Goal: Task Accomplishment & Management: Answer question/provide support

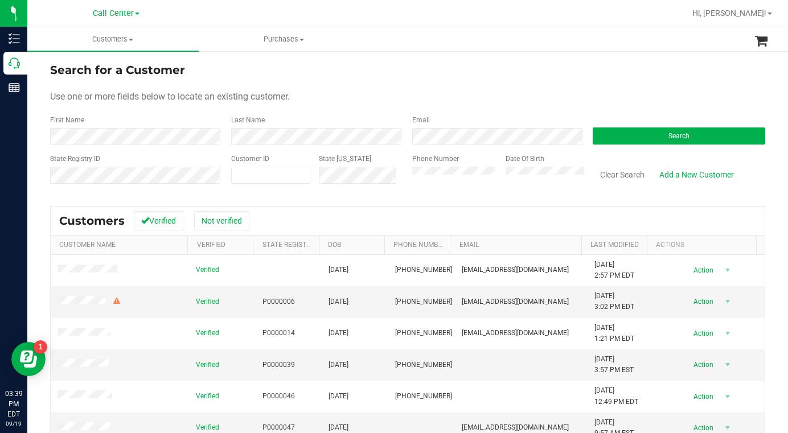
click at [610, 80] on form "Search for a Customer Use one or more fields below to locate an existing custom…" at bounding box center [407, 127] width 715 height 133
click at [645, 82] on form "Search for a Customer Use one or more fields below to locate an existing custom…" at bounding box center [407, 127] width 715 height 133
click at [636, 139] on button "Search" at bounding box center [679, 136] width 172 height 17
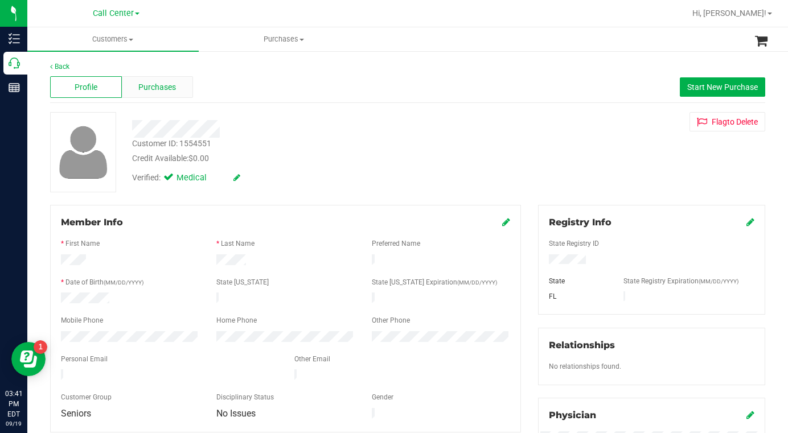
click at [154, 88] on span "Purchases" at bounding box center [157, 87] width 38 height 12
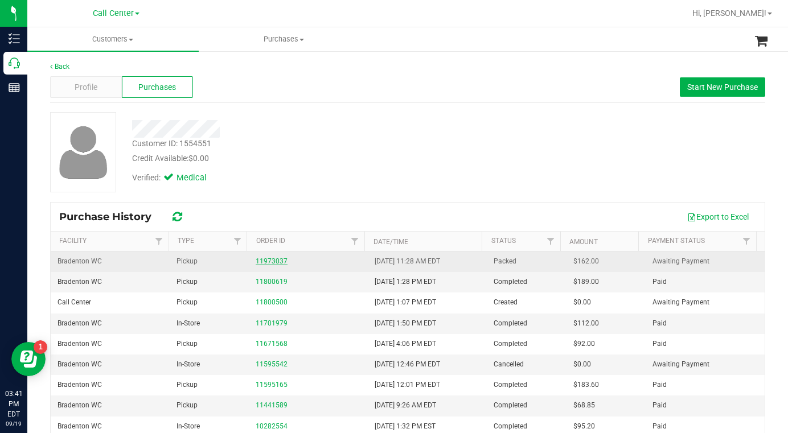
click at [265, 260] on link "11973037" at bounding box center [272, 261] width 32 height 8
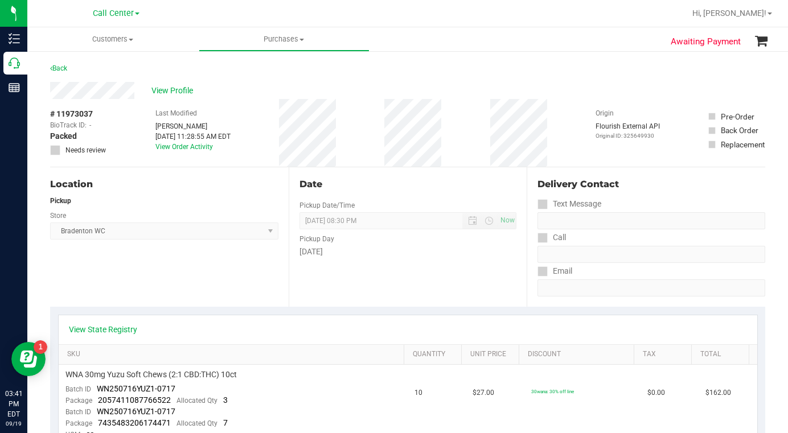
click at [171, 267] on div "Location Pickup Store Bradenton WC Select Store Bonita Springs WC Boynton Beach…" at bounding box center [169, 236] width 238 height 139
click at [120, 286] on div "Location Pickup Store Bradenton WC Select Store Bonita Springs WC Boynton Beach…" at bounding box center [169, 236] width 238 height 139
click at [120, 283] on div "Location Pickup Store Bradenton WC Select Store Bonita Springs WC Boynton Beach…" at bounding box center [169, 236] width 238 height 139
click at [95, 330] on link "View State Registry" at bounding box center [103, 329] width 68 height 11
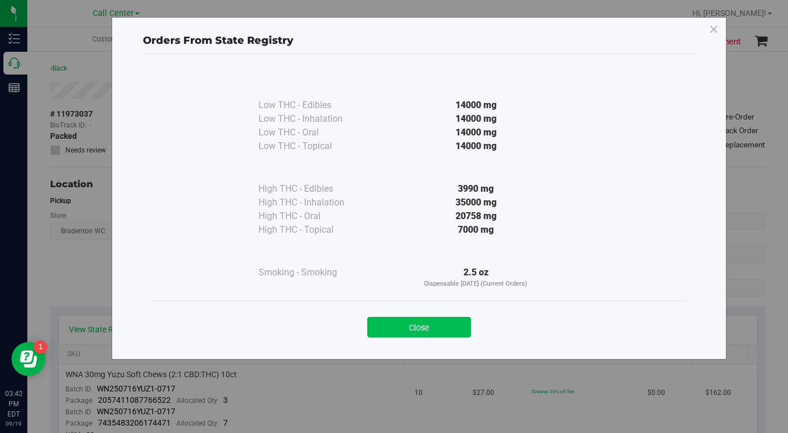
click at [384, 324] on button "Close" at bounding box center [419, 327] width 104 height 20
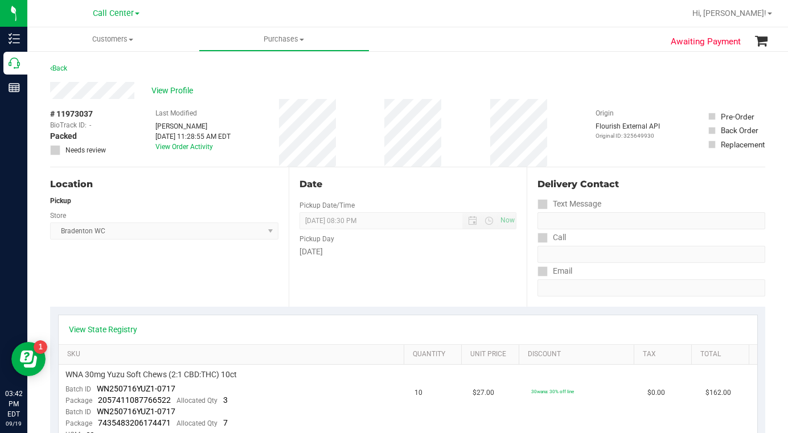
click at [184, 287] on div "Location Pickup Store Bradenton WC Select Store Bonita Springs WC Boynton Beach…" at bounding box center [169, 236] width 238 height 139
click at [184, 285] on div "Location Pickup Store Bradenton WC Select Store Bonita Springs WC Boynton Beach…" at bounding box center [169, 236] width 238 height 139
click at [153, 280] on div "Location Pickup Store Bradenton WC Select Store Bonita Springs WC Boynton Beach…" at bounding box center [169, 236] width 238 height 139
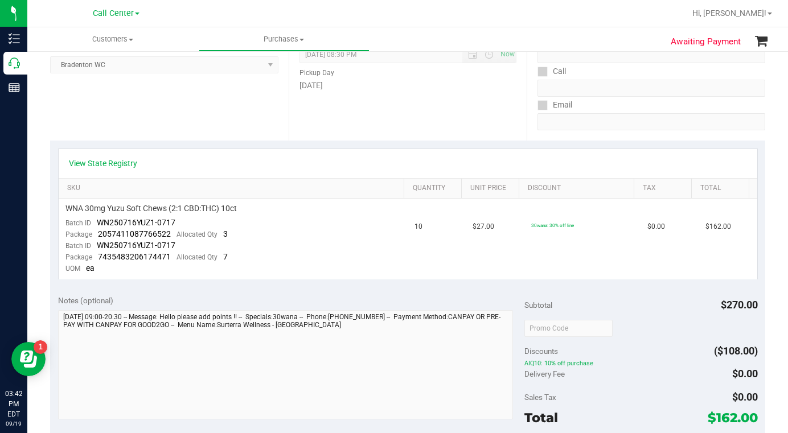
scroll to position [171, 0]
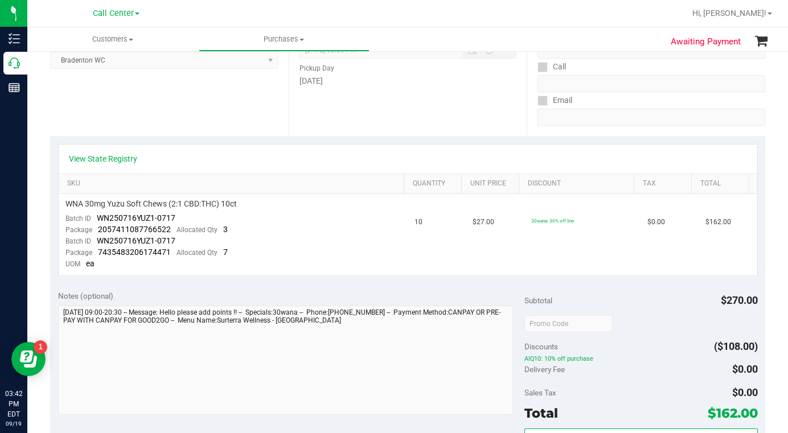
click at [121, 107] on div "Location Pickup Store Bradenton WC Select Store Bonita Springs WC Boynton Beach…" at bounding box center [169, 66] width 238 height 139
click at [602, 15] on div at bounding box center [444, 13] width 481 height 22
click at [198, 122] on div "Location Pickup Store Bradenton WC Select Store Bonita Springs WC Boynton Beach…" at bounding box center [169, 66] width 238 height 139
click at [171, 104] on div "Location Pickup Store Bradenton WC Select Store Bonita Springs WC Boynton Beach…" at bounding box center [169, 66] width 238 height 139
click at [166, 106] on div "Location Pickup Store Bradenton WC Select Store Bonita Springs WC Boynton Beach…" at bounding box center [169, 66] width 238 height 139
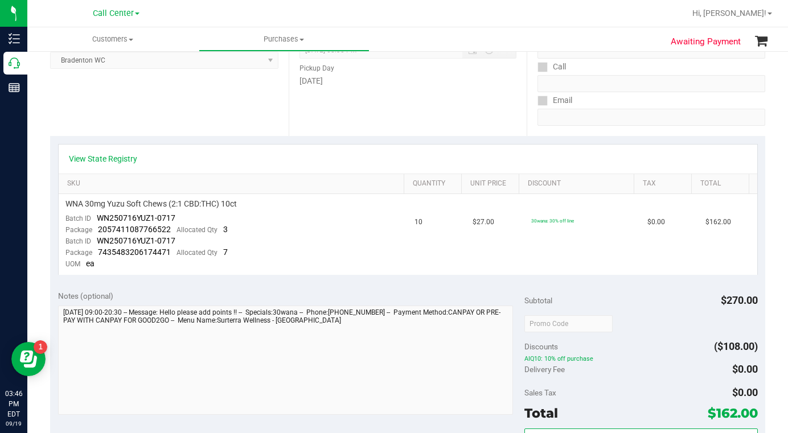
click at [141, 121] on div "Location Pickup Store Bradenton WC Select Store Bonita Springs WC Boynton Beach…" at bounding box center [169, 66] width 238 height 139
click at [223, 103] on div "Location Pickup Store Bradenton WC Select Store Bonita Springs WC Boynton Beach…" at bounding box center [169, 66] width 238 height 139
click at [169, 110] on div "Location Pickup Store Bradenton WC Select Store Bonita Springs WC Boynton Beach…" at bounding box center [169, 66] width 238 height 139
click at [599, 161] on div "View State Registry" at bounding box center [408, 158] width 678 height 11
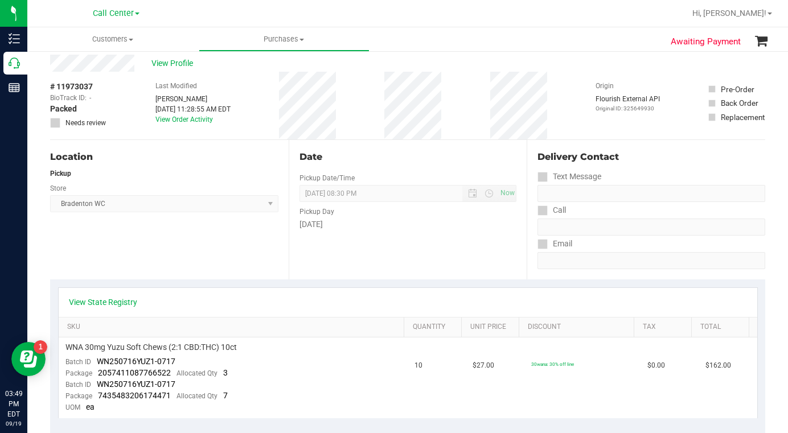
scroll to position [0, 0]
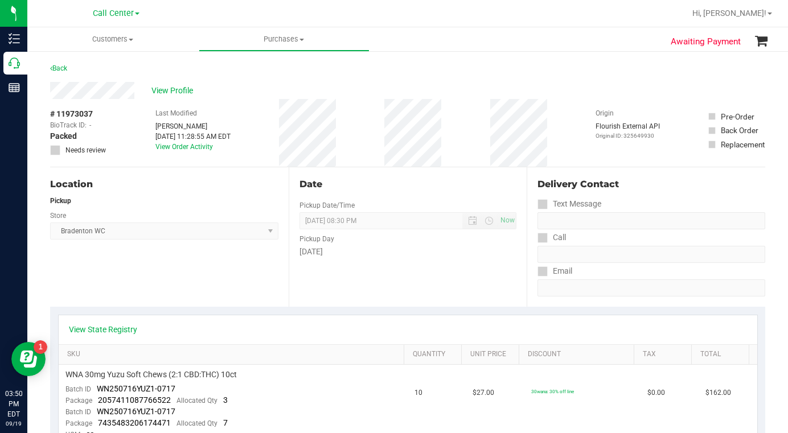
click at [122, 279] on div "Location Pickup Store Bradenton WC Select Store Bonita Springs WC Boynton Beach…" at bounding box center [169, 236] width 238 height 139
click at [122, 277] on div "Location Pickup Store Bradenton WC Select Store Bonita Springs WC Boynton Beach…" at bounding box center [169, 236] width 238 height 139
click at [589, 98] on div "View Profile" at bounding box center [407, 90] width 715 height 17
click at [130, 40] on span at bounding box center [131, 40] width 5 height 2
click at [81, 71] on span "All customers" at bounding box center [68, 69] width 82 height 10
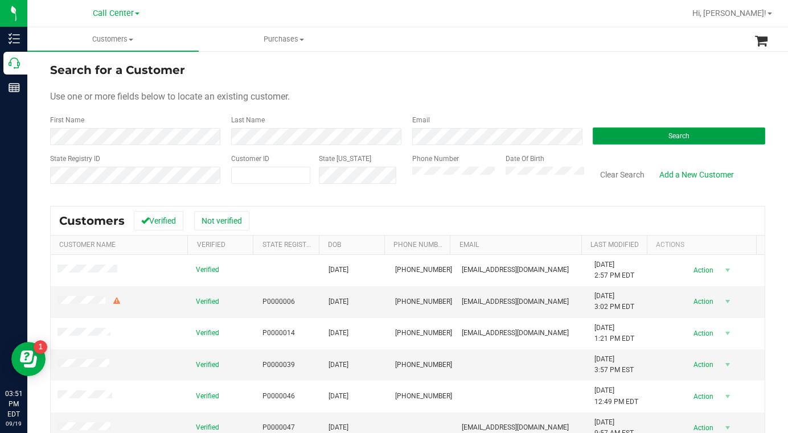
click at [636, 137] on button "Search" at bounding box center [679, 136] width 172 height 17
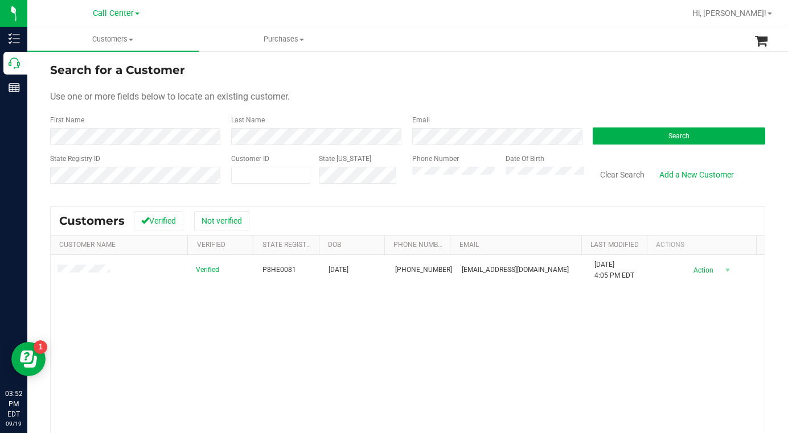
drag, startPoint x: 636, startPoint y: 75, endPoint x: 628, endPoint y: 78, distance: 8.7
click at [634, 75] on div "Search for a Customer" at bounding box center [407, 69] width 715 height 17
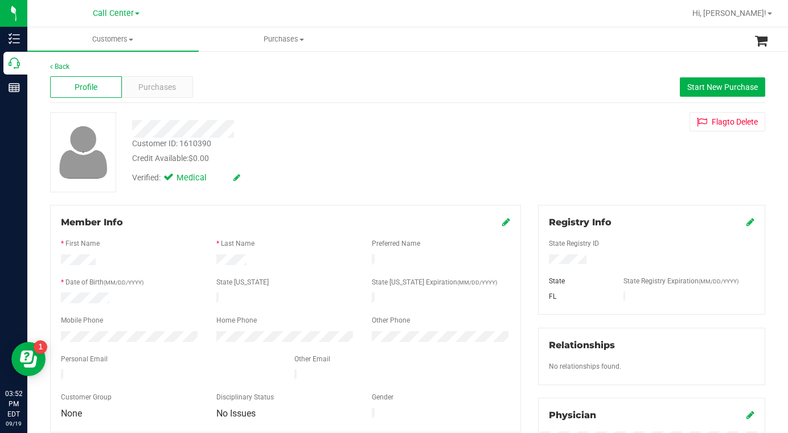
click at [314, 154] on div "Credit Available: $0.00" at bounding box center [306, 159] width 349 height 12
click at [693, 87] on span "Start New Purchase" at bounding box center [722, 87] width 71 height 9
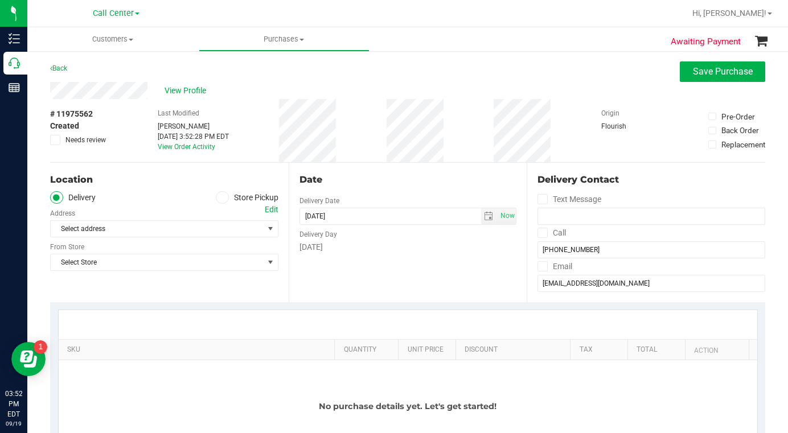
click at [219, 198] on icon at bounding box center [222, 198] width 7 height 0
click at [0, 0] on input "Store Pickup" at bounding box center [0, 0] width 0 height 0
click at [109, 231] on span "Select Store" at bounding box center [157, 229] width 213 height 16
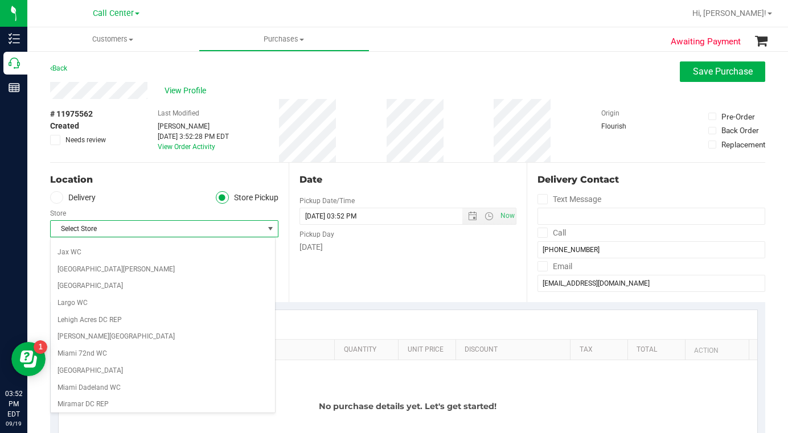
scroll to position [285, 0]
click at [93, 286] on li "[GEOGRAPHIC_DATA]" at bounding box center [163, 285] width 224 height 17
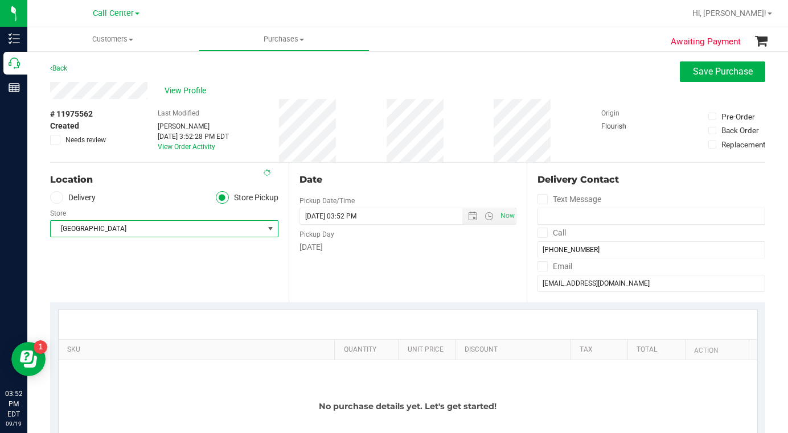
click at [157, 265] on div "Location Delivery Store Pickup Store Lakeland WC Select Store Bonita Springs WC…" at bounding box center [169, 232] width 238 height 139
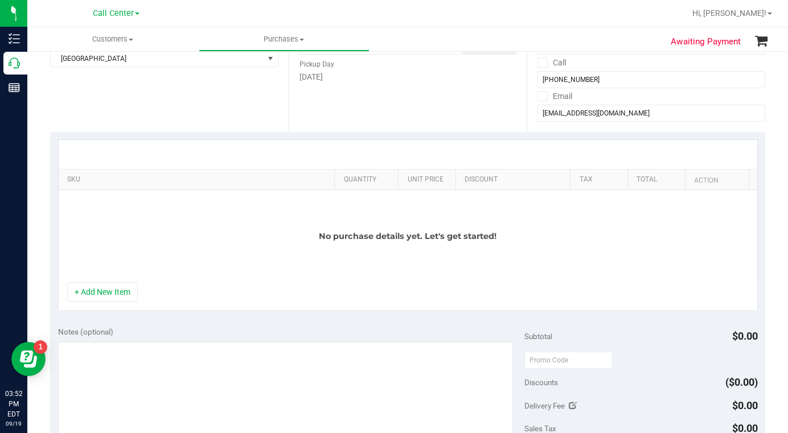
scroll to position [171, 0]
click at [128, 294] on button "+ Add New Item" at bounding box center [102, 291] width 71 height 19
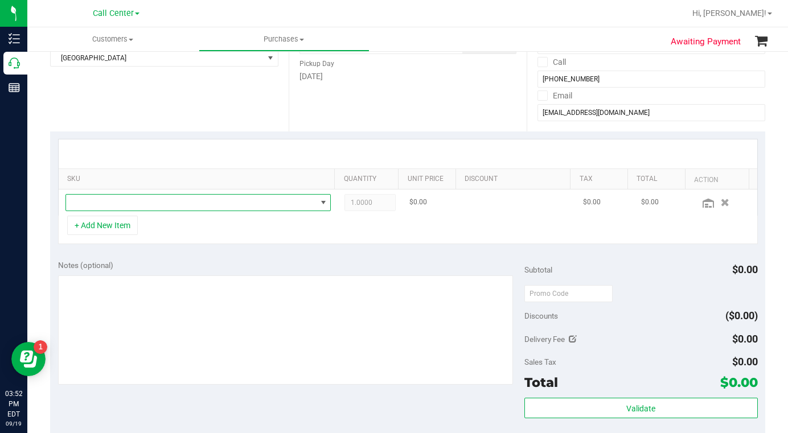
click at [124, 207] on span "NO DATA FOUND" at bounding box center [191, 203] width 250 height 16
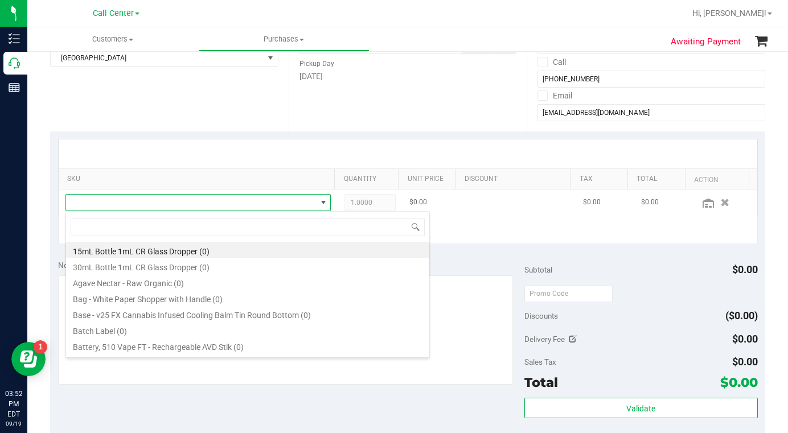
scroll to position [17, 256]
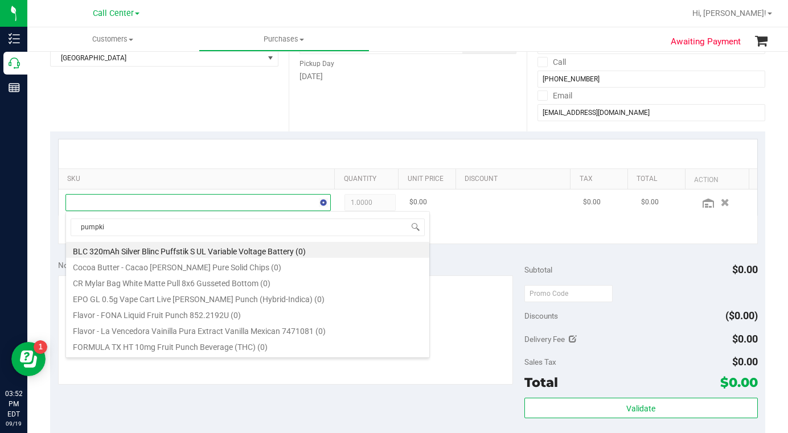
type input "pumpkin"
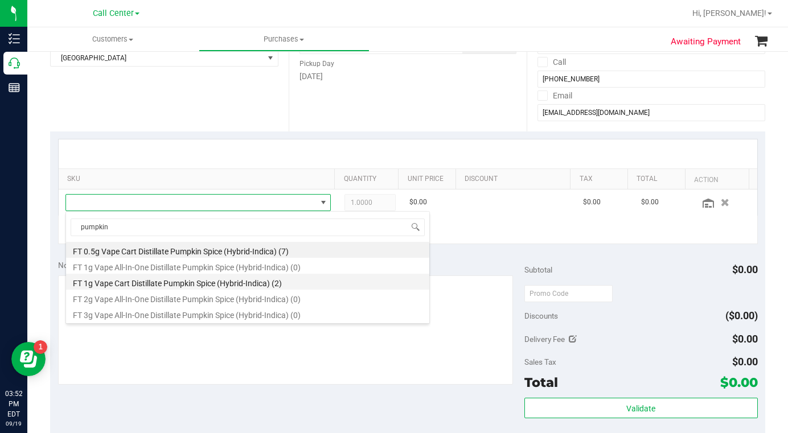
click at [131, 284] on li "FT 1g Vape Cart Distillate Pumpkin Spice (Hybrid-Indica) (2)" at bounding box center [247, 282] width 363 height 16
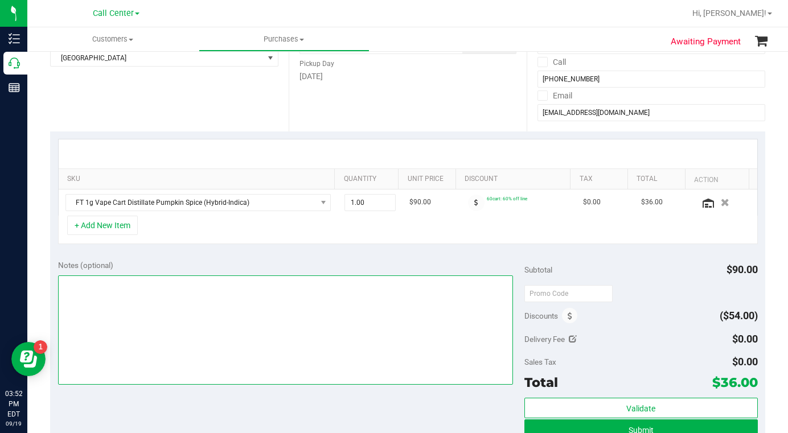
click at [123, 297] on textarea at bounding box center [285, 329] width 455 height 109
type textarea "LC CC"
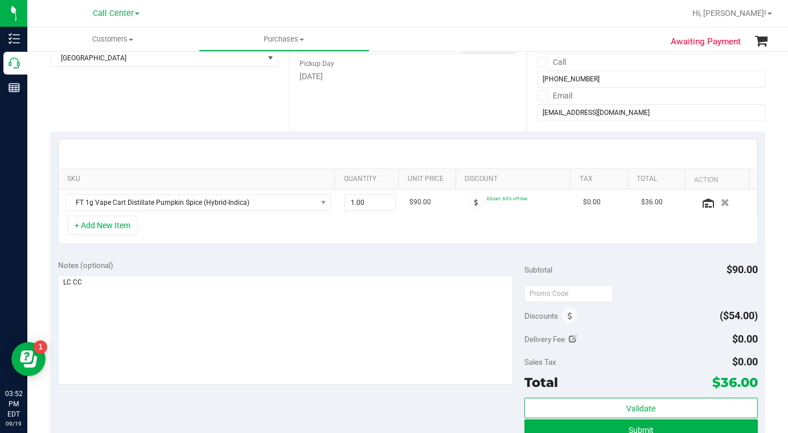
click at [243, 241] on div "+ Add New Item" at bounding box center [408, 230] width 700 height 28
drag, startPoint x: 348, startPoint y: 201, endPoint x: 336, endPoint y: 204, distance: 12.3
click at [338, 204] on td "1.00 1" at bounding box center [370, 203] width 64 height 26
type input "2"
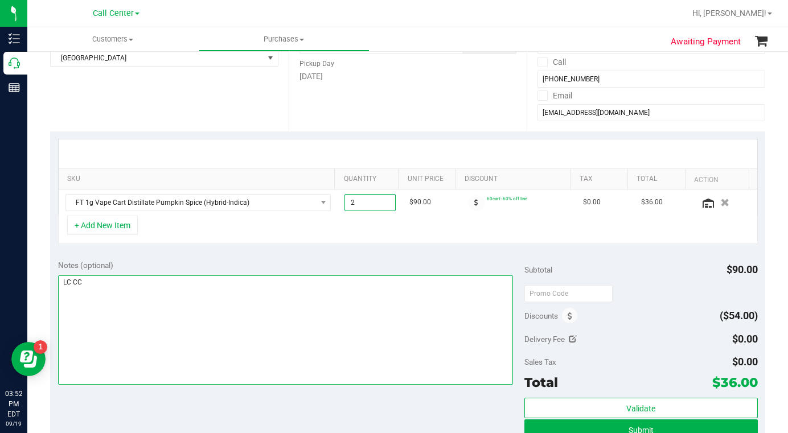
type input "2.00"
click at [335, 295] on textarea at bounding box center [285, 329] width 455 height 109
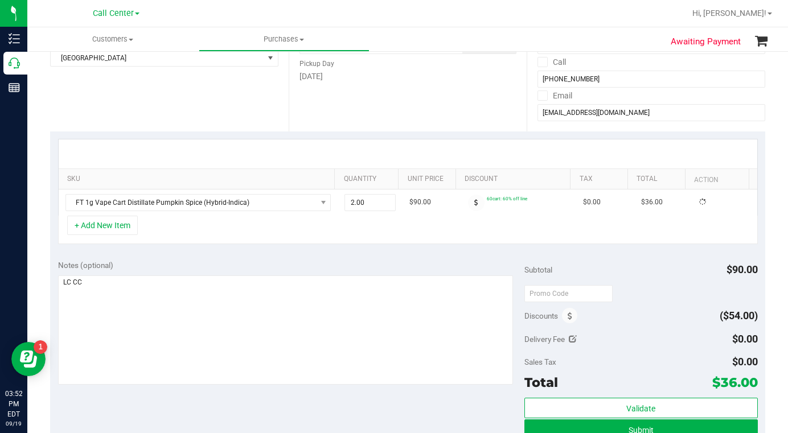
click at [261, 227] on div "+ Add New Item" at bounding box center [408, 230] width 700 height 28
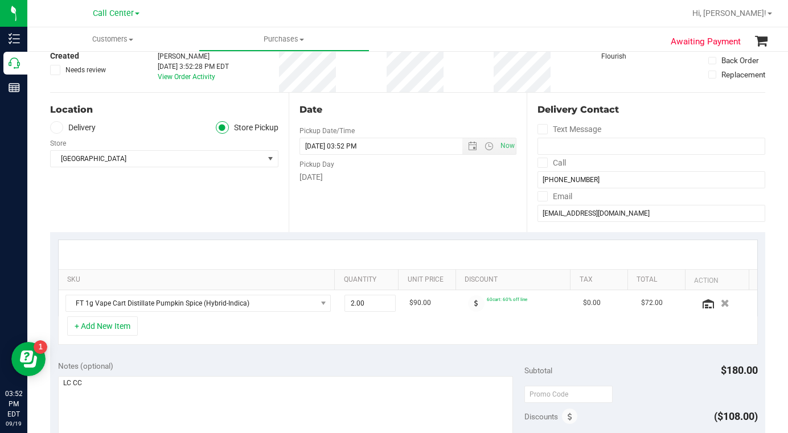
scroll to position [0, 0]
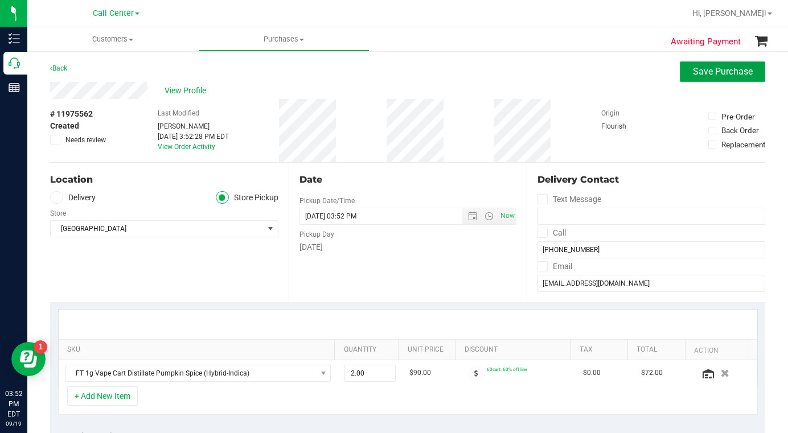
click at [693, 73] on span "Save Purchase" at bounding box center [723, 71] width 60 height 11
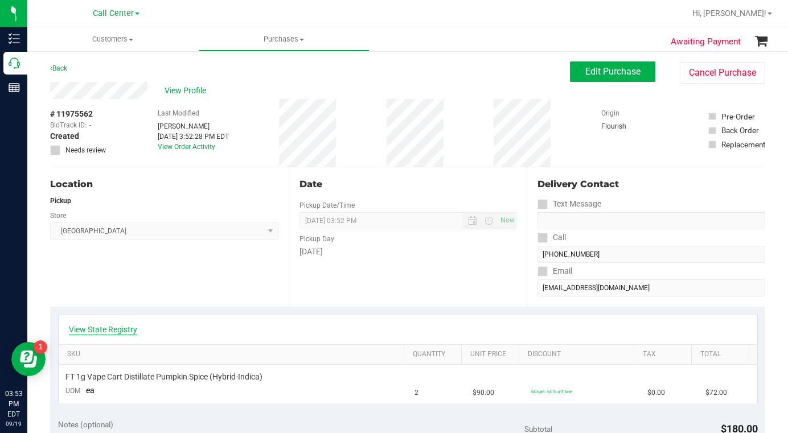
click at [91, 328] on link "View State Registry" at bounding box center [103, 329] width 68 height 11
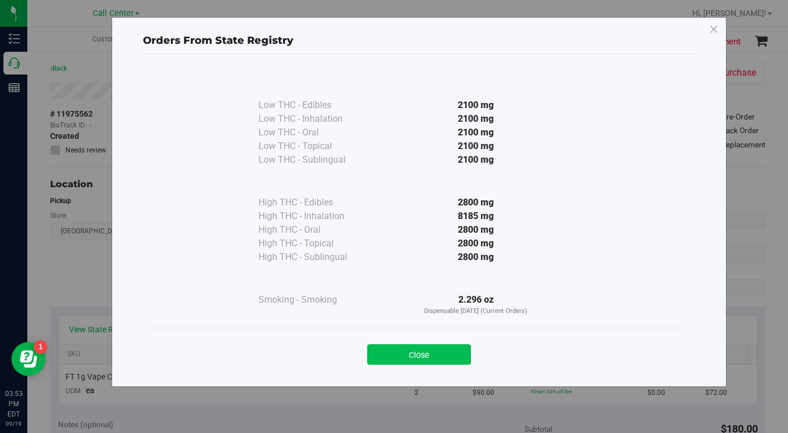
click at [406, 350] on button "Close" at bounding box center [419, 354] width 104 height 20
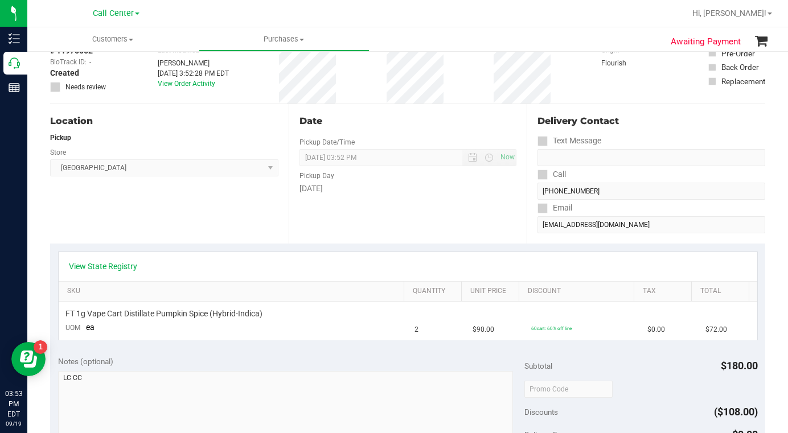
scroll to position [171, 0]
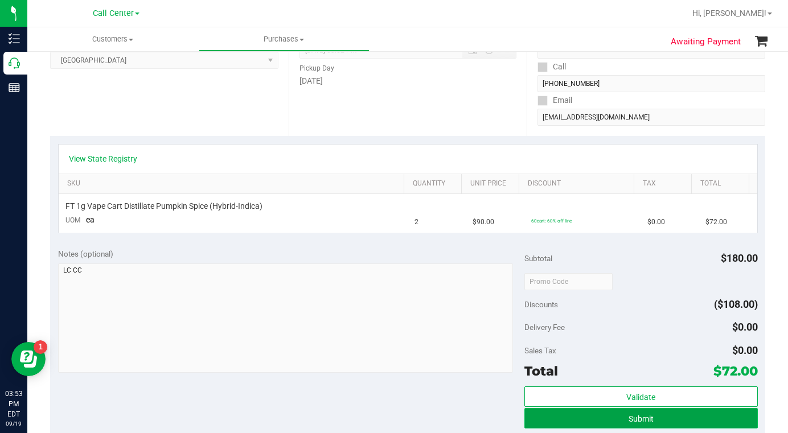
click at [570, 417] on button "Submit" at bounding box center [640, 418] width 233 height 20
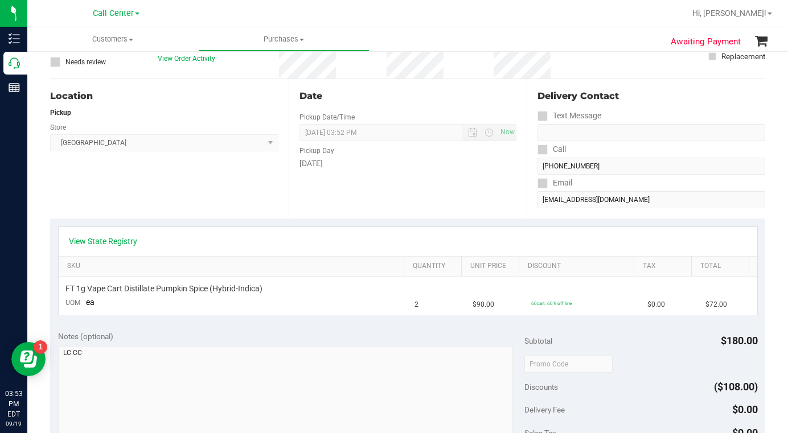
scroll to position [0, 0]
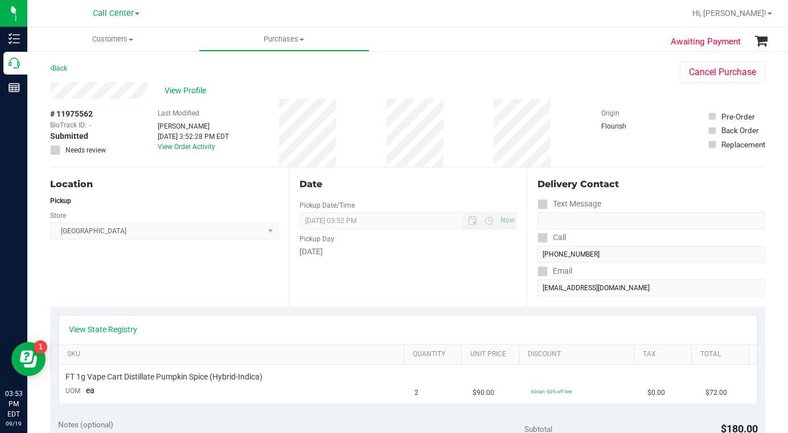
click at [176, 283] on div "Location Pickup Store Lakeland WC Select Store Bonita Springs WC Boynton Beach …" at bounding box center [169, 236] width 238 height 139
click at [139, 286] on div "Location Pickup Store Lakeland WC Select Store Bonita Springs WC Boynton Beach …" at bounding box center [169, 236] width 238 height 139
click at [175, 91] on span "View Profile" at bounding box center [188, 91] width 46 height 12
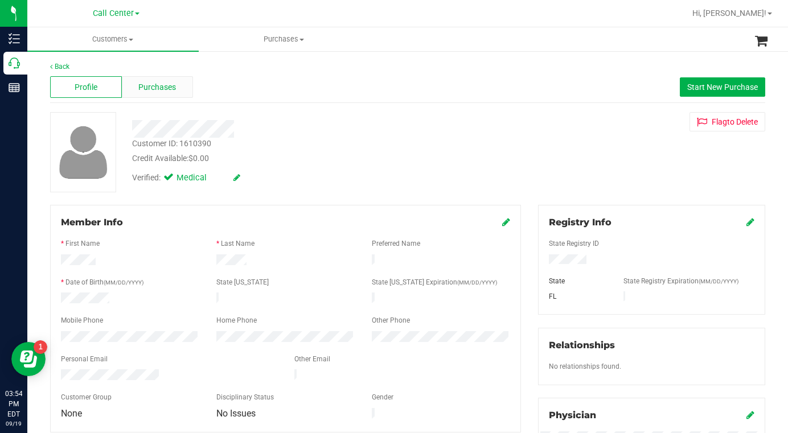
click at [163, 88] on span "Purchases" at bounding box center [157, 87] width 38 height 12
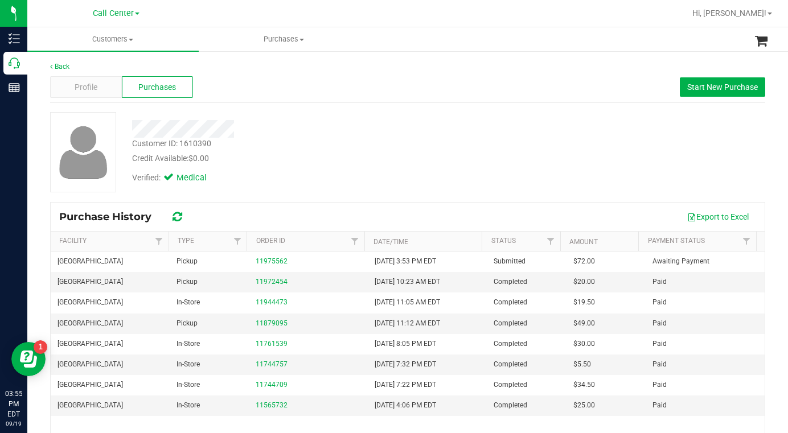
click at [607, 156] on div "Customer ID: 1610390 Credit Available: $0.00 Verified: Medical" at bounding box center [408, 152] width 732 height 80
click at [115, 92] on div "Profile" at bounding box center [86, 87] width 72 height 22
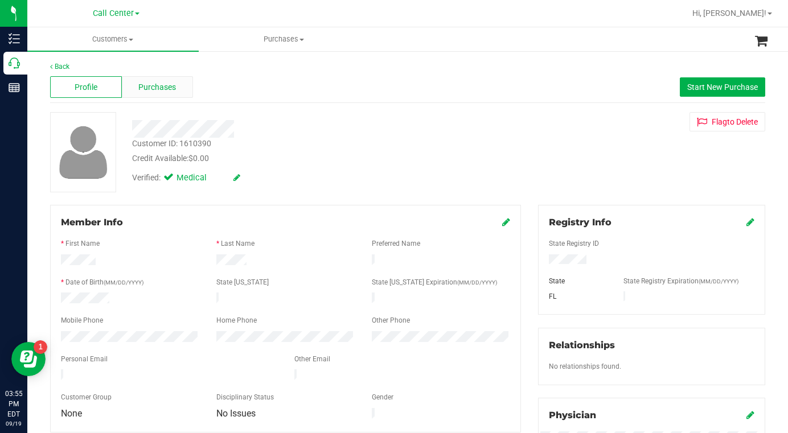
click at [151, 90] on span "Purchases" at bounding box center [157, 87] width 38 height 12
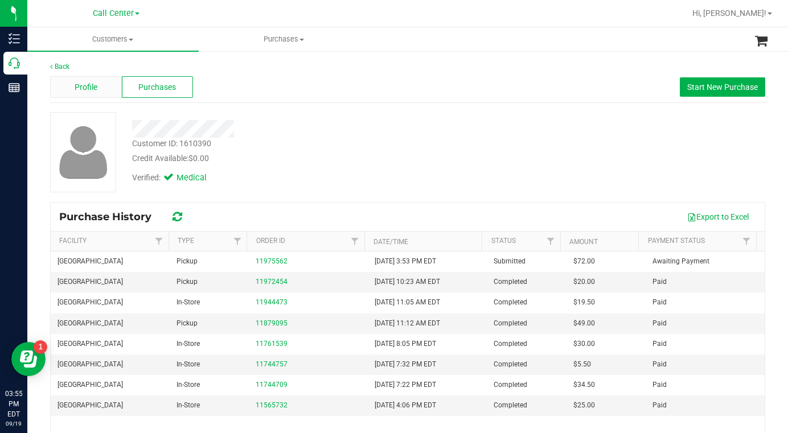
click at [87, 85] on span "Profile" at bounding box center [86, 87] width 23 height 12
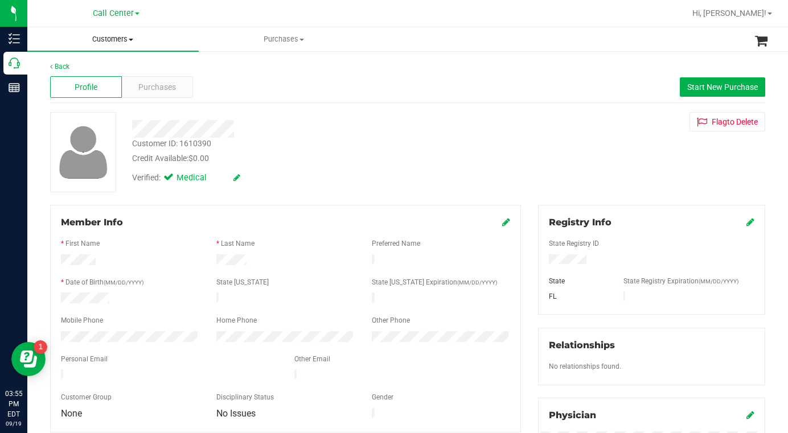
click at [131, 37] on span "Customers" at bounding box center [112, 39] width 171 height 10
click at [89, 67] on span "All customers" at bounding box center [68, 69] width 82 height 10
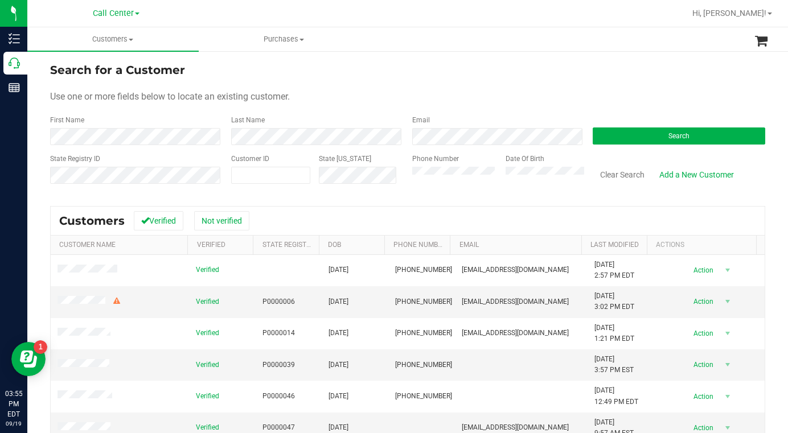
drag, startPoint x: 571, startPoint y: 87, endPoint x: 554, endPoint y: 89, distance: 17.8
click at [572, 86] on form "Search for a Customer Use one or more fields below to locate an existing custom…" at bounding box center [407, 127] width 715 height 133
click at [260, 174] on span at bounding box center [270, 175] width 79 height 17
type input "40614"
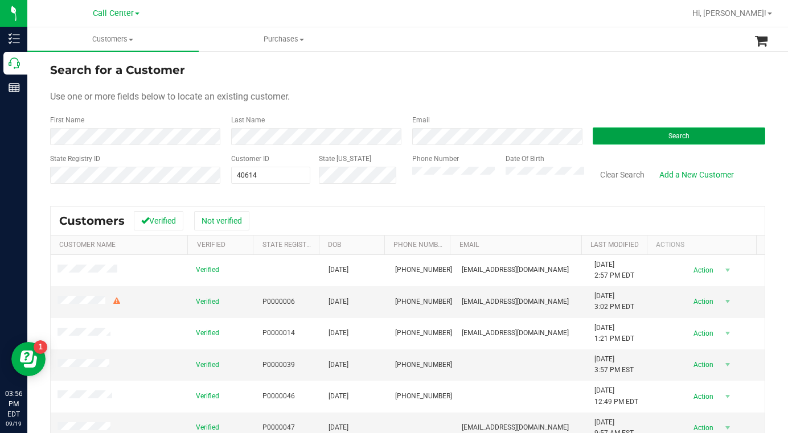
click at [635, 131] on button "Search" at bounding box center [679, 136] width 172 height 17
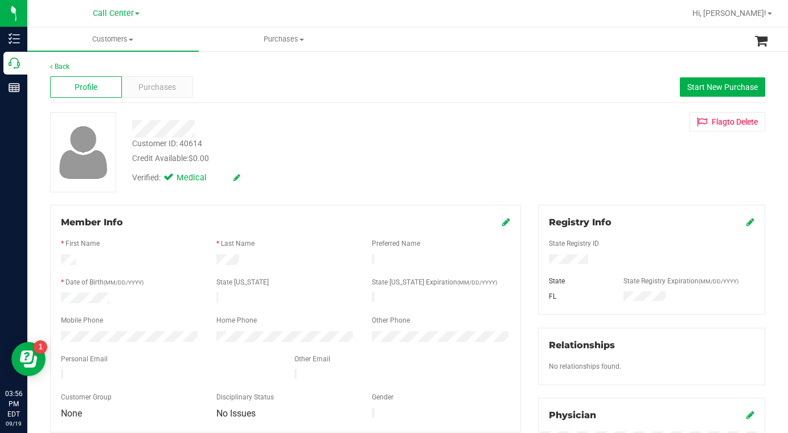
click at [562, 166] on div "Customer ID: 40614 Credit Available: $0.00 Verified: Medical Flag to Delete" at bounding box center [408, 152] width 732 height 80
click at [561, 180] on div "Customer ID: 40614 Credit Available: $0.00 Verified: Medical Flag to Delete" at bounding box center [408, 152] width 732 height 80
click at [628, 157] on div "Customer ID: 40614 Credit Available: $0.00 Verified: Medical Flag to Delete" at bounding box center [408, 152] width 732 height 80
click at [109, 294] on div at bounding box center [129, 300] width 155 height 14
click at [560, 149] on div "Customer ID: 40614 Credit Available: $0.00 Verified: Medical Flag to Delete" at bounding box center [408, 152] width 732 height 80
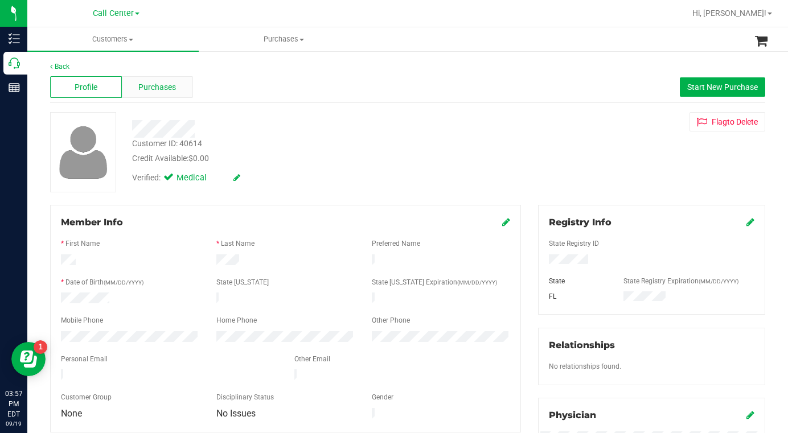
click at [155, 88] on span "Purchases" at bounding box center [157, 87] width 38 height 12
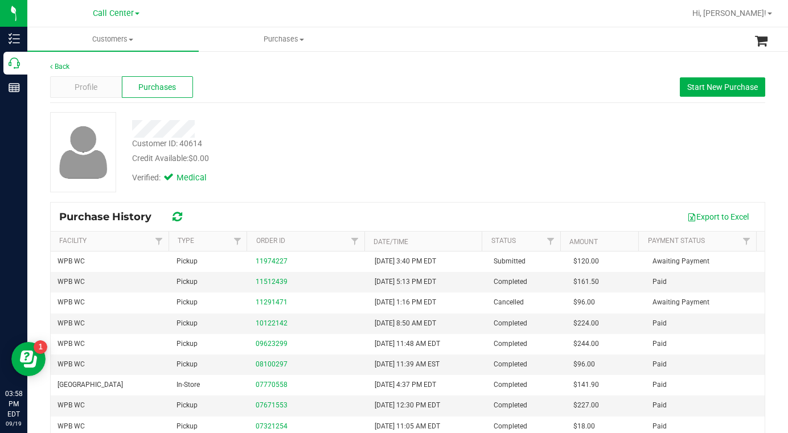
click at [585, 155] on div "Customer ID: 40614 Credit Available: $0.00 Verified: Medical" at bounding box center [408, 152] width 732 height 80
click at [132, 39] on span at bounding box center [131, 40] width 5 height 2
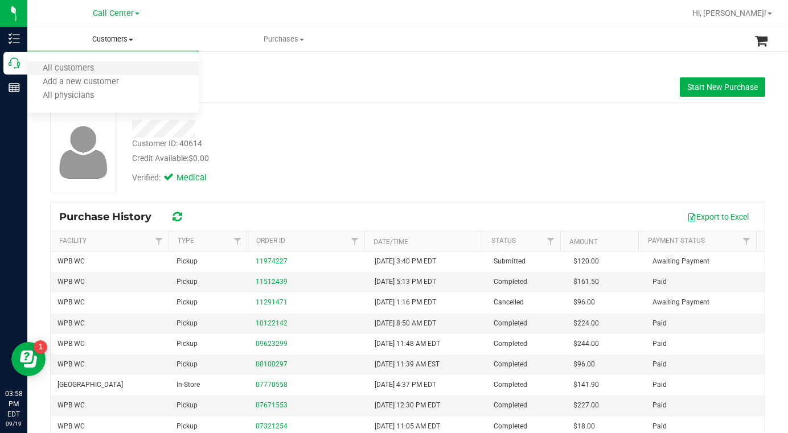
click at [79, 63] on li "All customers" at bounding box center [112, 69] width 171 height 14
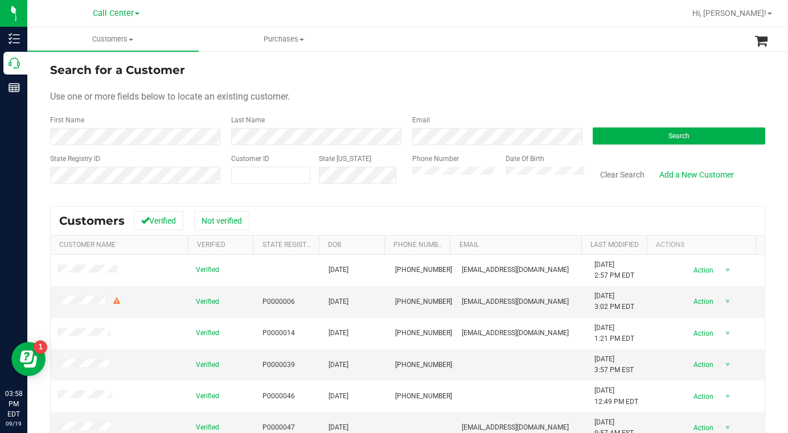
click at [638, 73] on div "Search for a Customer" at bounding box center [407, 69] width 715 height 17
click at [618, 128] on button "Search" at bounding box center [679, 136] width 172 height 17
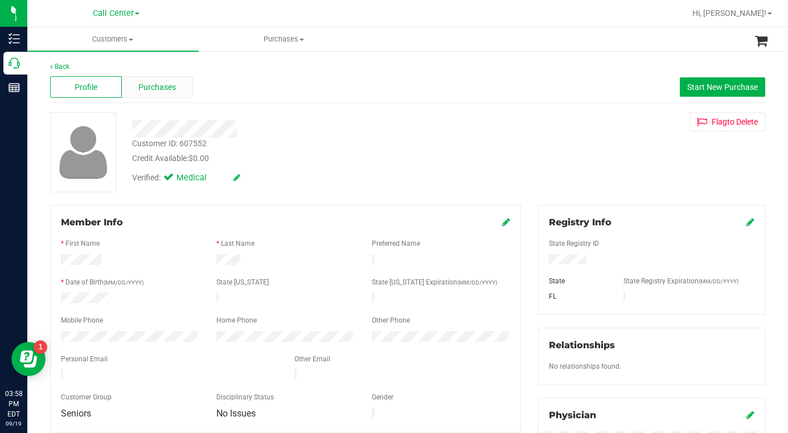
click at [154, 87] on span "Purchases" at bounding box center [157, 87] width 38 height 12
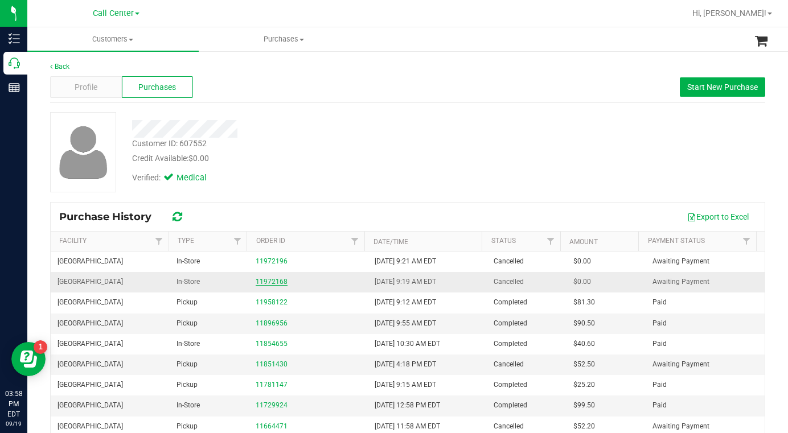
click at [273, 281] on link "11972168" at bounding box center [272, 282] width 32 height 8
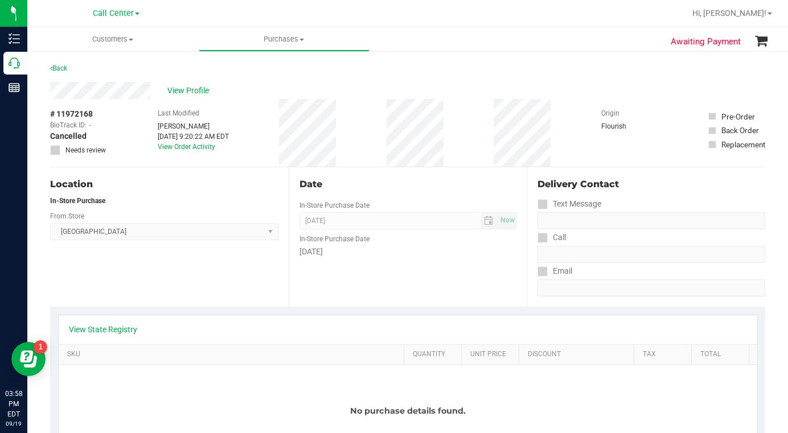
click at [189, 281] on div "Location In-Store Purchase From Store Boynton Beach WC Select Store Bonita Spri…" at bounding box center [169, 236] width 238 height 139
click at [189, 89] on span "View Profile" at bounding box center [190, 91] width 46 height 12
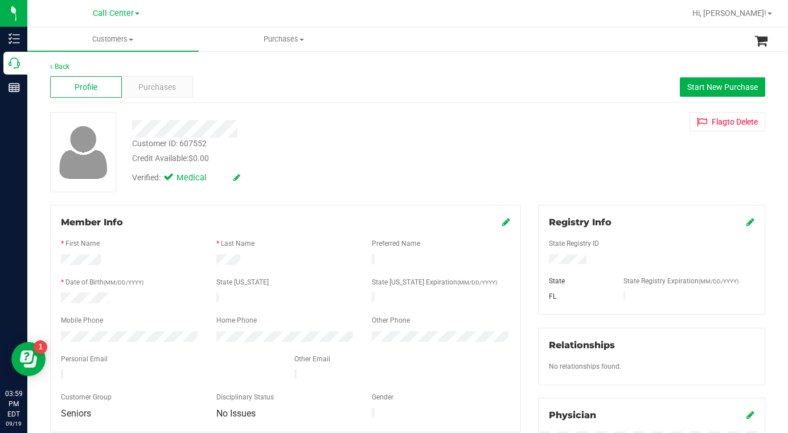
click at [563, 172] on div "Customer ID: 607552 Credit Available: $0.00 Verified: Medical Flag to Delete" at bounding box center [408, 152] width 732 height 80
click at [586, 161] on div "Customer ID: 607552 Credit Available: $0.00 Verified: Medical Flag to Delete" at bounding box center [408, 152] width 732 height 80
click at [167, 91] on span "Purchases" at bounding box center [157, 87] width 38 height 12
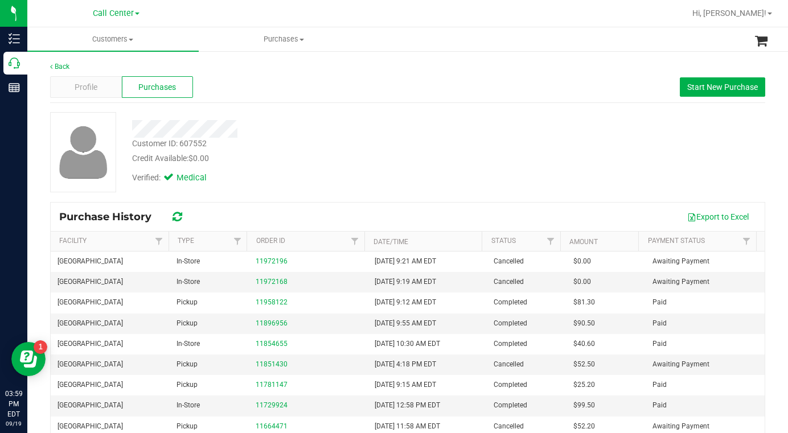
click at [546, 175] on div "Customer ID: 607552 Credit Available: $0.00 Verified: Medical" at bounding box center [408, 152] width 732 height 80
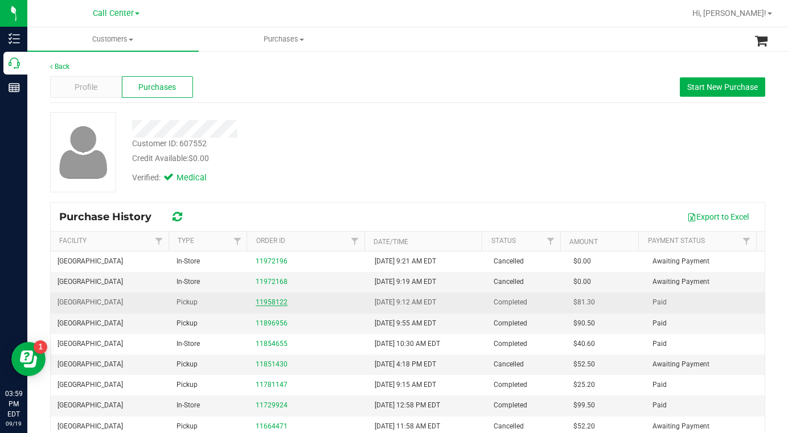
click at [270, 303] on link "11958122" at bounding box center [272, 302] width 32 height 8
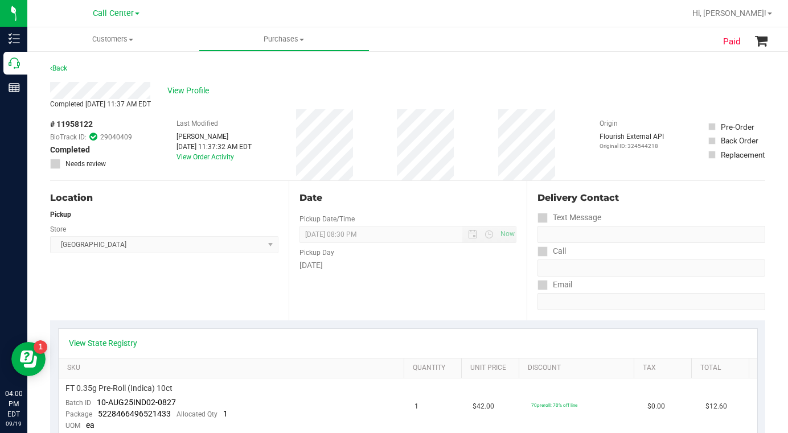
click at [168, 290] on div "Location Pickup Store Boynton Beach WC Select Store Bonita Springs WC Boynton B…" at bounding box center [169, 250] width 238 height 139
click at [166, 292] on div "Location Pickup Store Boynton Beach WC Select Store Bonita Springs WC Boynton B…" at bounding box center [169, 250] width 238 height 139
click at [184, 90] on span "View Profile" at bounding box center [190, 91] width 46 height 12
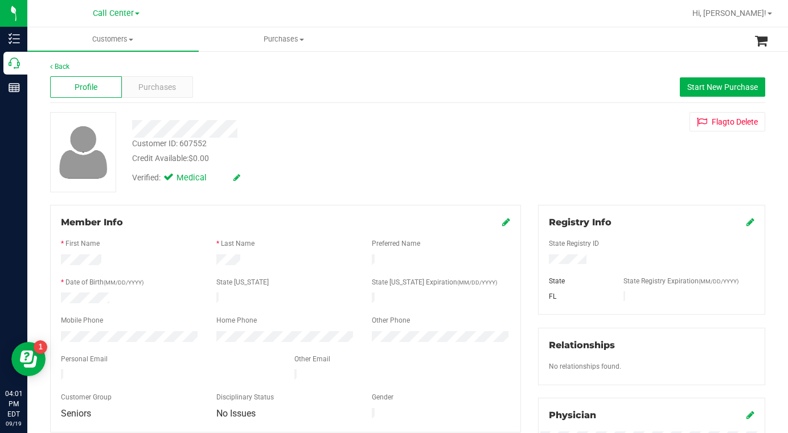
click at [402, 184] on div "Verified: Medical" at bounding box center [307, 177] width 366 height 25
click at [333, 177] on div "Verified: Medical" at bounding box center [307, 177] width 366 height 25
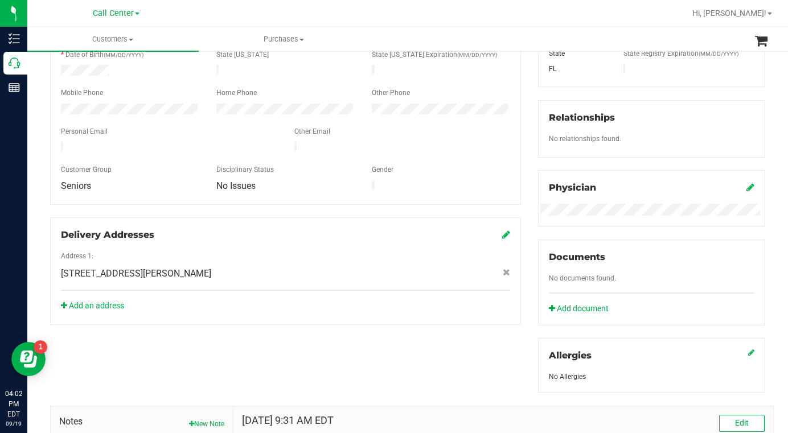
scroll to position [390, 0]
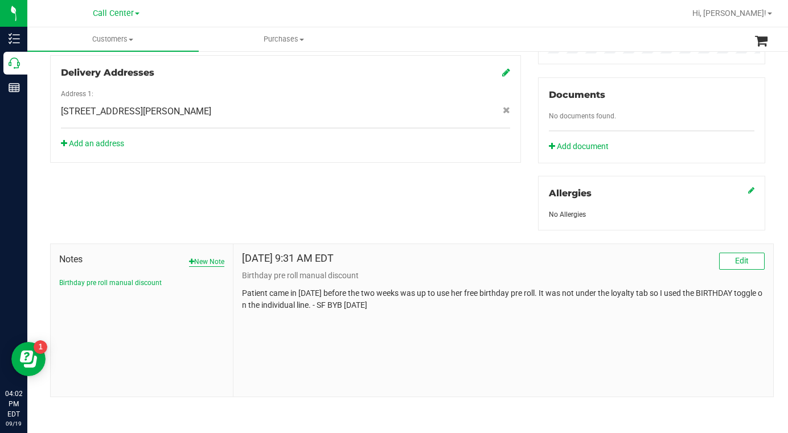
click at [209, 261] on button "New Note" at bounding box center [206, 262] width 35 height 10
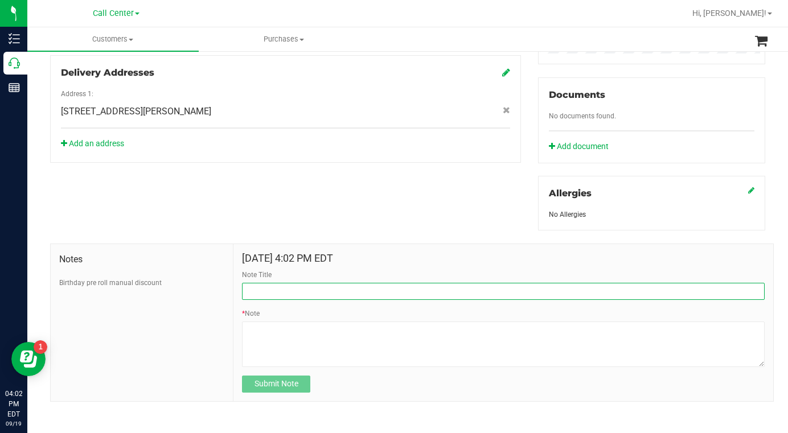
click at [270, 294] on input "Note Title" at bounding box center [503, 291] width 523 height 17
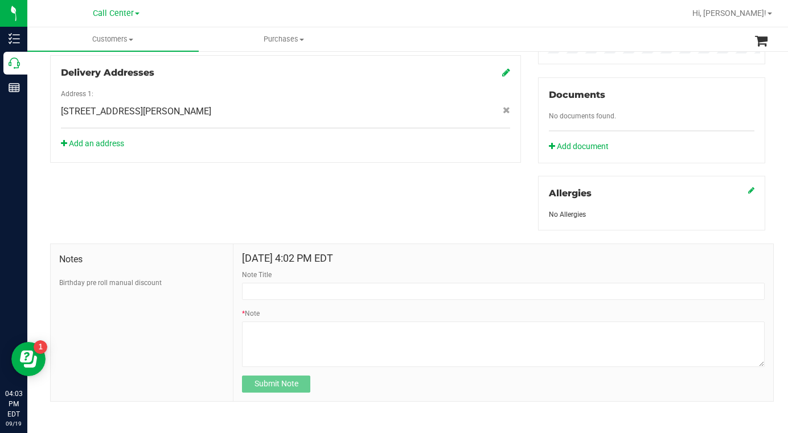
click at [619, 102] on div at bounding box center [651, 106] width 205 height 9
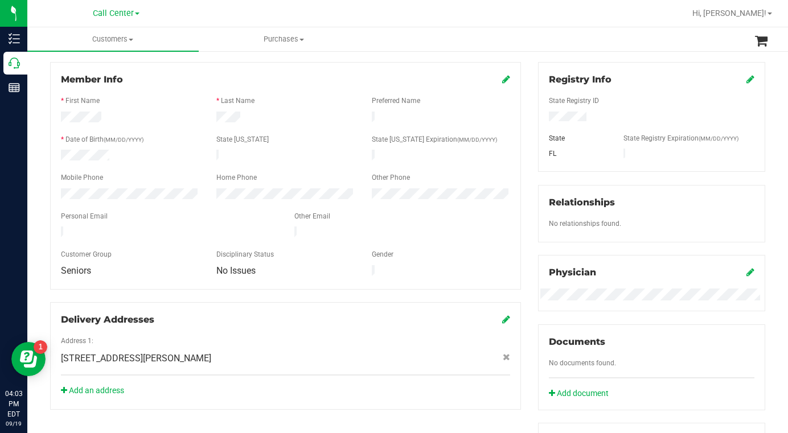
scroll to position [0, 0]
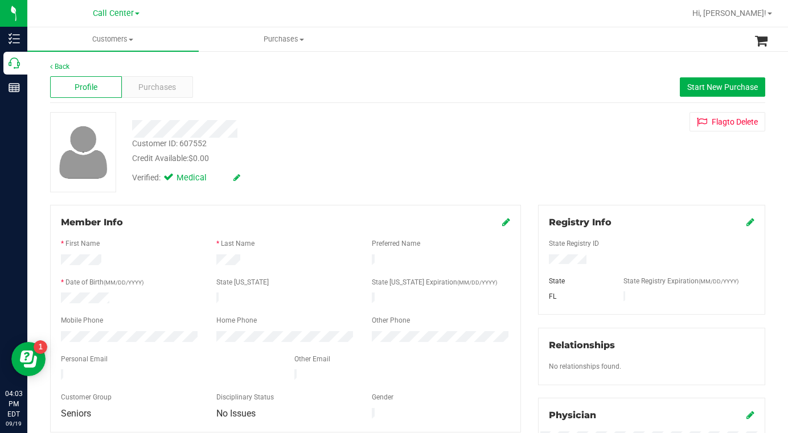
click at [597, 164] on div "Customer ID: 607552 Credit Available: $0.00 Verified: Medical Flag to Delete" at bounding box center [408, 152] width 732 height 80
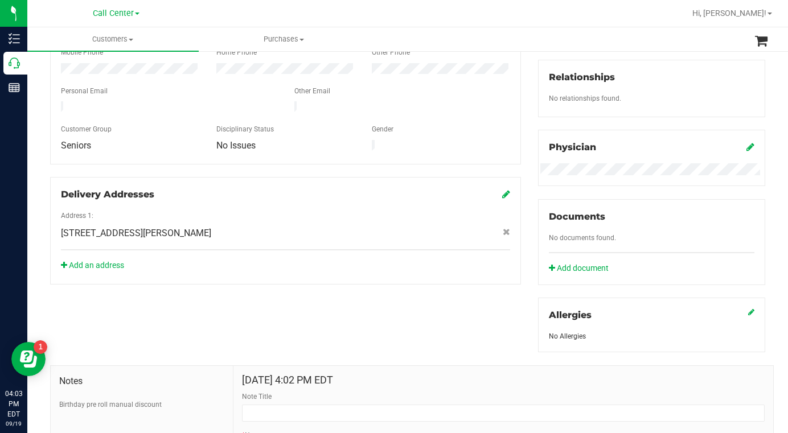
scroll to position [285, 0]
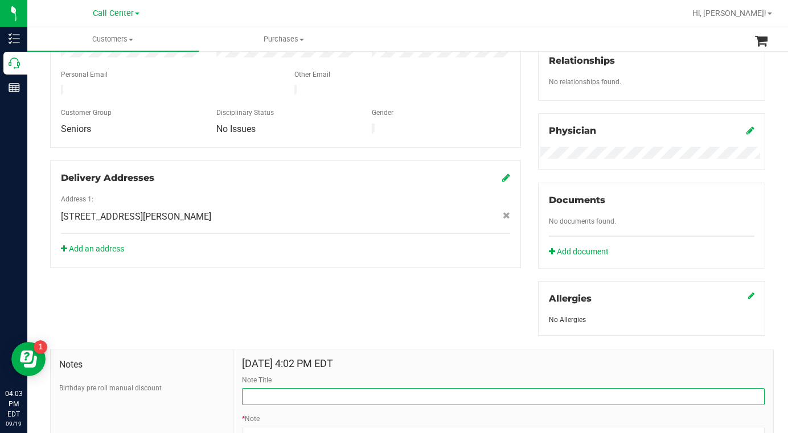
click at [278, 391] on input "Note Title" at bounding box center [503, 396] width 523 height 17
type input "L"
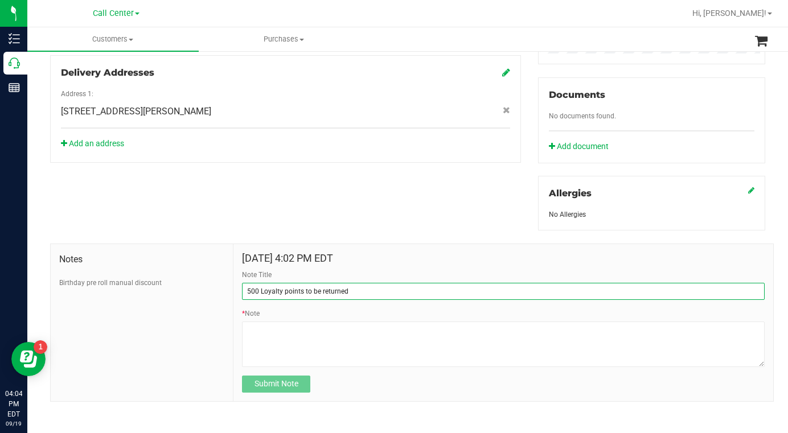
scroll to position [394, 0]
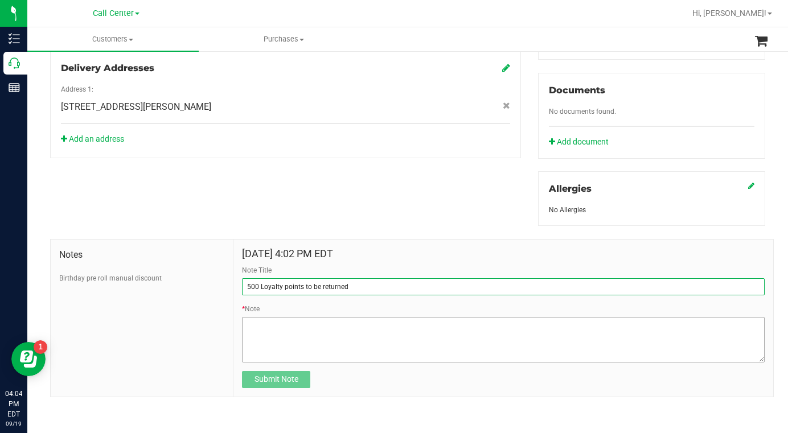
type input "500 Loyalty points to be returned"
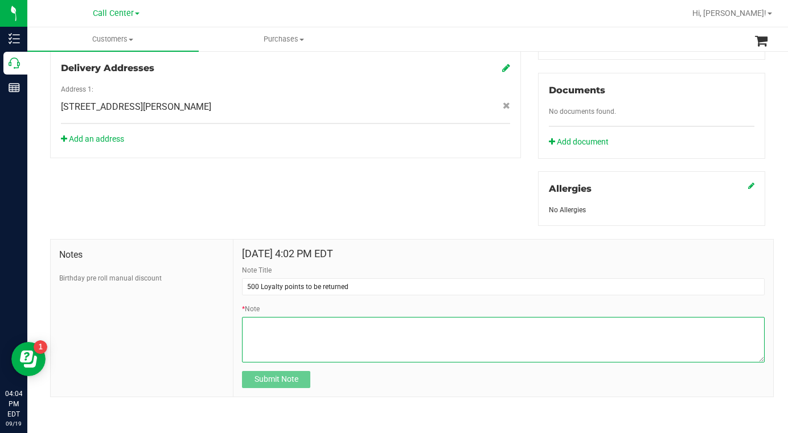
click at [260, 326] on textarea "* Note" at bounding box center [503, 340] width 523 height 46
paste textarea "Redeemed 500 Loyalty points Sept 16 but they could not be applied to the 70% it…"
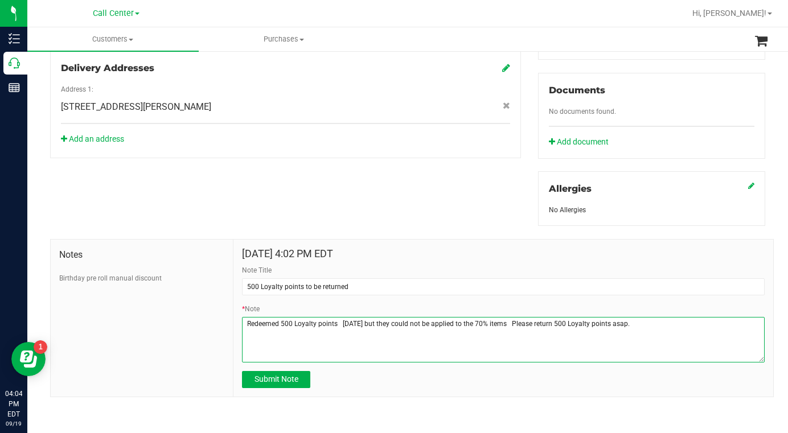
click at [245, 326] on textarea "* Note" at bounding box center [503, 340] width 523 height 46
click at [359, 323] on textarea "* Note" at bounding box center [503, 340] width 523 height 46
drag, startPoint x: 539, startPoint y: 323, endPoint x: 558, endPoint y: 324, distance: 19.4
click at [558, 324] on textarea "* Note" at bounding box center [503, 340] width 523 height 46
click at [699, 325] on textarea "* Note" at bounding box center [503, 340] width 523 height 46
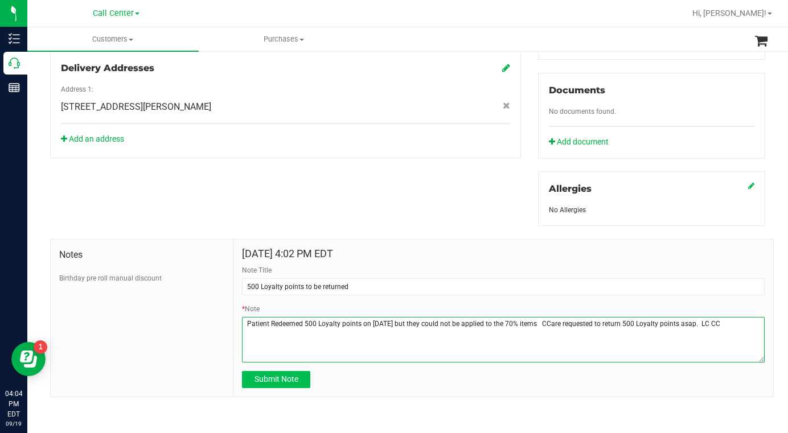
type textarea "Patient Redeemed 500 Loyalty points on Sept 16 but they could not be applied to…"
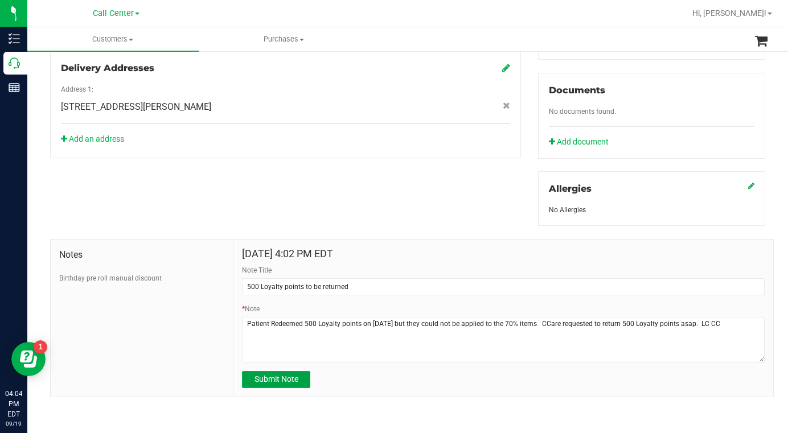
click at [290, 375] on span "Submit Note" at bounding box center [276, 379] width 44 height 9
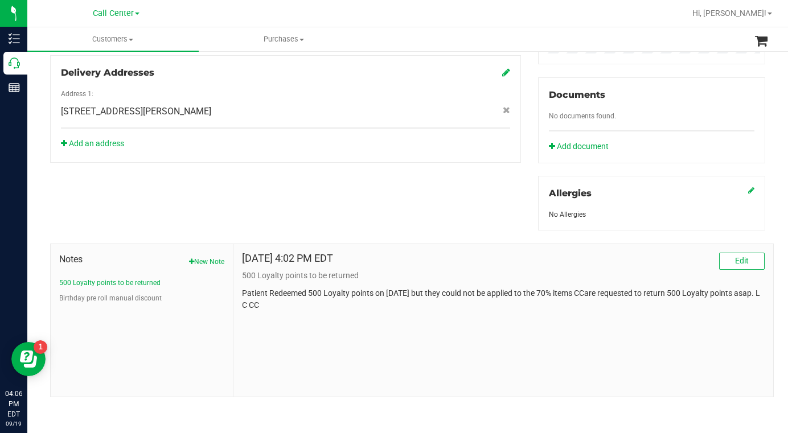
click at [616, 332] on div "Sep 19, 2025 4:02 PM EDT Edit 500 Loyalty points to be returned Patient Redeeme…" at bounding box center [503, 320] width 540 height 153
click at [603, 48] on ul "Customers All customers Add a new customer All physicians Purchases All purchas…" at bounding box center [421, 39] width 788 height 24
click at [560, 342] on div "Sep 19, 2025 4:02 PM EDT Edit 500 Loyalty points to be returned Patient Redeeme…" at bounding box center [503, 320] width 540 height 153
drag, startPoint x: 627, startPoint y: 214, endPoint x: 622, endPoint y: 213, distance: 5.7
click at [627, 213] on div "No Allergies" at bounding box center [651, 214] width 205 height 10
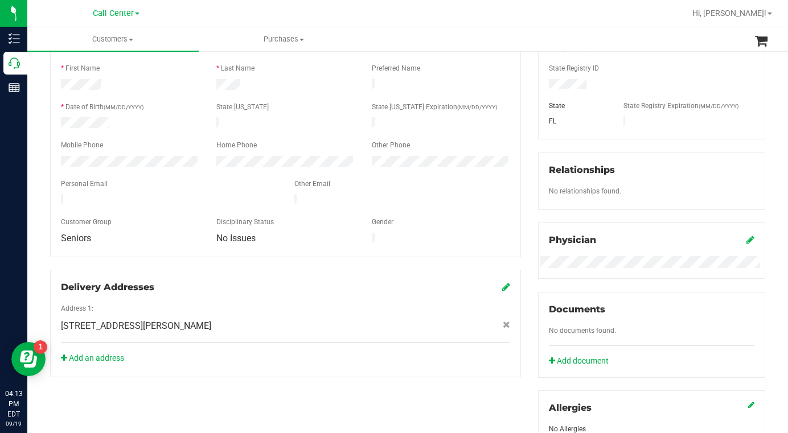
scroll to position [162, 0]
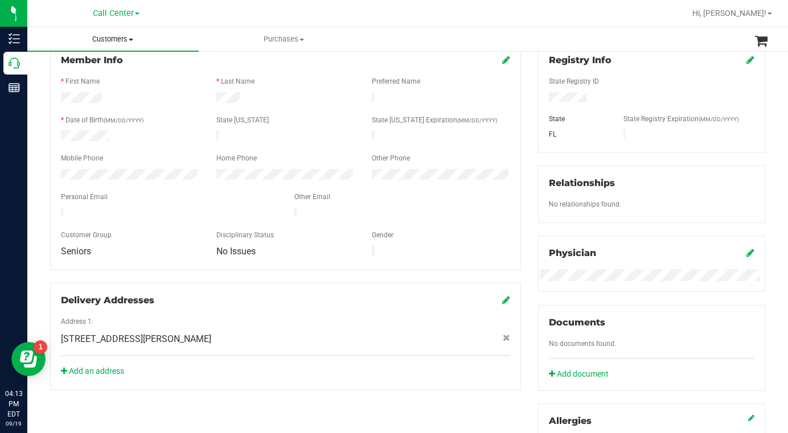
click at [129, 41] on span "Customers" at bounding box center [112, 39] width 171 height 10
click at [89, 71] on span "All customers" at bounding box center [68, 69] width 82 height 10
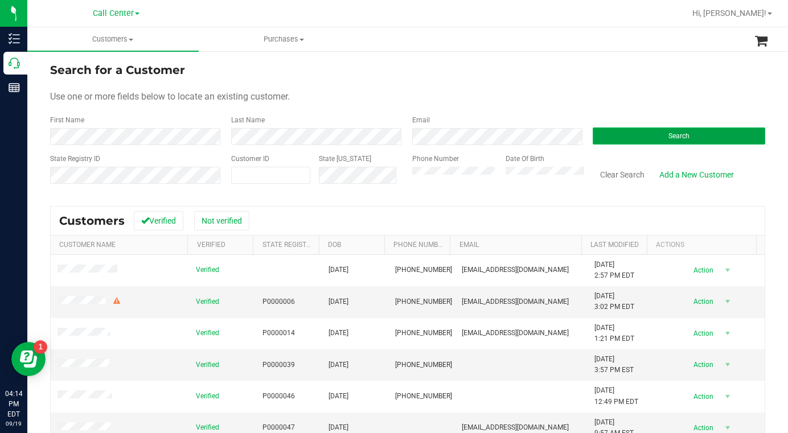
click at [622, 138] on button "Search" at bounding box center [679, 136] width 172 height 17
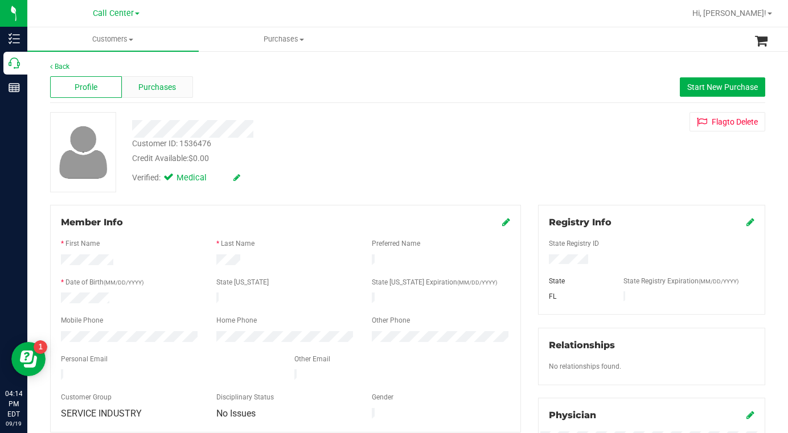
click at [162, 89] on span "Purchases" at bounding box center [157, 87] width 38 height 12
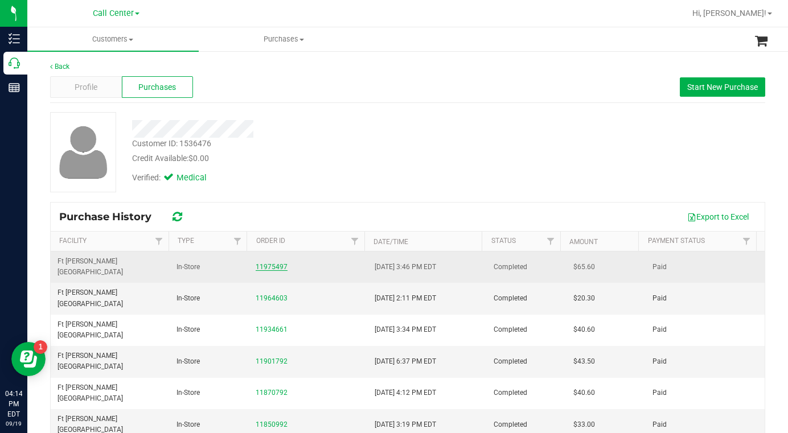
click at [280, 264] on link "11975497" at bounding box center [272, 267] width 32 height 8
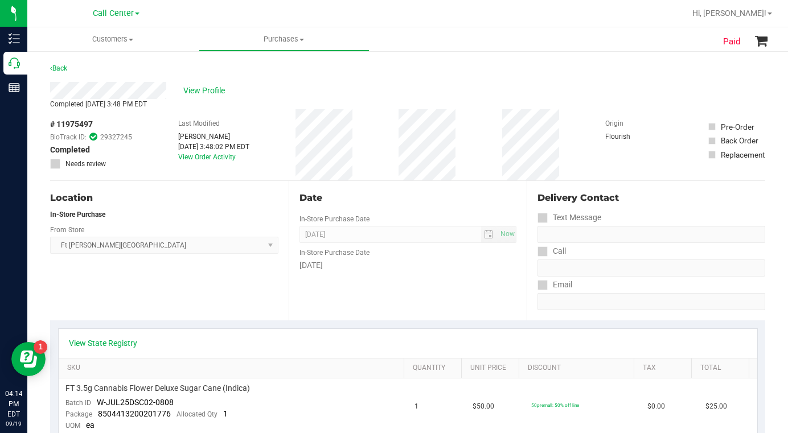
click at [129, 294] on div "Location In-Store Purchase From Store Ft Walton Beach WC Select Store Bonita Sp…" at bounding box center [169, 250] width 238 height 139
click at [121, 342] on link "View State Registry" at bounding box center [103, 343] width 68 height 11
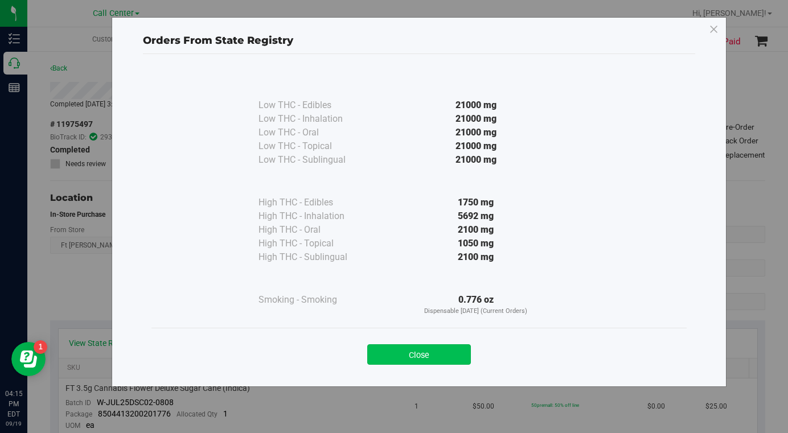
click at [389, 356] on button "Close" at bounding box center [419, 354] width 104 height 20
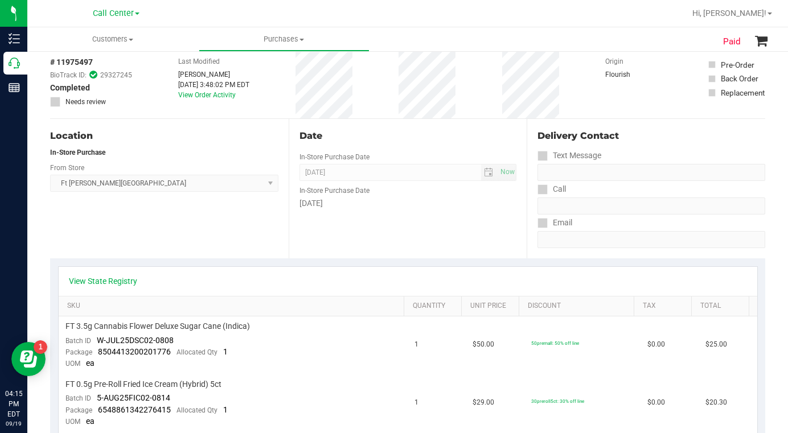
scroll to position [171, 0]
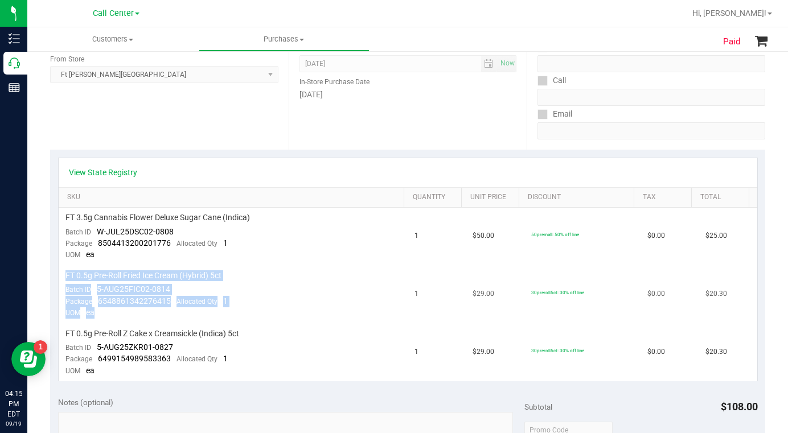
drag, startPoint x: 65, startPoint y: 276, endPoint x: 168, endPoint y: 313, distance: 109.5
click at [168, 317] on td "FT 0.5g Pre-Roll Fried Ice Cream (Hybrid) 5ct Batch ID 5-AUG25FIC02-0814 Packag…" at bounding box center [233, 295] width 349 height 58
copy td "FT 0.5g Pre-Roll Fried Ice Cream (Hybrid) 5ct Batch ID 5-AUG25FIC02-0814 Packag…"
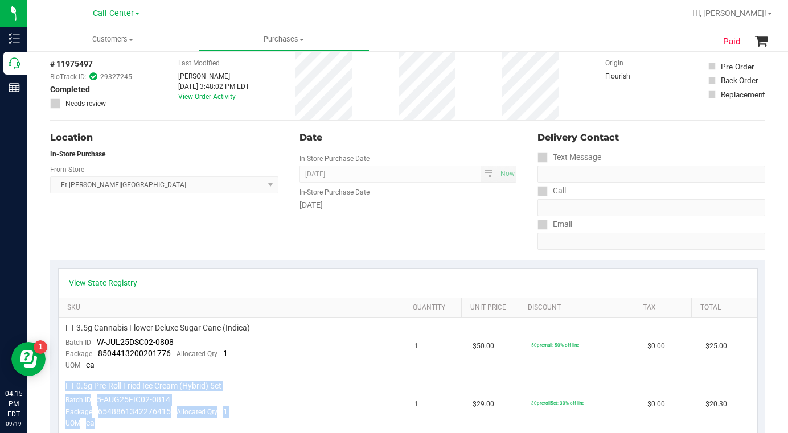
scroll to position [0, 0]
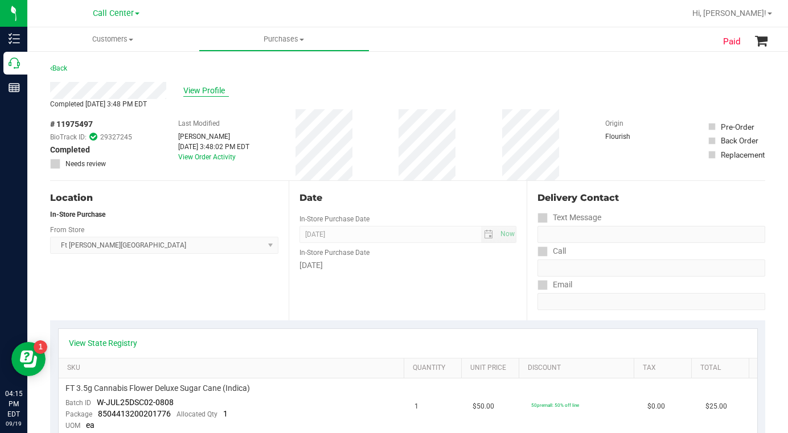
click at [208, 91] on span "View Profile" at bounding box center [206, 91] width 46 height 12
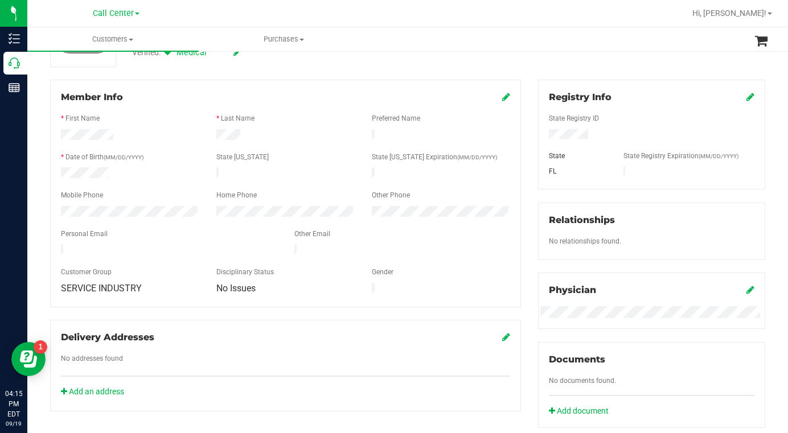
scroll to position [342, 0]
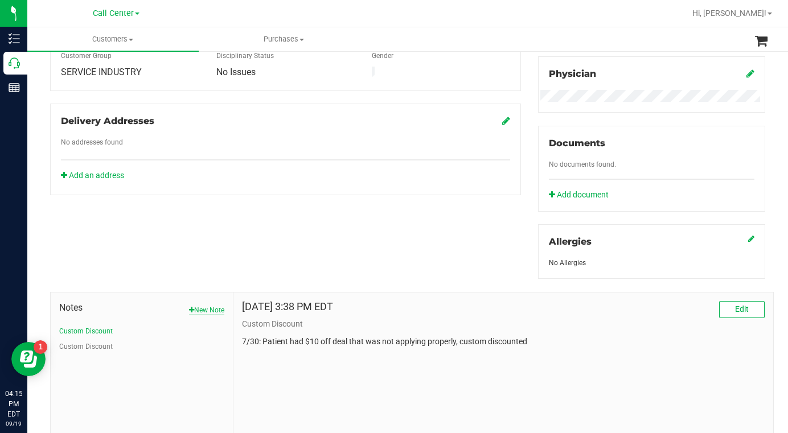
click at [208, 311] on button "New Note" at bounding box center [206, 310] width 35 height 10
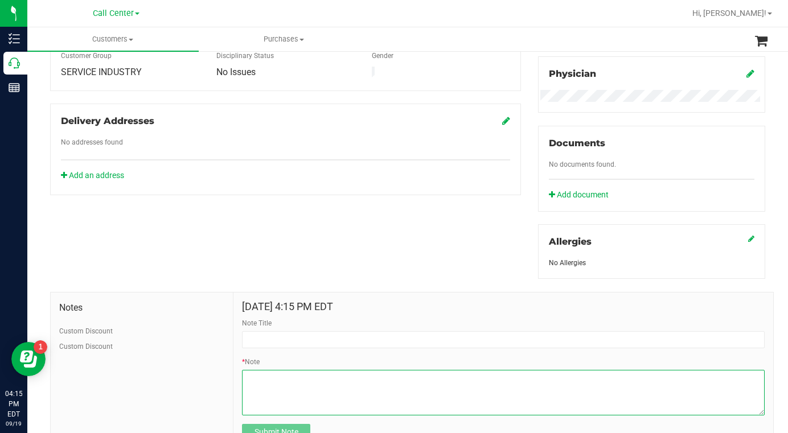
click at [263, 380] on textarea "* Note" at bounding box center [503, 393] width 523 height 46
paste textarea "FT 0.5g Pre-Roll Fried Ice Cream (Hybrid) 5ct Batch ID5-AUG25FIC02-0814 Package…"
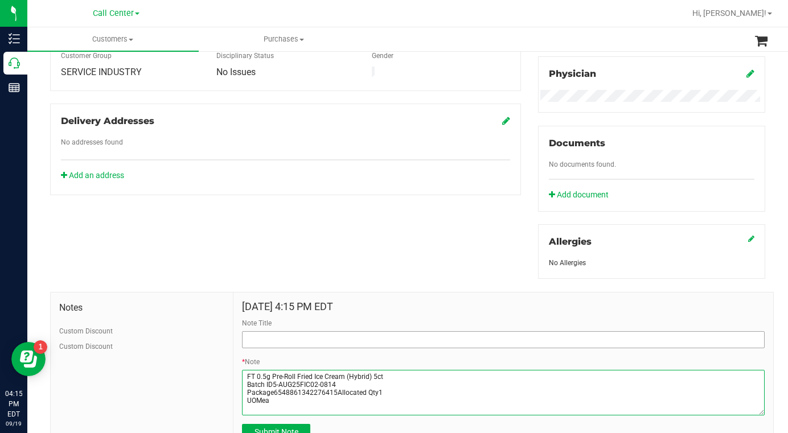
type textarea "FT 0.5g Pre-Roll Fried Ice Cream (Hybrid) 5ct Batch ID5-AUG25FIC02-0814 Package…"
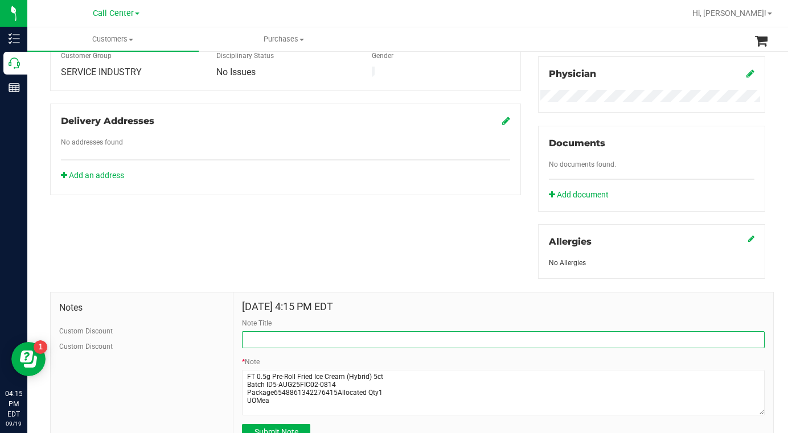
click at [272, 340] on input "Note Title" at bounding box center [503, 339] width 523 height 17
type input "Missing Pre-rolls"
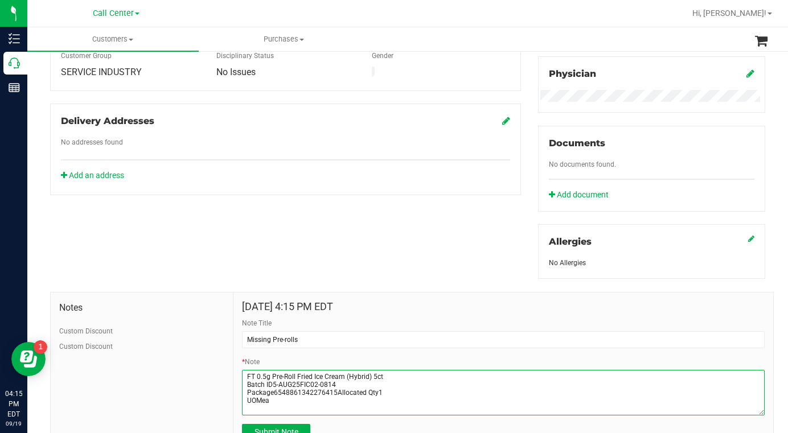
click at [244, 376] on textarea "* Note" at bounding box center [503, 393] width 523 height 46
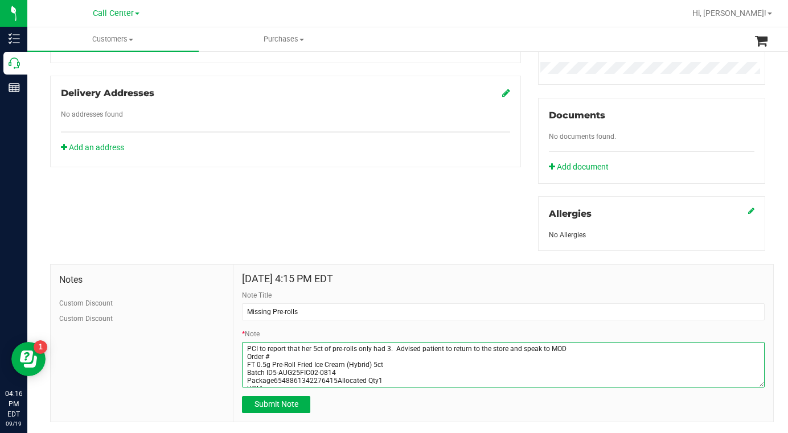
scroll to position [394, 0]
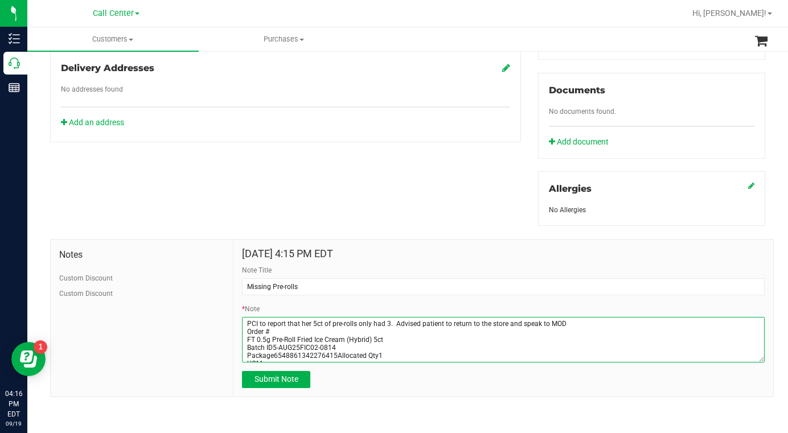
click at [333, 356] on textarea "* Note" at bounding box center [503, 340] width 523 height 46
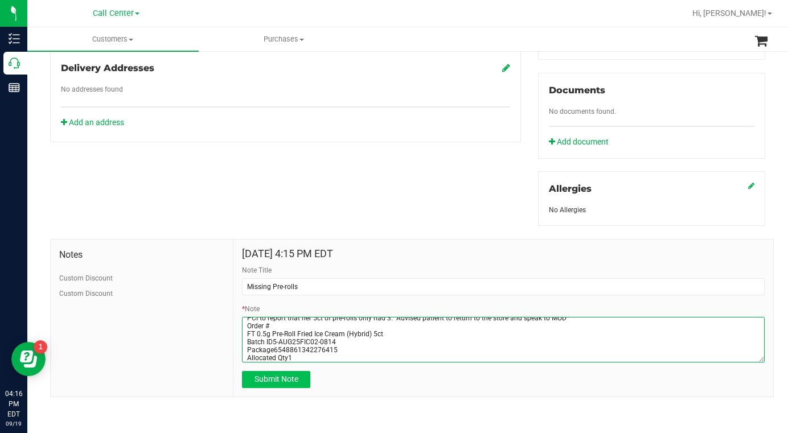
type textarea "PCI to report that her 5ct of pre-rolls only had 3. Advised patient to return t…"
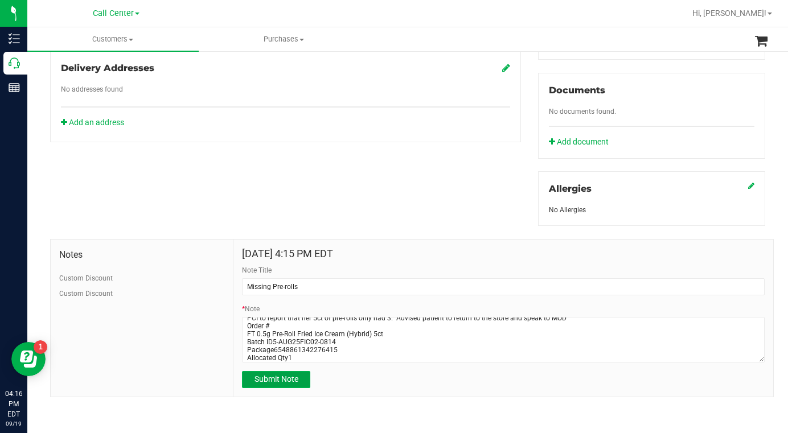
click at [289, 381] on span "Submit Note" at bounding box center [276, 379] width 44 height 9
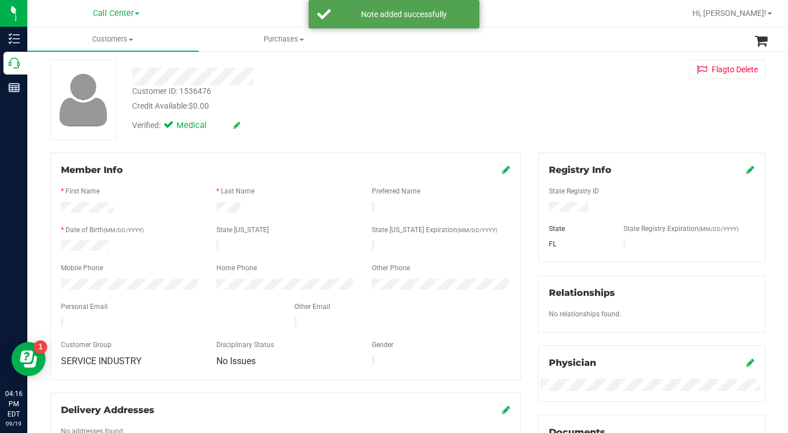
scroll to position [0, 0]
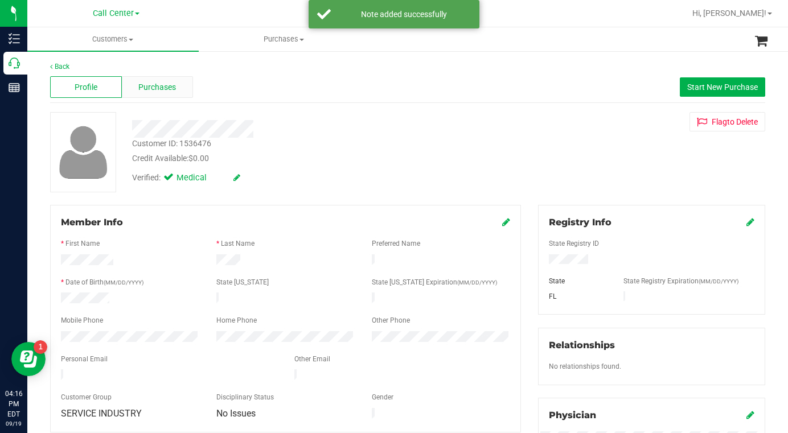
click at [154, 87] on span "Purchases" at bounding box center [157, 87] width 38 height 12
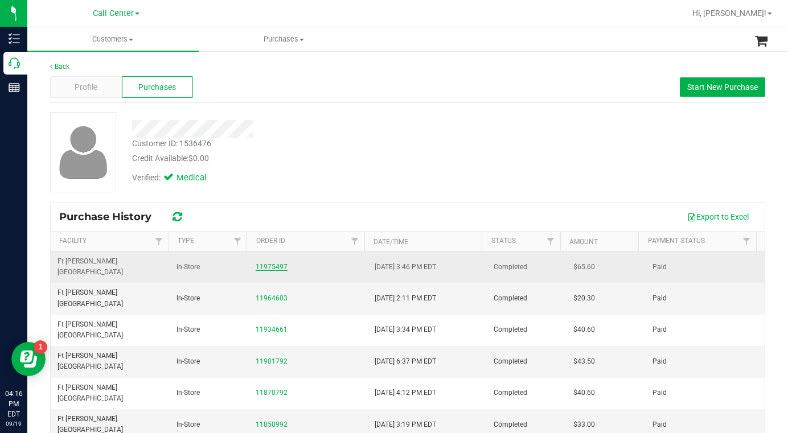
click at [261, 263] on link "11975497" at bounding box center [272, 267] width 32 height 8
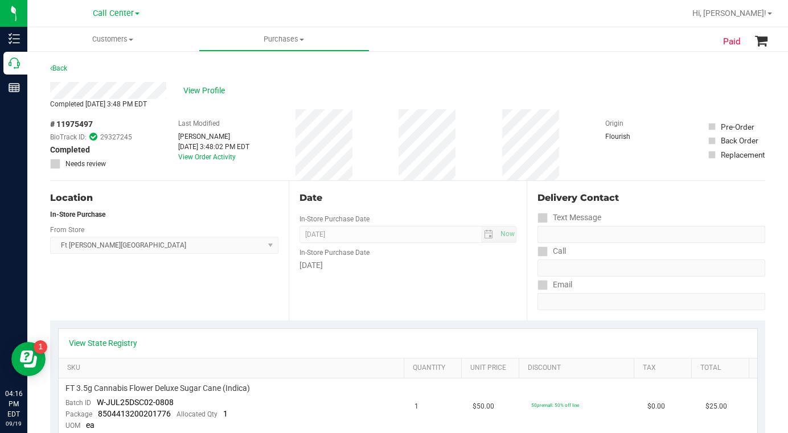
click at [63, 127] on span "# 11975497" at bounding box center [71, 124] width 43 height 12
copy div "# 11975497"
click at [203, 91] on span "View Profile" at bounding box center [206, 91] width 46 height 12
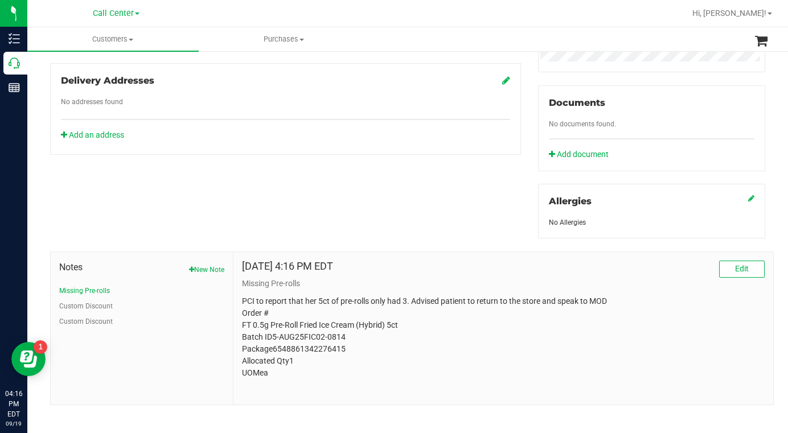
scroll to position [390, 0]
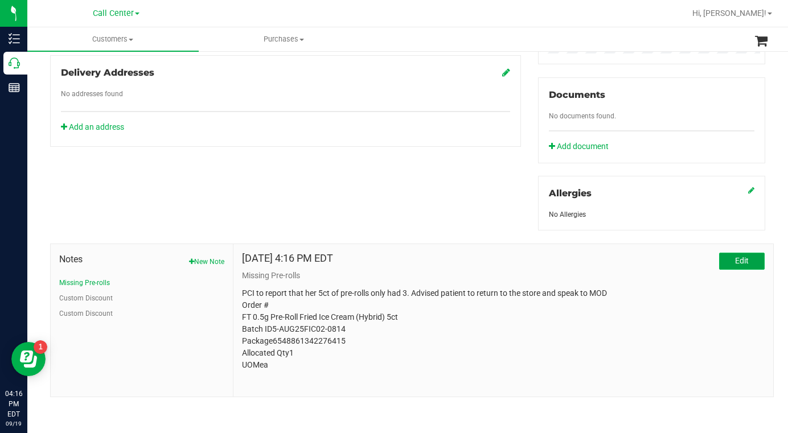
click at [735, 257] on span "Edit" at bounding box center [742, 260] width 14 height 9
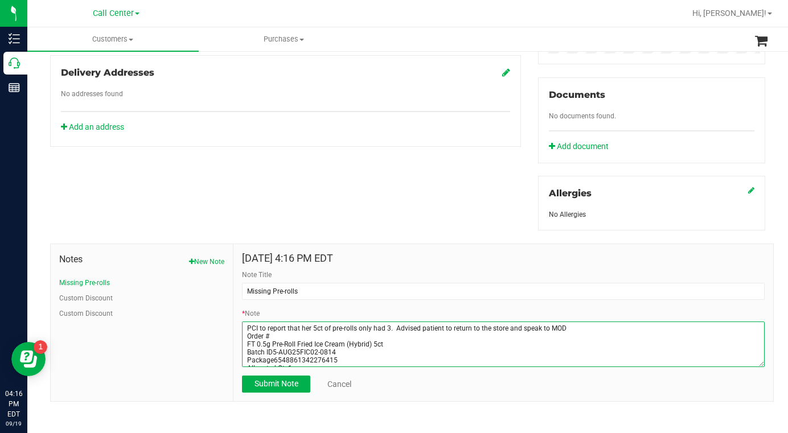
click at [284, 334] on textarea "* Note" at bounding box center [503, 345] width 523 height 46
paste textarea "# 11975497"
click at [246, 351] on textarea "* Note" at bounding box center [503, 345] width 523 height 46
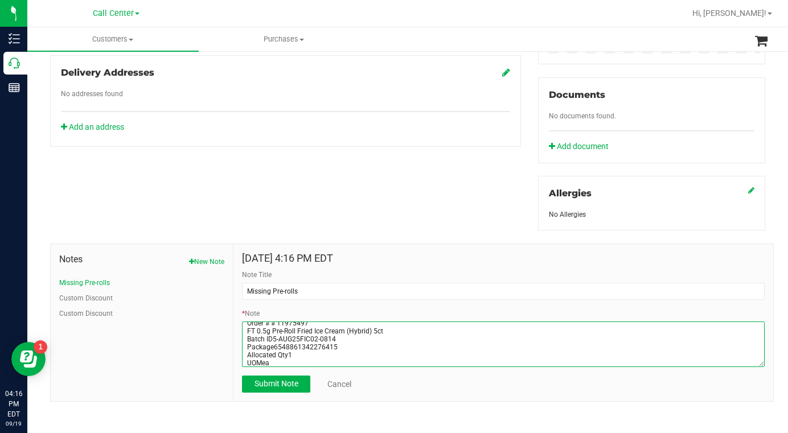
scroll to position [16, 0]
drag, startPoint x: 274, startPoint y: 360, endPoint x: 241, endPoint y: 362, distance: 32.5
click at [242, 362] on textarea "* Note" at bounding box center [503, 345] width 523 height 46
click at [602, 322] on textarea "* Note" at bounding box center [503, 345] width 523 height 46
click at [279, 360] on textarea "* Note" at bounding box center [503, 345] width 523 height 46
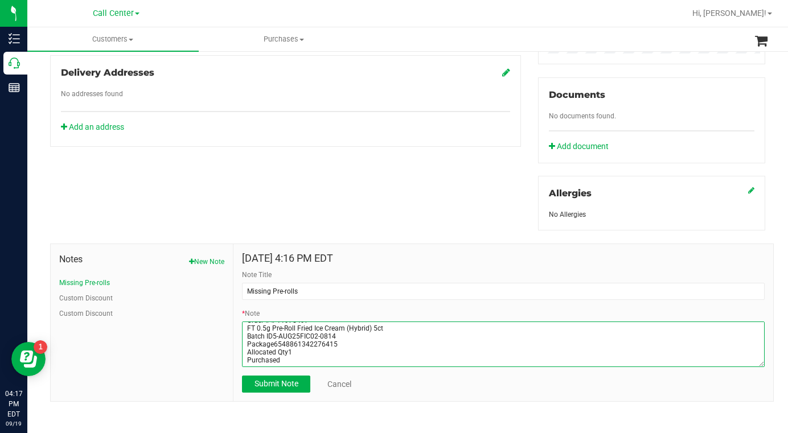
scroll to position [22, 0]
click at [301, 351] on textarea "* Note" at bounding box center [503, 345] width 523 height 46
click at [291, 353] on textarea "* Note" at bounding box center [503, 345] width 523 height 46
type textarea "PCI to report that her 5ct of pre-rolls only had 3. Advised patient to return t…"
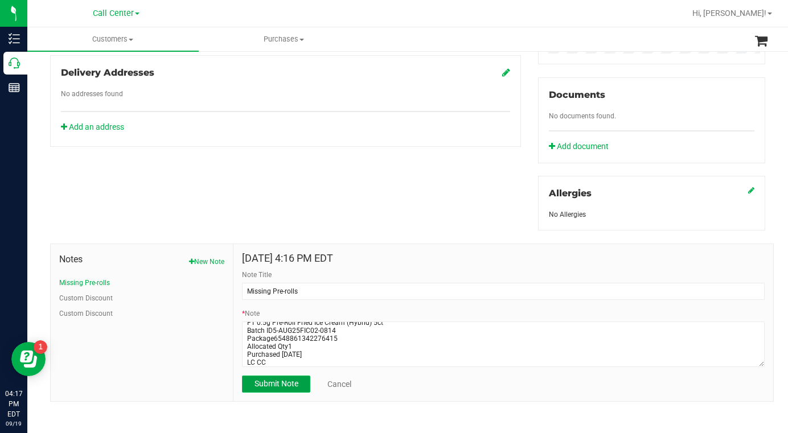
click at [274, 390] on button "Submit Note" at bounding box center [276, 384] width 68 height 17
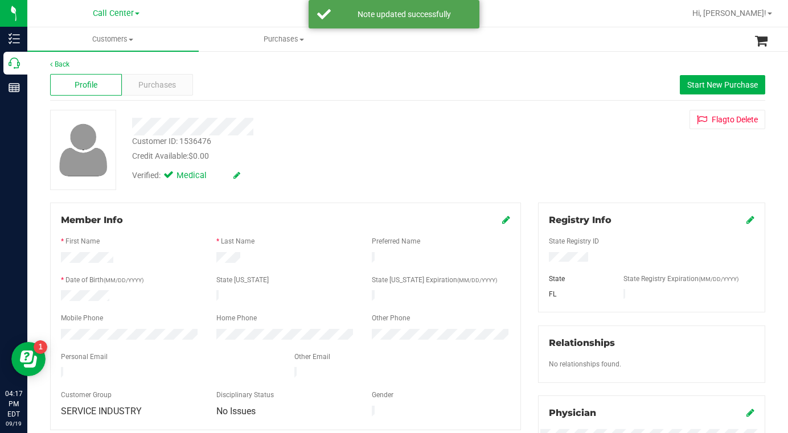
scroll to position [0, 0]
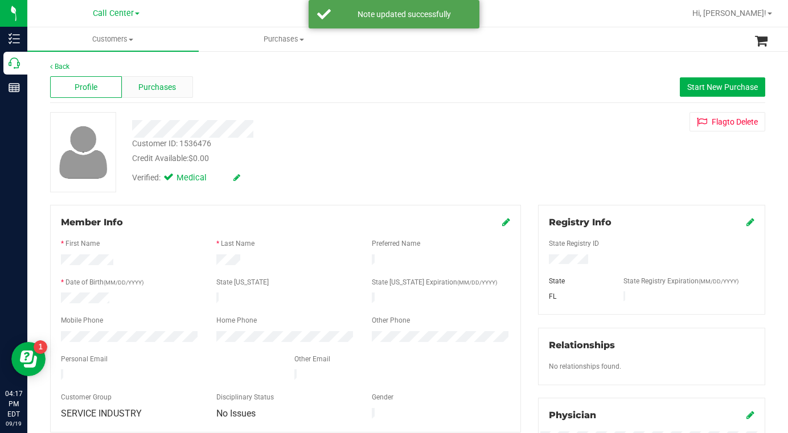
click at [174, 91] on span "Purchases" at bounding box center [157, 87] width 38 height 12
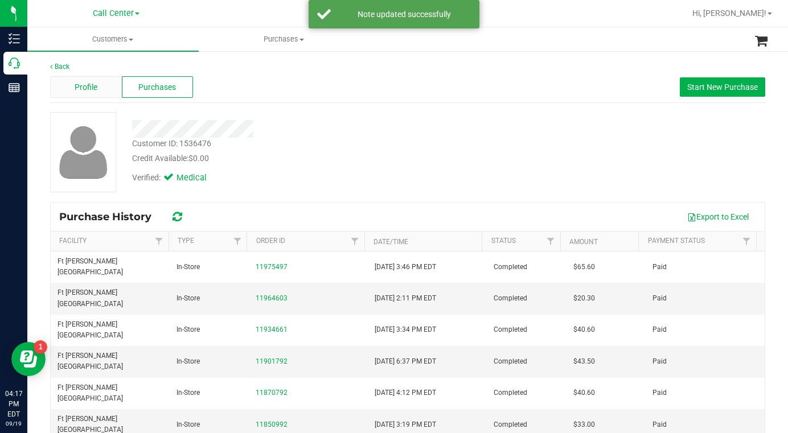
click at [100, 89] on div "Profile" at bounding box center [86, 87] width 72 height 22
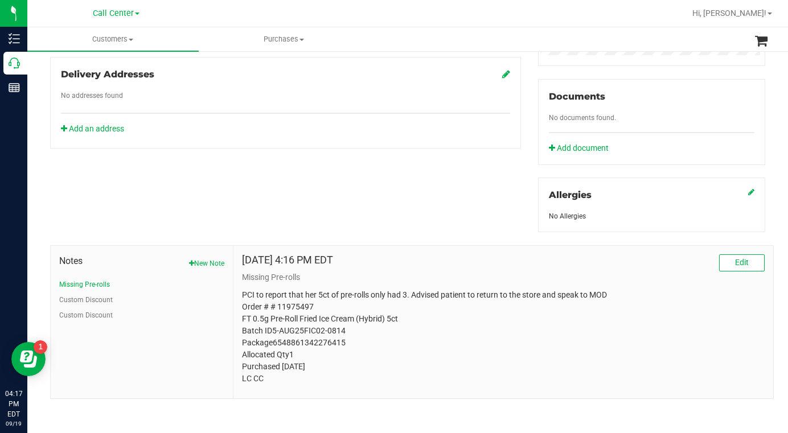
scroll to position [390, 0]
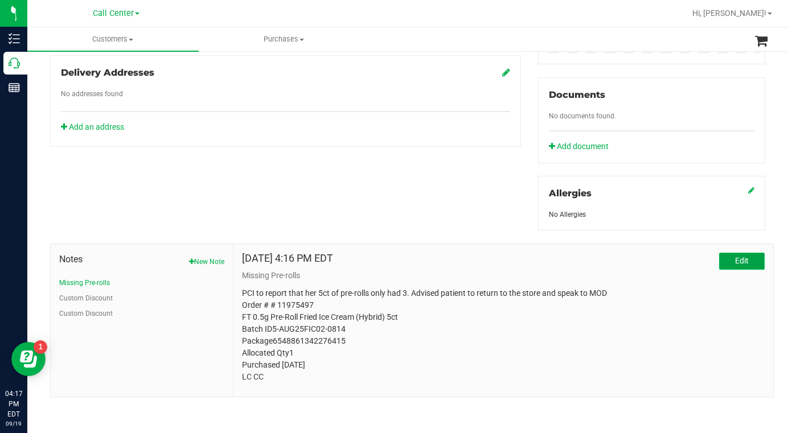
click at [720, 261] on button "Edit" at bounding box center [742, 261] width 46 height 17
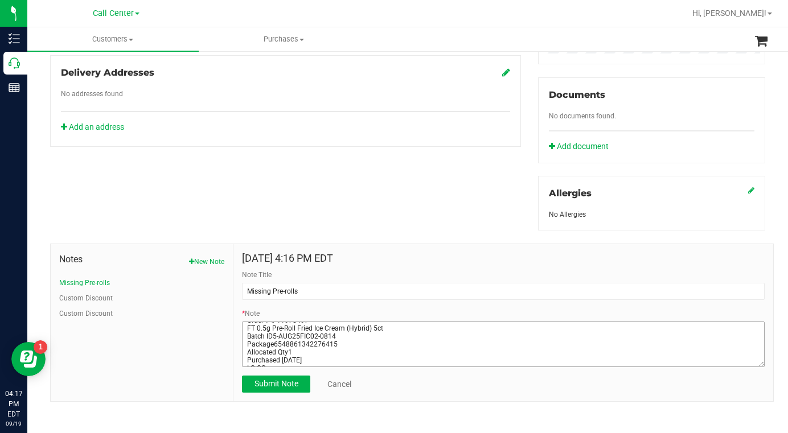
scroll to position [24, 0]
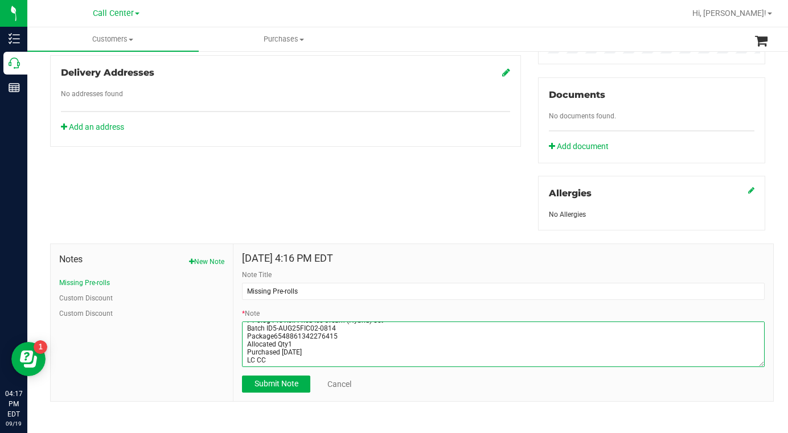
click at [315, 350] on textarea "* Note" at bounding box center [503, 345] width 523 height 46
type textarea "PCI to report that her 5ct of pre-rolls only had 3. Advised patient to return t…"
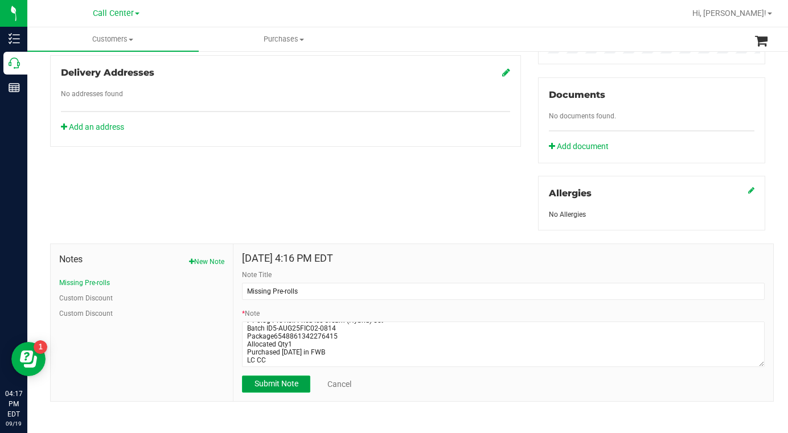
click at [268, 383] on span "Submit Note" at bounding box center [276, 383] width 44 height 9
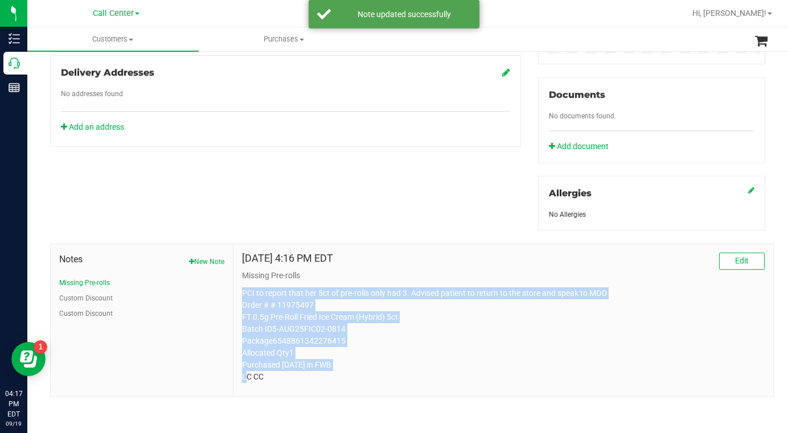
drag, startPoint x: 240, startPoint y: 291, endPoint x: 342, endPoint y: 362, distance: 124.3
click at [344, 361] on p "PCI to report that her 5ct of pre-rolls only had 3. Advised patient to return t…" at bounding box center [503, 335] width 523 height 96
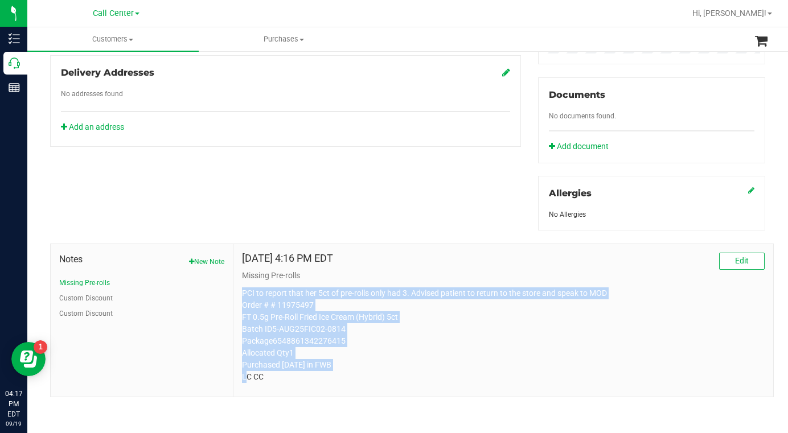
copy p "PCI to report that her 5ct of pre-rolls only had 3. Advised patient to return t…"
click at [599, 367] on p "PCI to report that her 5ct of pre-rolls only had 3. Advised patient to return t…" at bounding box center [503, 335] width 523 height 96
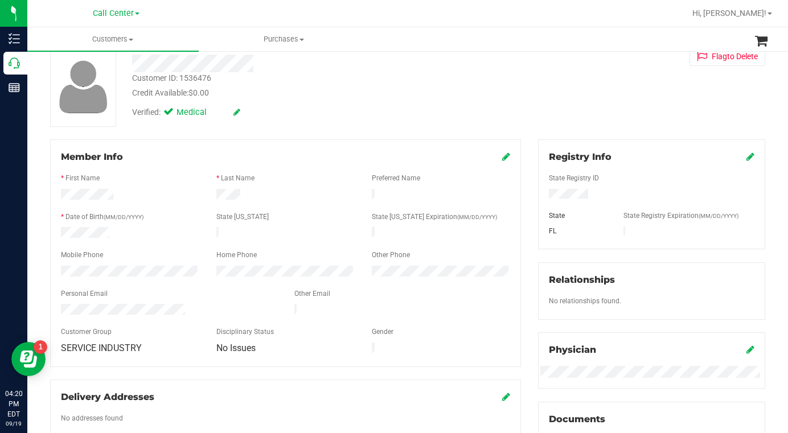
scroll to position [0, 0]
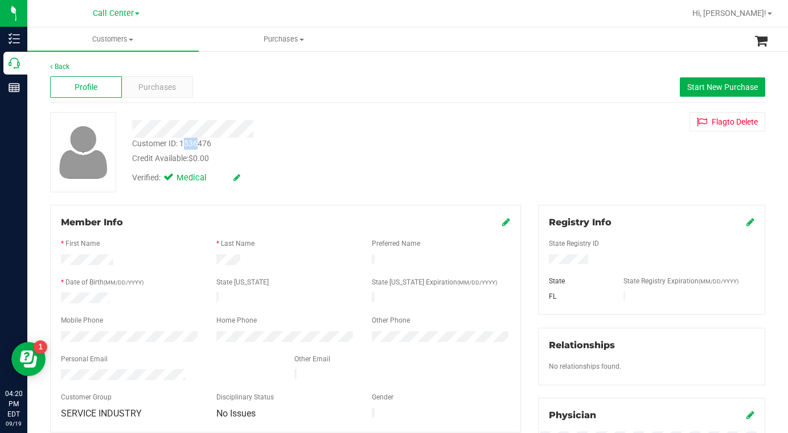
drag, startPoint x: 183, startPoint y: 145, endPoint x: 199, endPoint y: 141, distance: 16.3
click at [199, 141] on div "Customer ID: 1536476" at bounding box center [171, 144] width 79 height 12
drag, startPoint x: 178, startPoint y: 142, endPoint x: 213, endPoint y: 142, distance: 34.7
click at [213, 142] on div "Customer ID: 1536476 Credit Available: $0.00" at bounding box center [307, 151] width 366 height 27
copy div "1536476"
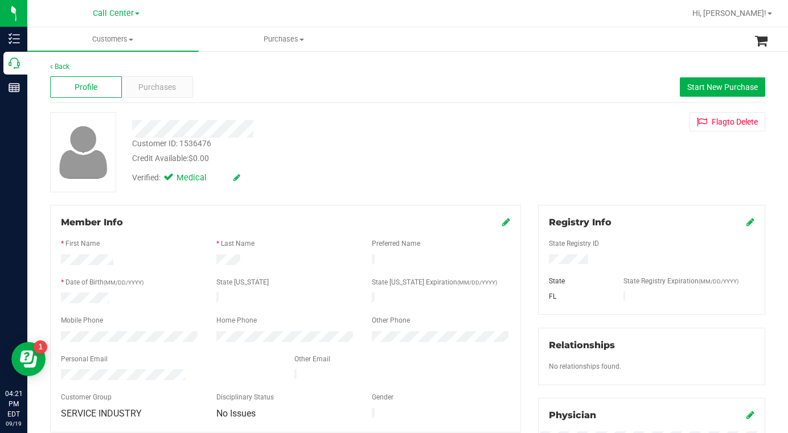
click at [565, 177] on div "Customer ID: 1536476 Credit Available: $0.00 Verified: Medical Flag to Delete" at bounding box center [408, 152] width 732 height 80
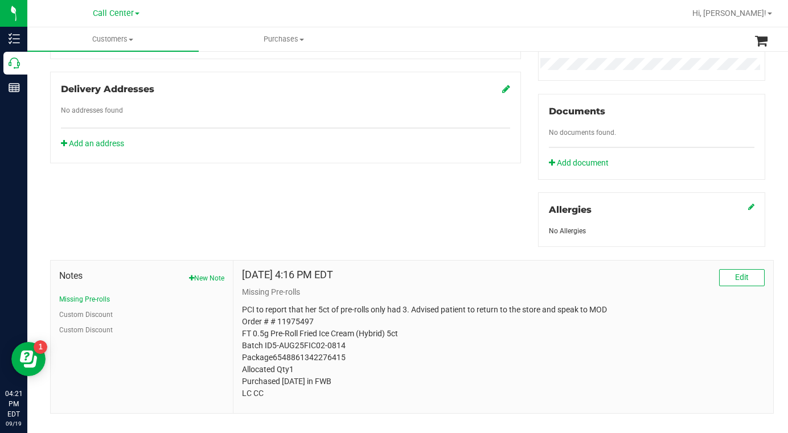
scroll to position [390, 0]
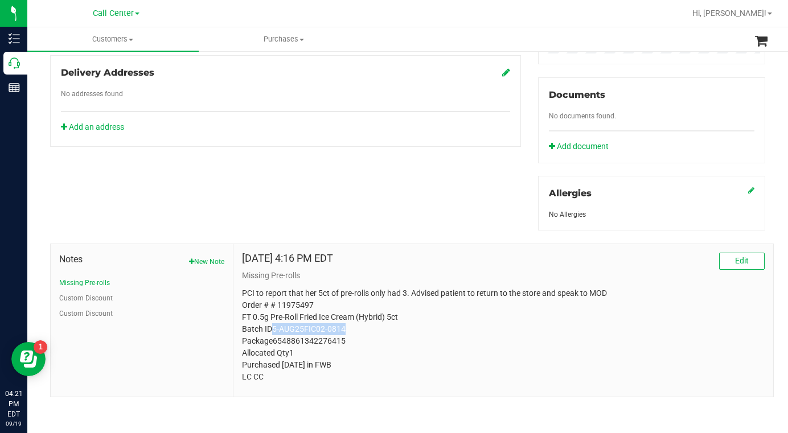
drag, startPoint x: 269, startPoint y: 328, endPoint x: 345, endPoint y: 327, distance: 75.7
click at [346, 327] on p "PCI to report that her 5ct of pre-rolls only had 3. Advised patient to return t…" at bounding box center [503, 335] width 523 height 96
copy p "5-AUG25FIC02-0814"
drag, startPoint x: 612, startPoint y: 377, endPoint x: 606, endPoint y: 380, distance: 7.2
click at [612, 377] on p "PCI to report that her 5ct of pre-rolls only had 3. Advised patient to return t…" at bounding box center [503, 335] width 523 height 96
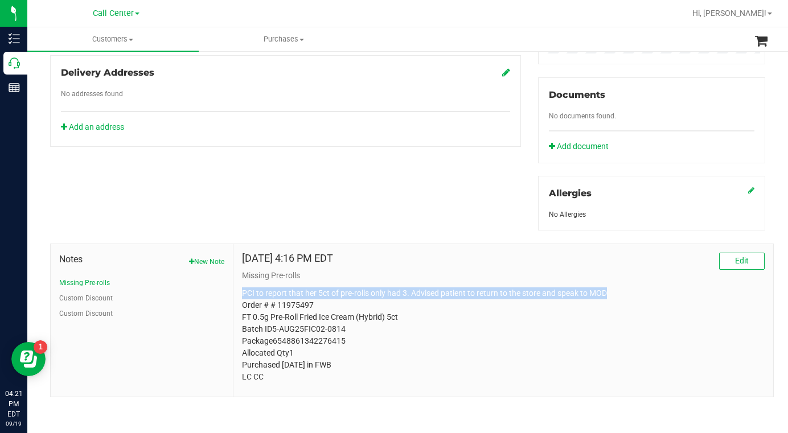
drag, startPoint x: 241, startPoint y: 291, endPoint x: 612, endPoint y: 294, distance: 371.1
click at [612, 294] on p "PCI to report that her 5ct of pre-rolls only had 3. Advised patient to return t…" at bounding box center [503, 335] width 523 height 96
copy p "PCI to report that her 5ct of pre-rolls only had 3. Advised patient to return t…"
drag, startPoint x: 608, startPoint y: 246, endPoint x: 602, endPoint y: 249, distance: 7.6
click at [608, 246] on div "Sep 19, 2025 4:16 PM EDT Edit Missing Pre-rolls PCI to report that her 5ct of p…" at bounding box center [503, 320] width 540 height 153
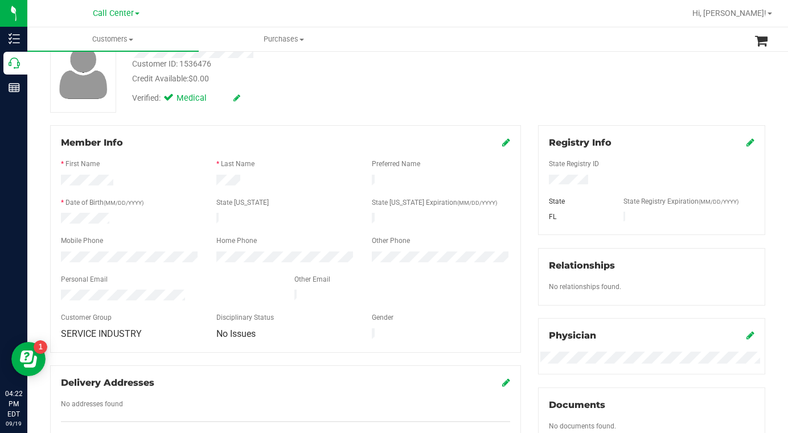
scroll to position [0, 0]
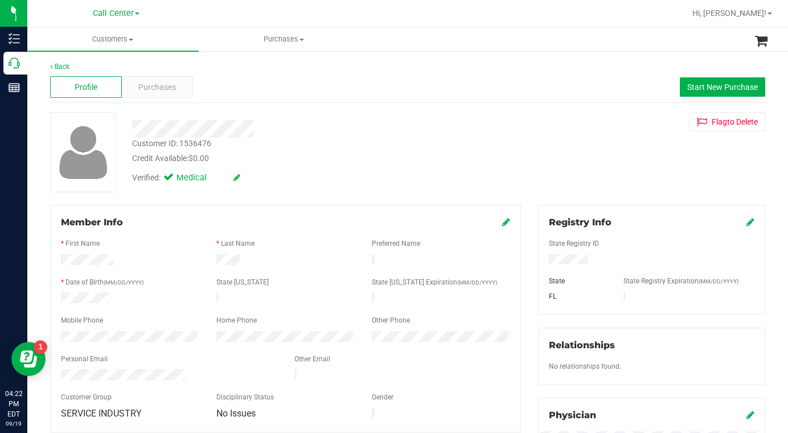
click at [617, 150] on div "Customer ID: 1536476 Credit Available: $0.00 Verified: Medical Flag to Delete" at bounding box center [408, 152] width 732 height 80
click at [640, 173] on div "Customer ID: 1536476 Credit Available: $0.00 Verified: Medical Flag to Delete" at bounding box center [408, 152] width 732 height 80
click at [133, 40] on span at bounding box center [131, 40] width 5 height 2
click at [107, 68] on span "All customers" at bounding box center [68, 69] width 82 height 10
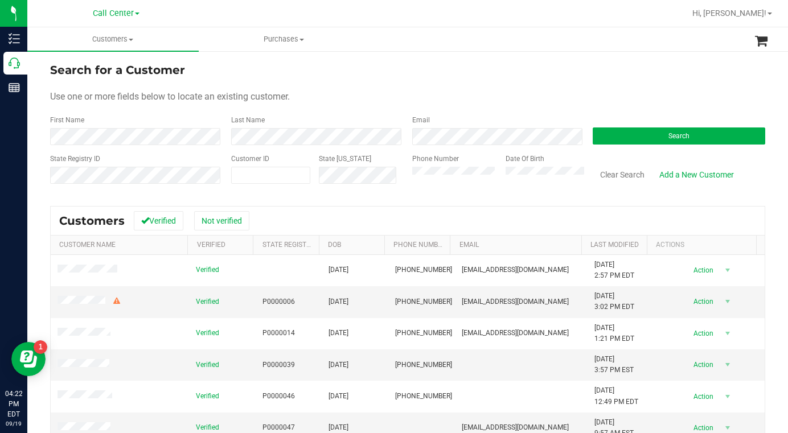
click at [429, 104] on form "Search for a Customer Use one or more fields below to locate an existing custom…" at bounding box center [407, 127] width 715 height 133
click at [561, 89] on form "Search for a Customer Use one or more fields below to locate an existing custom…" at bounding box center [407, 127] width 715 height 133
click at [599, 89] on form "Search for a Customer Use one or more fields below to locate an existing custom…" at bounding box center [407, 127] width 715 height 133
click at [622, 143] on button "Search" at bounding box center [679, 136] width 172 height 17
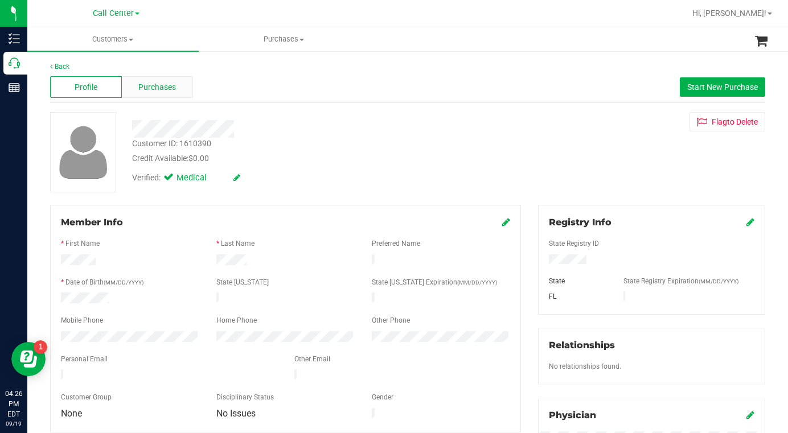
click at [147, 87] on span "Purchases" at bounding box center [157, 87] width 38 height 12
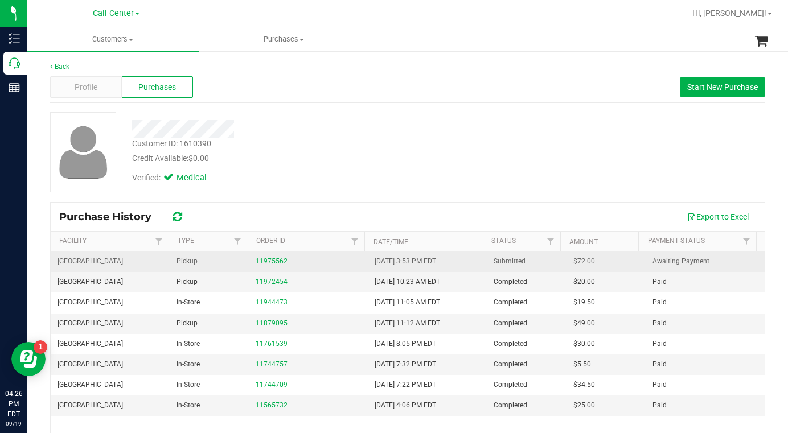
click at [266, 260] on link "11975562" at bounding box center [272, 261] width 32 height 8
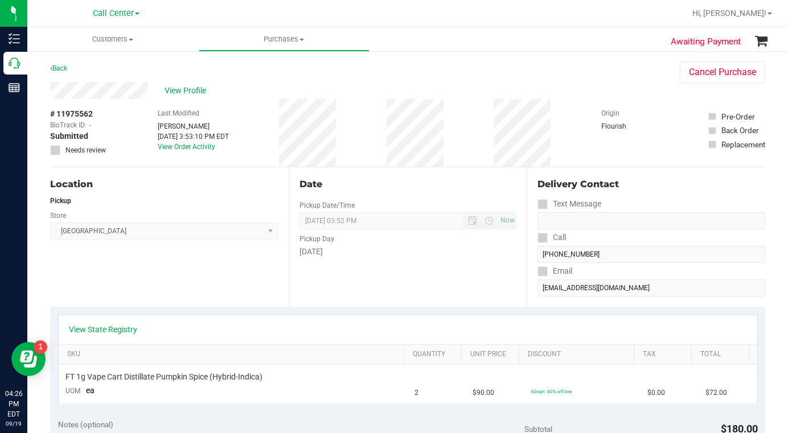
click at [170, 288] on div "Location Pickup Store Lakeland WC Select Store Bonita Springs WC Boynton Beach …" at bounding box center [169, 236] width 238 height 139
click at [164, 275] on div "Location Pickup Store Lakeland WC Select Store Bonita Springs WC Boynton Beach …" at bounding box center [169, 236] width 238 height 139
click at [586, 102] on div "# 11975562 BioTrack ID: - Submitted Needs review Last Modified Laura Cousin Sep…" at bounding box center [407, 133] width 715 height 68
click at [131, 39] on span at bounding box center [131, 40] width 5 height 2
click at [64, 70] on span "All customers" at bounding box center [68, 69] width 82 height 10
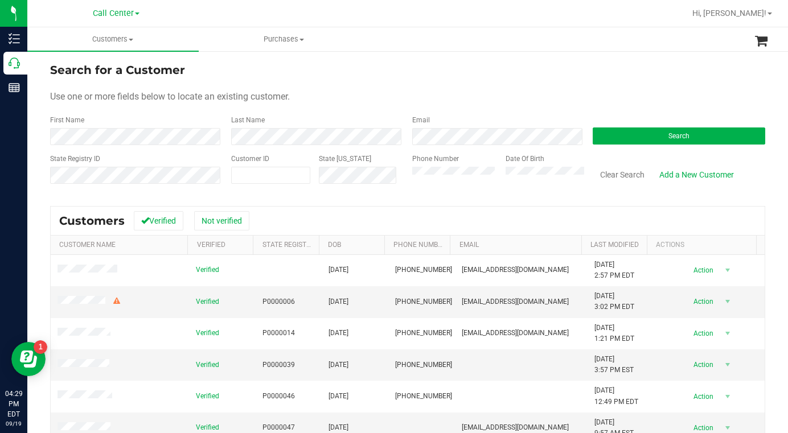
click at [404, 92] on div "Use one or more fields below to locate an existing customer." at bounding box center [407, 97] width 715 height 14
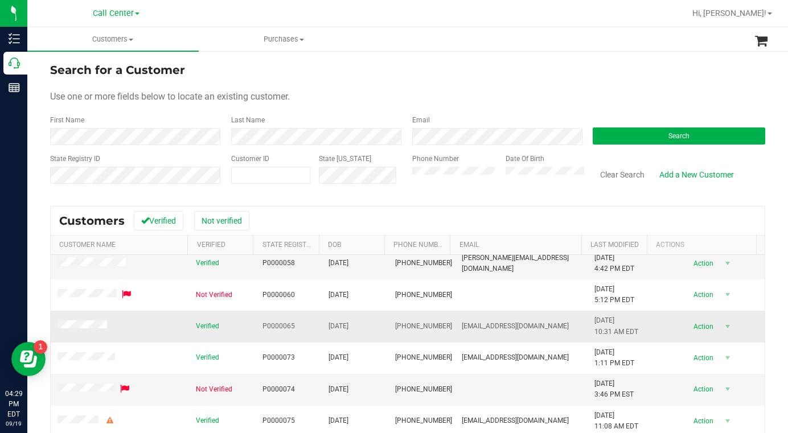
scroll to position [57, 0]
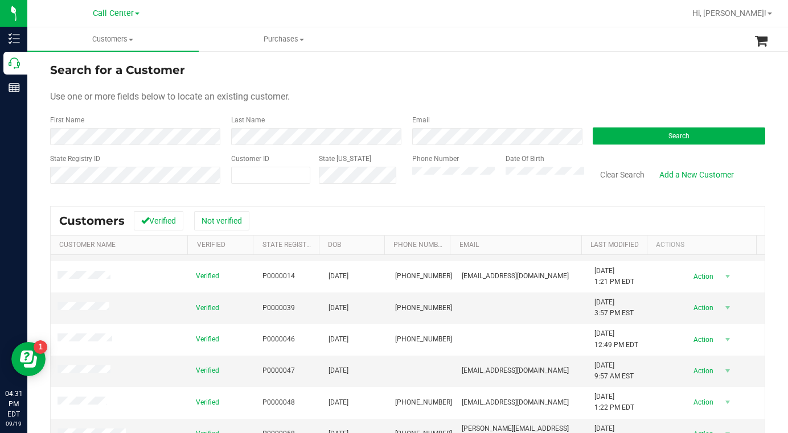
click at [630, 95] on div "Use one or more fields below to locate an existing customer." at bounding box center [407, 97] width 715 height 14
drag, startPoint x: 616, startPoint y: 89, endPoint x: 595, endPoint y: 97, distance: 22.5
click at [616, 90] on form "Search for a Customer Use one or more fields below to locate an existing custom…" at bounding box center [407, 127] width 715 height 133
click at [600, 137] on button "Search" at bounding box center [679, 136] width 172 height 17
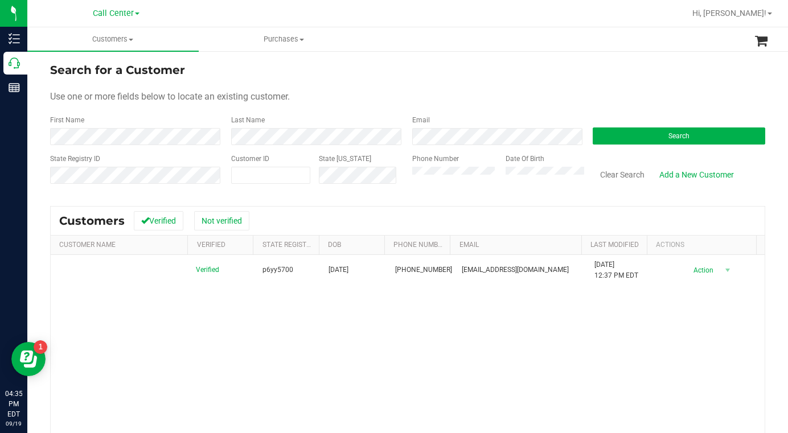
scroll to position [0, 0]
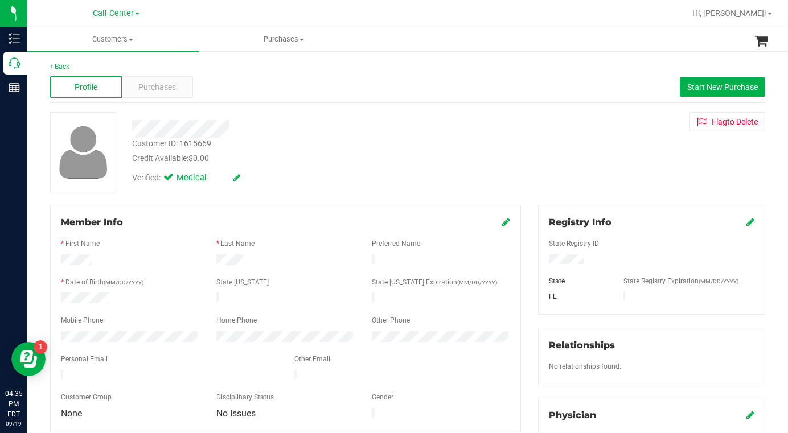
click at [291, 179] on div "Verified: Medical" at bounding box center [307, 177] width 366 height 25
click at [699, 85] on span "Start New Purchase" at bounding box center [722, 87] width 71 height 9
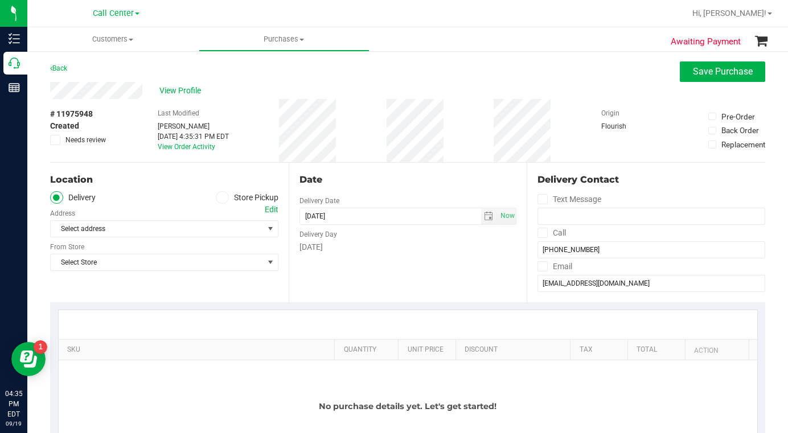
click at [222, 198] on icon at bounding box center [222, 198] width 7 height 0
click at [0, 0] on input "Store Pickup" at bounding box center [0, 0] width 0 height 0
click at [115, 231] on span "Select Store" at bounding box center [157, 229] width 213 height 16
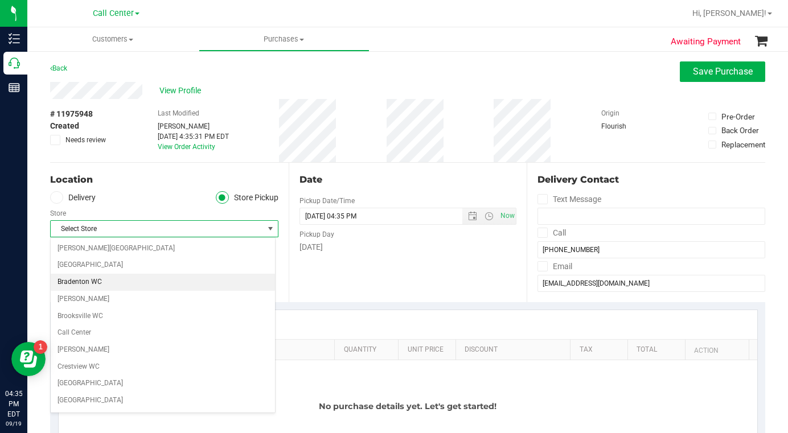
click at [83, 286] on li "Bradenton WC" at bounding box center [163, 282] width 224 height 17
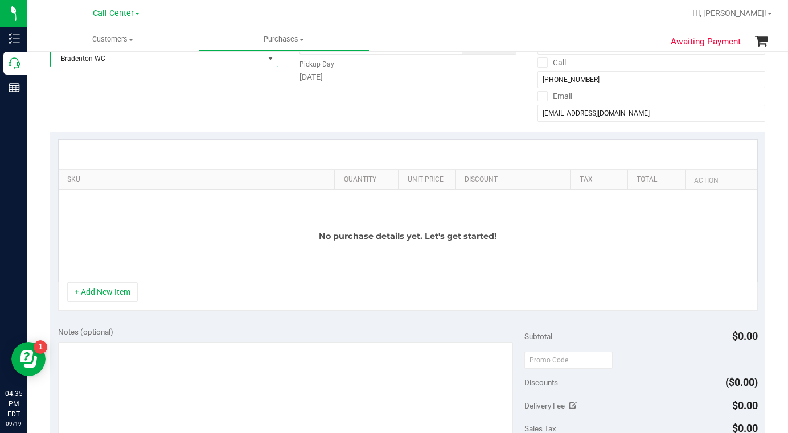
scroll to position [171, 0]
click at [122, 293] on button "+ Add New Item" at bounding box center [102, 291] width 71 height 19
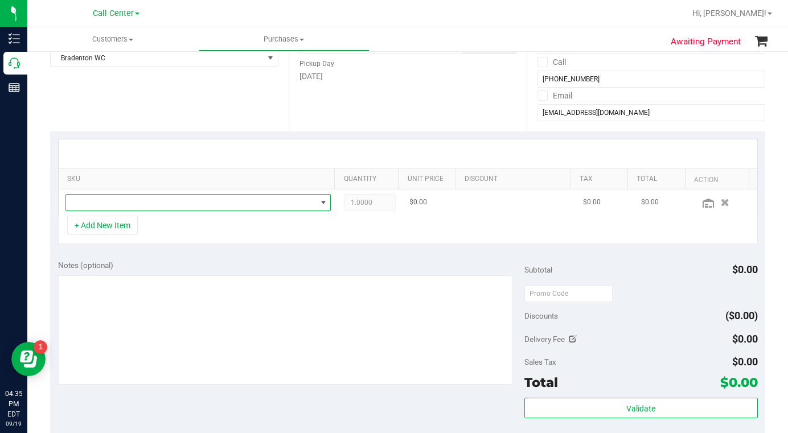
click at [97, 204] on span "NO DATA FOUND" at bounding box center [191, 203] width 250 height 16
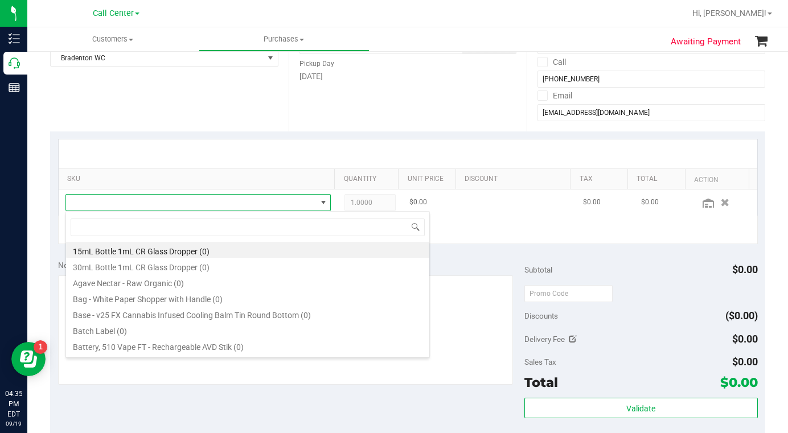
scroll to position [17, 256]
type input "melon"
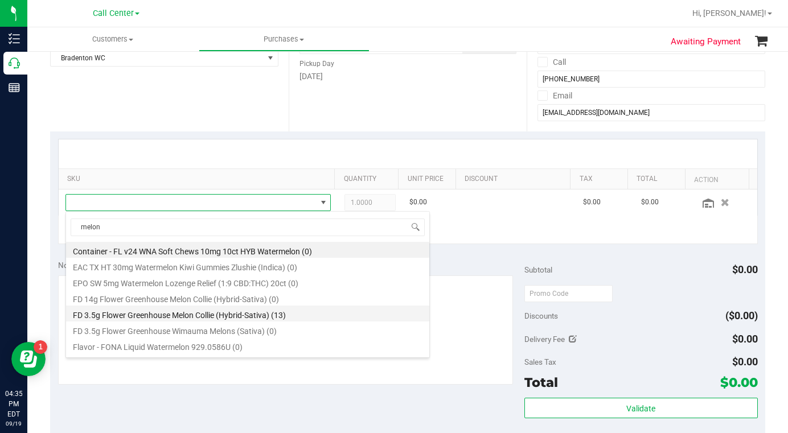
click at [115, 314] on li "FD 3.5g Flower Greenhouse Melon Collie (Hybrid-Sativa) (13)" at bounding box center [247, 314] width 363 height 16
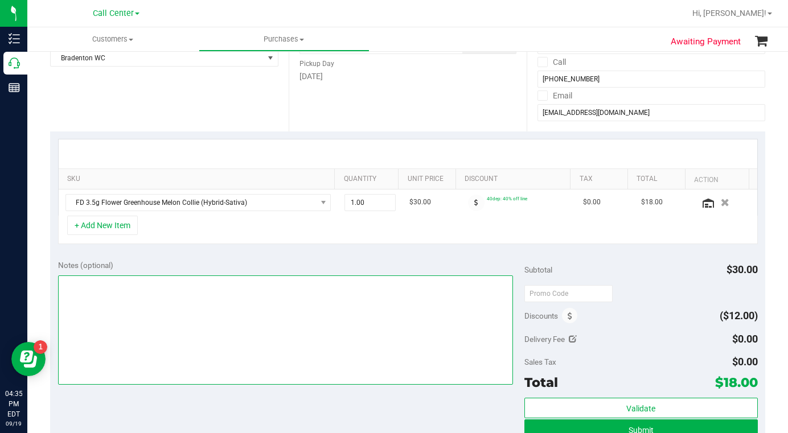
click at [115, 314] on textarea at bounding box center [285, 329] width 455 height 109
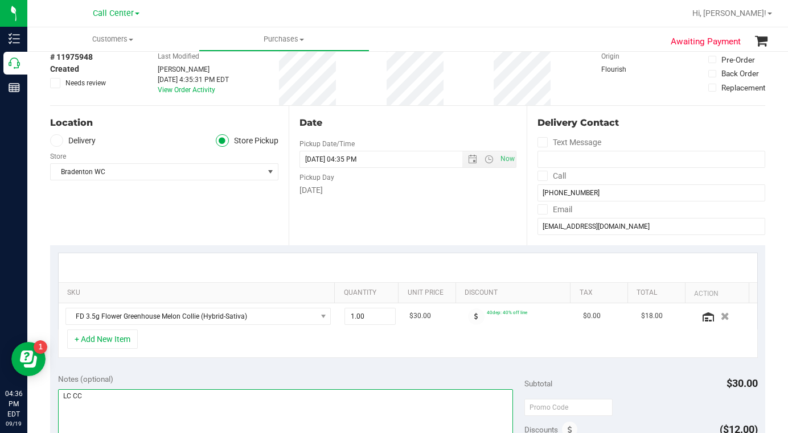
scroll to position [0, 0]
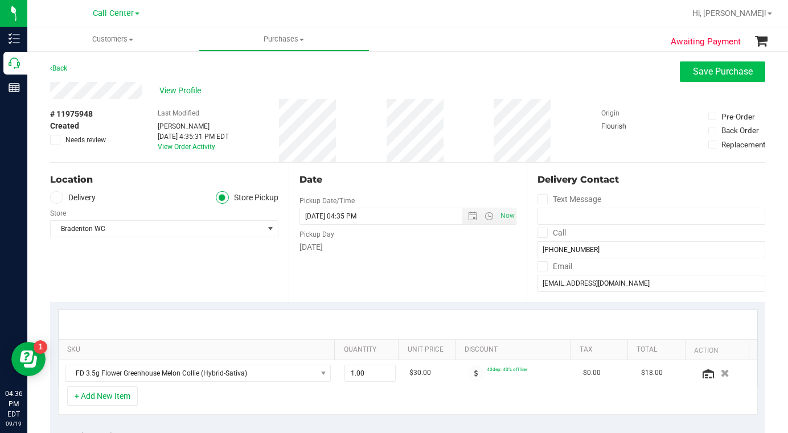
type textarea "LC CC"
click at [693, 75] on span "Save Purchase" at bounding box center [723, 71] width 60 height 11
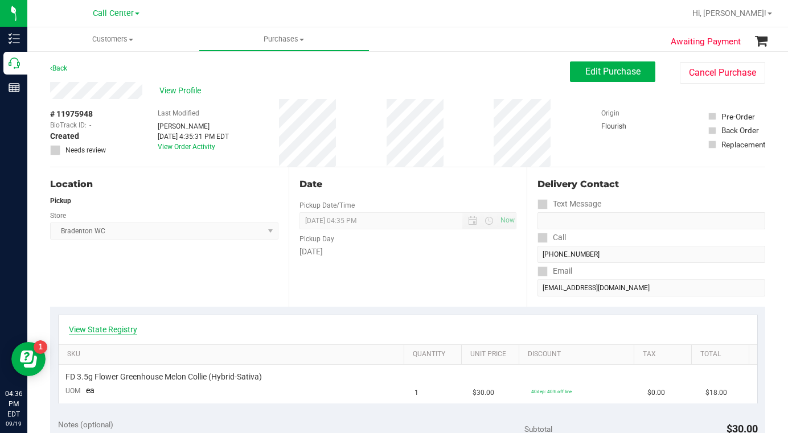
click at [109, 327] on link "View State Registry" at bounding box center [103, 329] width 68 height 11
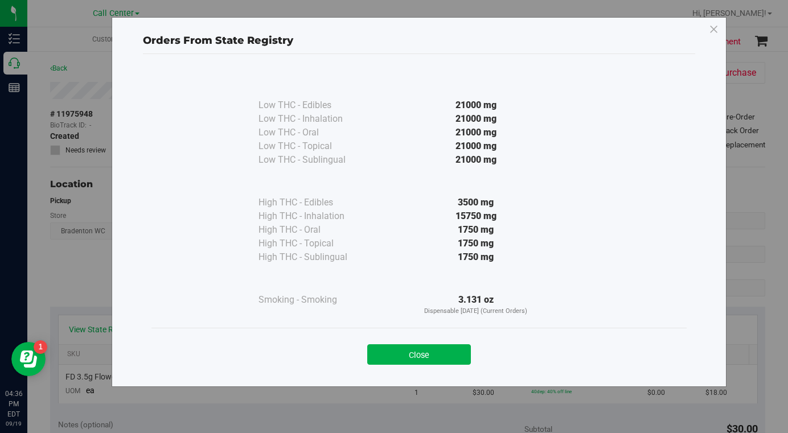
drag, startPoint x: 423, startPoint y: 354, endPoint x: 411, endPoint y: 352, distance: 12.7
click at [422, 354] on button "Close" at bounding box center [419, 354] width 104 height 20
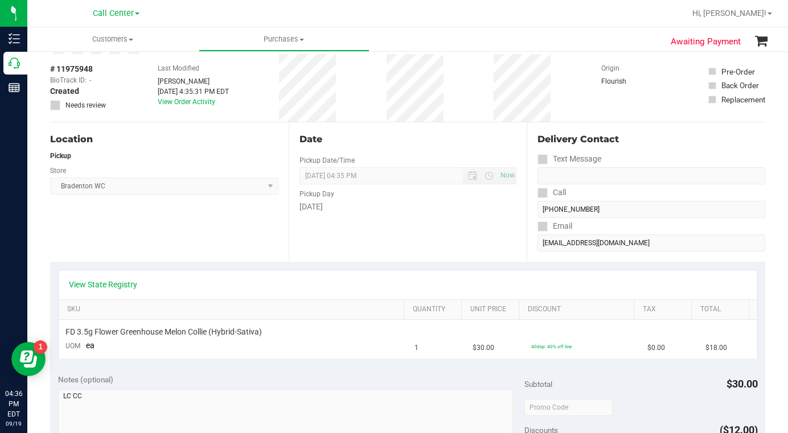
scroll to position [171, 0]
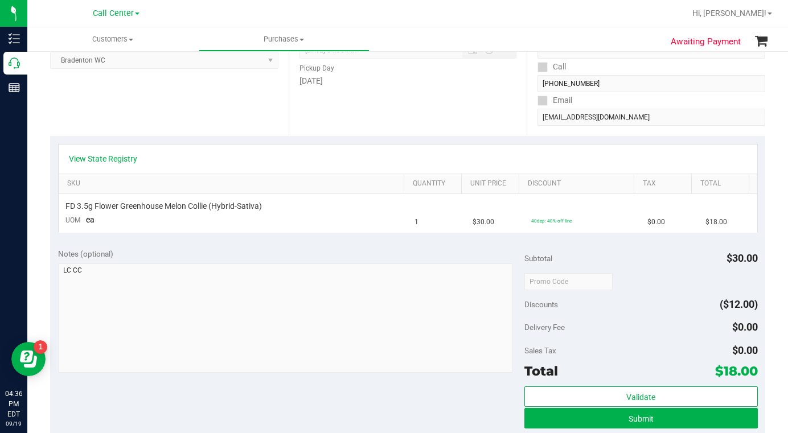
click at [400, 411] on div "Notes (optional) Subtotal $30.00 Discounts ($12.00) Delivery Fee $0.00 Sales Ta…" at bounding box center [407, 342] width 715 height 205
click at [544, 418] on button "Submit" at bounding box center [640, 418] width 233 height 20
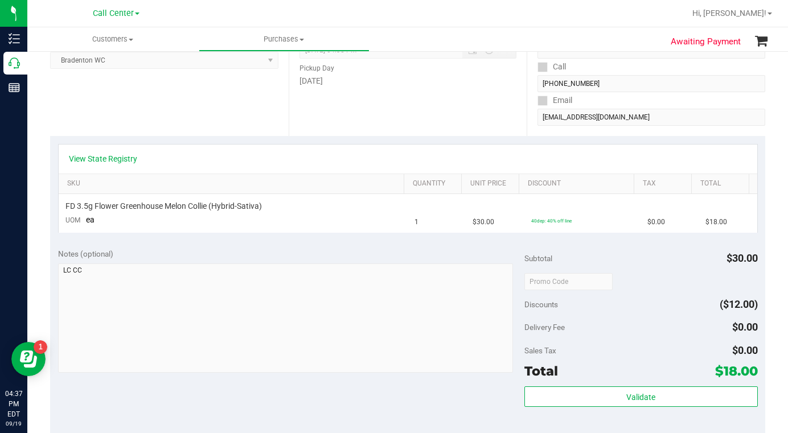
click at [675, 298] on div "Discounts ($12.00)" at bounding box center [640, 304] width 233 height 20
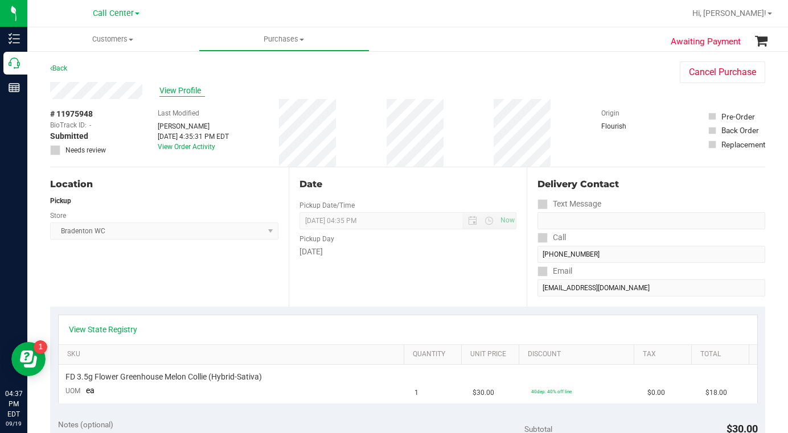
click at [180, 92] on span "View Profile" at bounding box center [182, 91] width 46 height 12
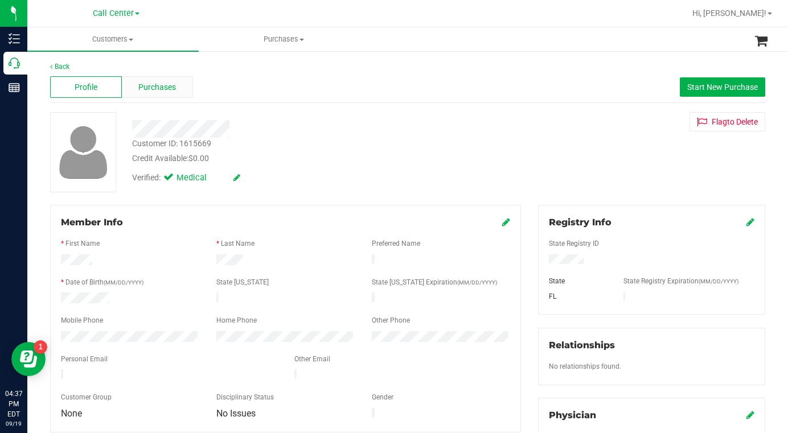
click at [157, 81] on span "Purchases" at bounding box center [157, 87] width 38 height 12
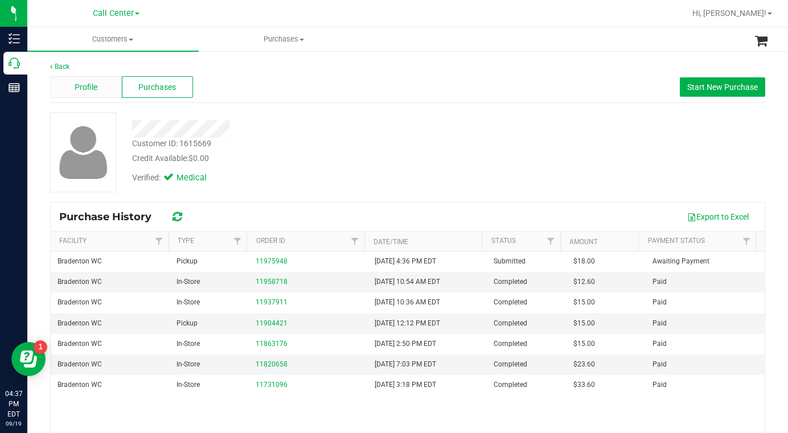
click at [84, 87] on span "Profile" at bounding box center [86, 87] width 23 height 12
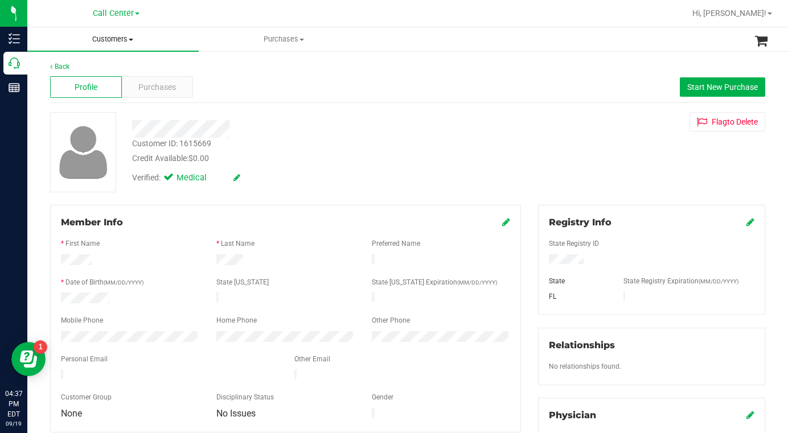
click at [131, 41] on span "Customers" at bounding box center [112, 39] width 171 height 10
click at [85, 69] on span "All customers" at bounding box center [68, 69] width 82 height 10
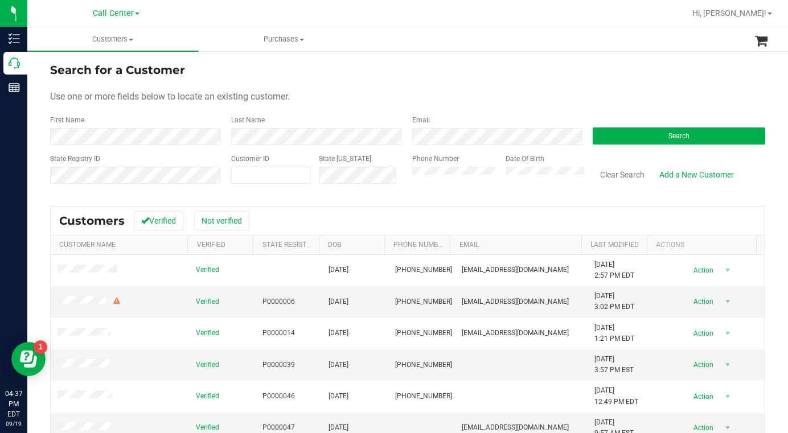
click at [586, 81] on form "Search for a Customer Use one or more fields below to locate an existing custom…" at bounding box center [407, 127] width 715 height 133
click at [618, 138] on button "Search" at bounding box center [679, 136] width 172 height 17
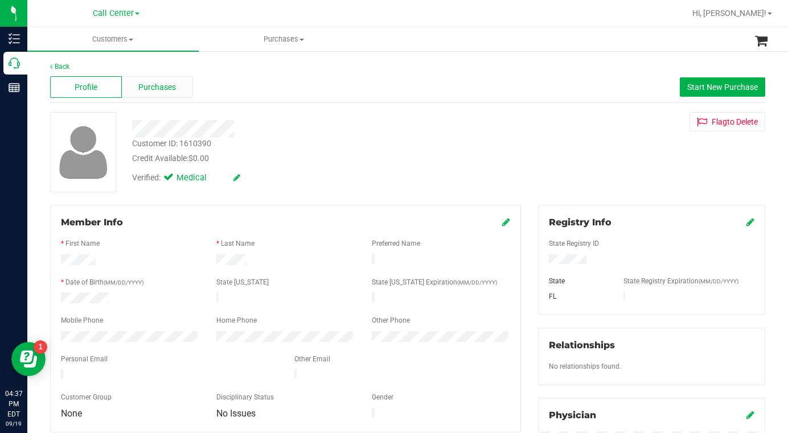
click at [165, 83] on span "Purchases" at bounding box center [157, 87] width 38 height 12
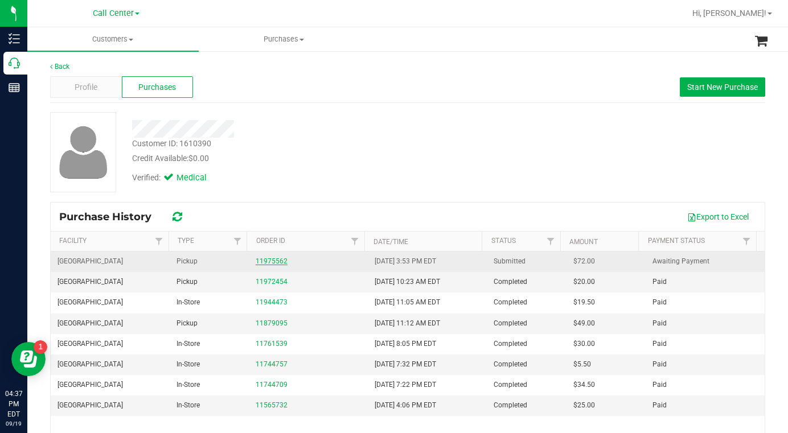
click at [265, 261] on link "11975562" at bounding box center [272, 261] width 32 height 8
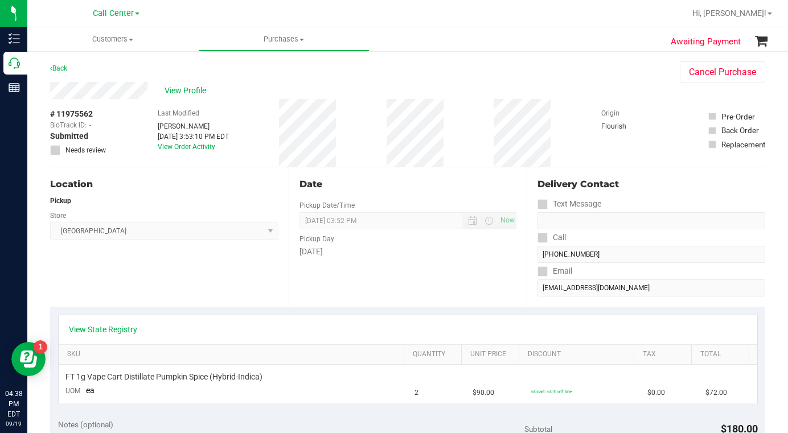
click at [552, 88] on div "View Profile" at bounding box center [353, 90] width 607 height 17
click at [131, 39] on span at bounding box center [131, 40] width 5 height 2
click at [92, 73] on span "All customers" at bounding box center [68, 69] width 82 height 10
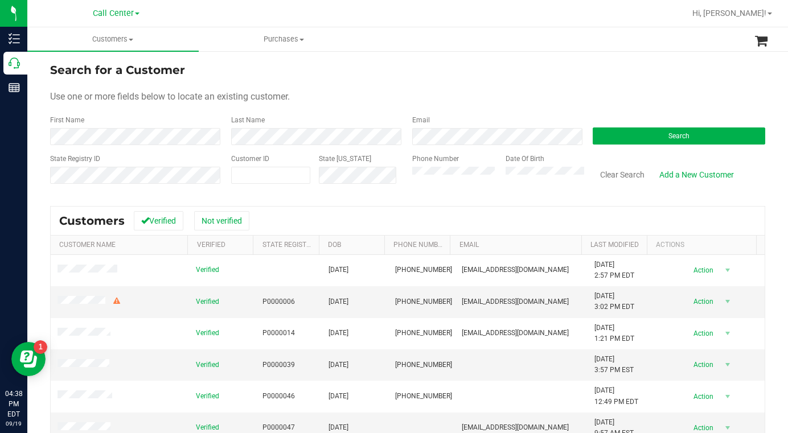
click at [487, 98] on div "Use one or more fields below to locate an existing customer." at bounding box center [407, 97] width 715 height 14
click at [374, 85] on form "Search for a Customer Use one or more fields below to locate an existing custom…" at bounding box center [407, 127] width 715 height 133
click at [574, 84] on form "Search for a Customer Use one or more fields below to locate an existing custom…" at bounding box center [407, 127] width 715 height 133
click at [374, 98] on div "Use one or more fields below to locate an existing customer." at bounding box center [407, 97] width 715 height 14
click at [397, 101] on div "Use one or more fields below to locate an existing customer." at bounding box center [407, 97] width 715 height 14
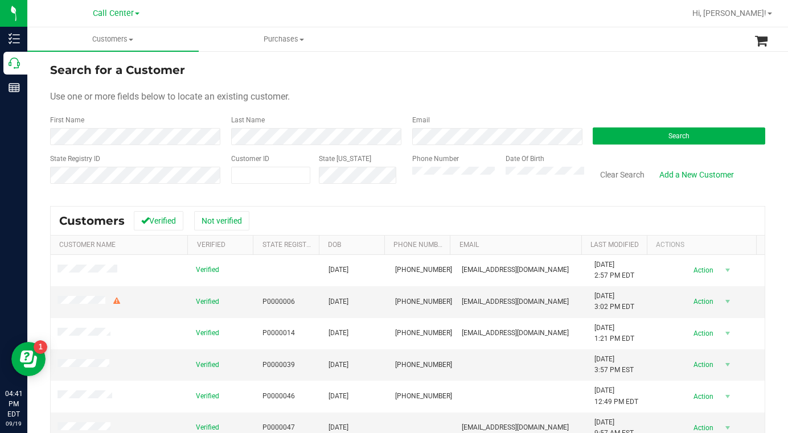
click at [597, 95] on div "Use one or more fields below to locate an existing customer." at bounding box center [407, 97] width 715 height 14
drag, startPoint x: 606, startPoint y: 73, endPoint x: 578, endPoint y: 96, distance: 36.0
click at [606, 74] on div "Search for a Customer" at bounding box center [407, 69] width 715 height 17
click at [649, 133] on button "Search" at bounding box center [679, 136] width 172 height 17
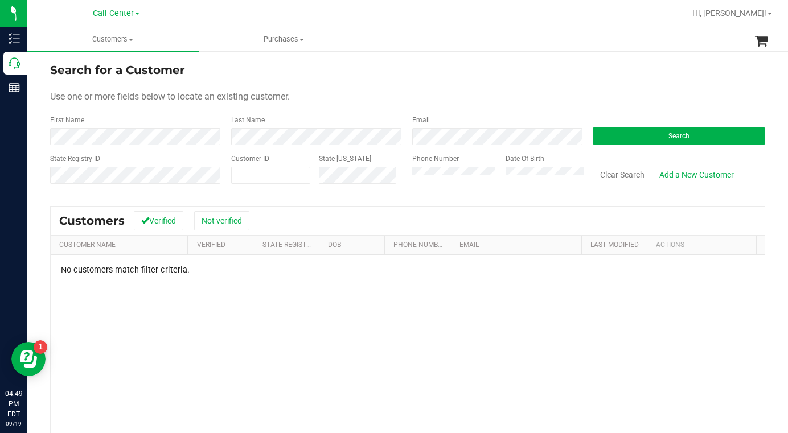
click at [395, 183] on div "State Registry ID Customer ID State ID Phone Number Date Of Birth Clear Search …" at bounding box center [407, 174] width 715 height 40
click at [599, 138] on button "Search" at bounding box center [679, 136] width 172 height 17
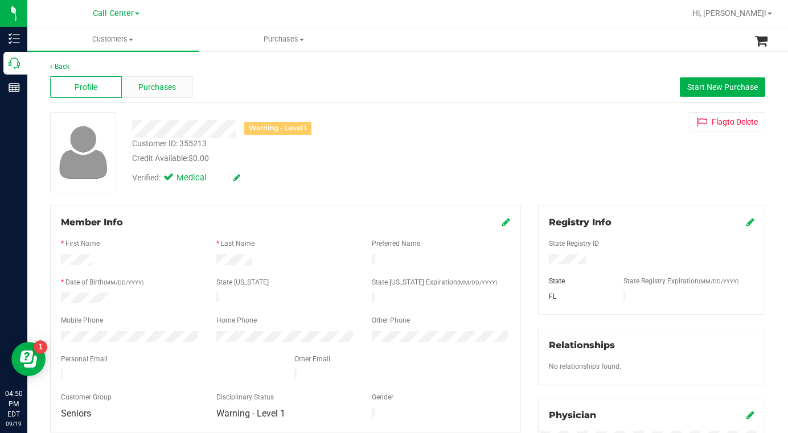
click at [149, 91] on span "Purchases" at bounding box center [157, 87] width 38 height 12
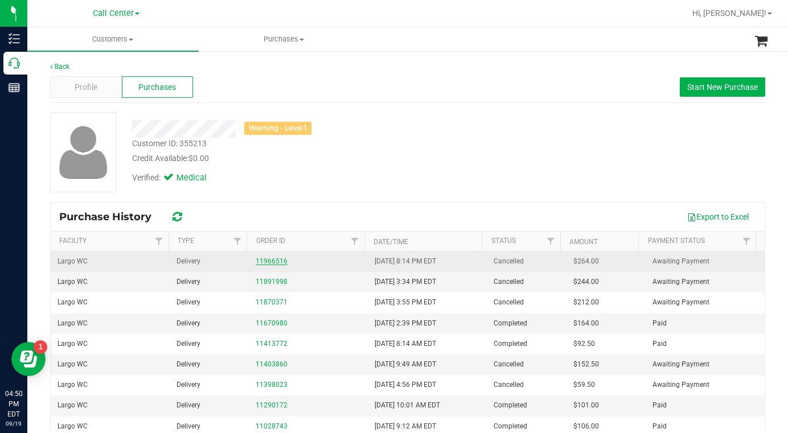
click at [266, 260] on link "11966516" at bounding box center [272, 261] width 32 height 8
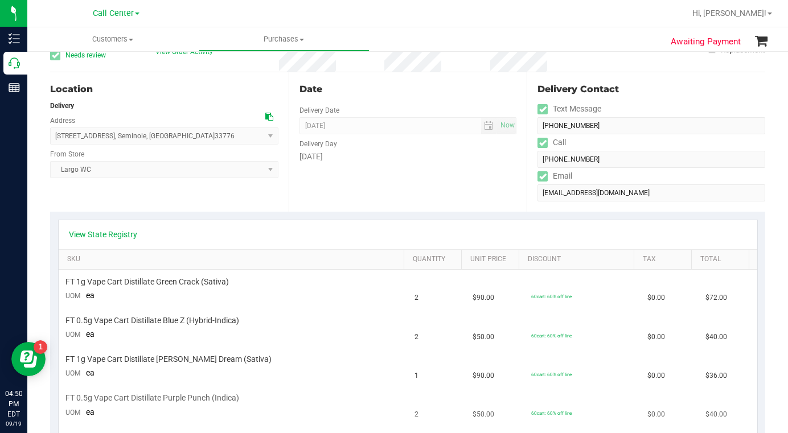
scroll to position [57, 0]
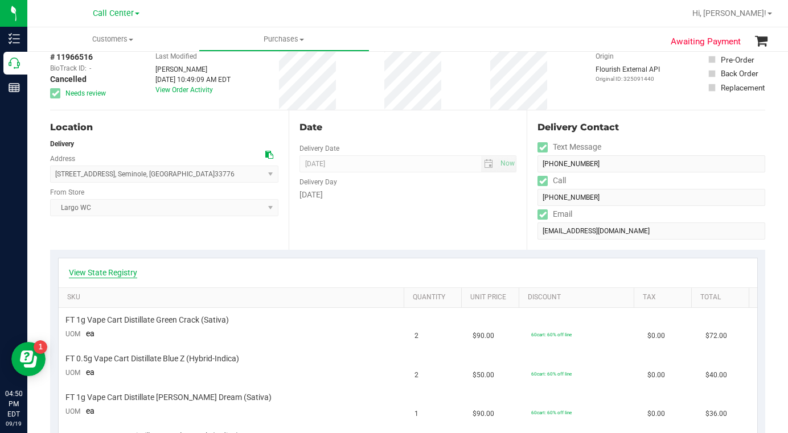
click at [119, 270] on link "View State Registry" at bounding box center [103, 272] width 68 height 11
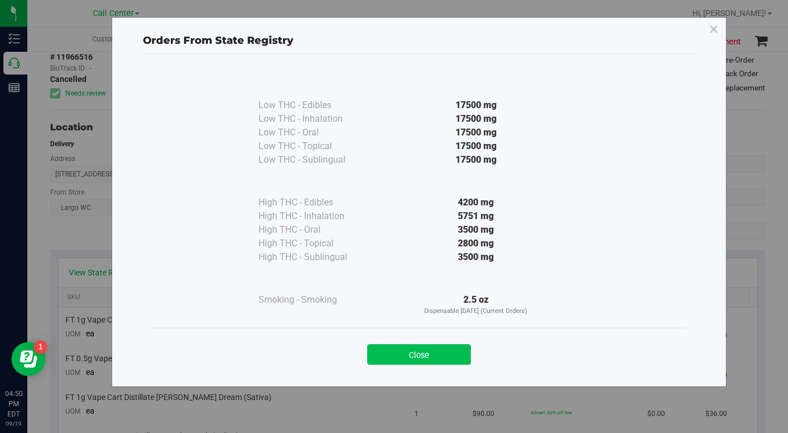
click at [423, 360] on button "Close" at bounding box center [419, 354] width 104 height 20
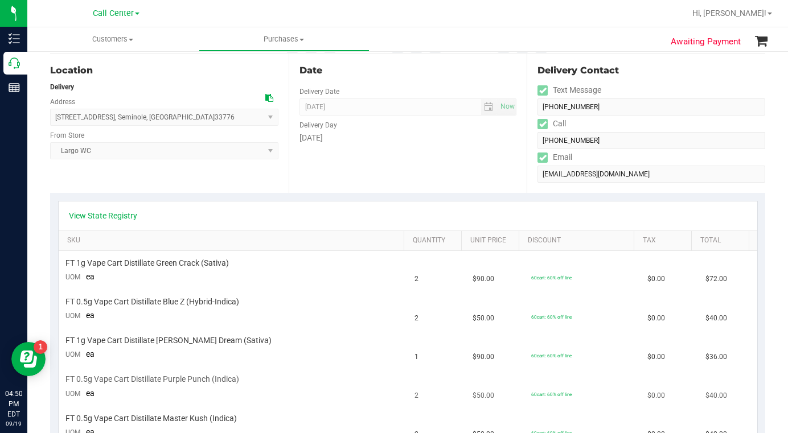
scroll to position [0, 0]
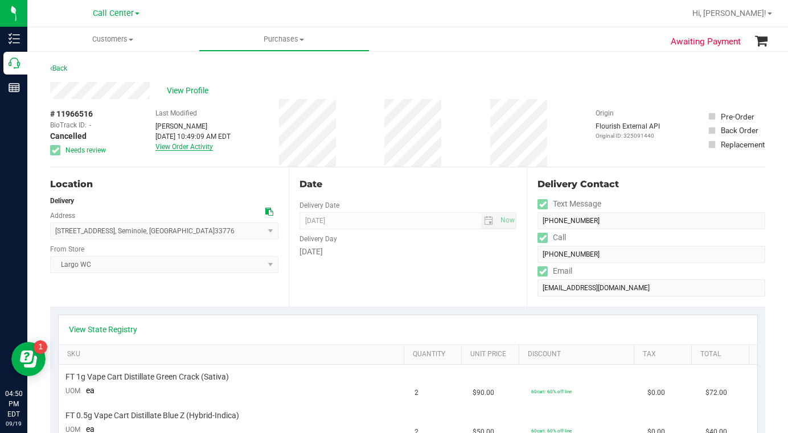
click at [188, 149] on link "View Order Activity" at bounding box center [183, 147] width 57 height 8
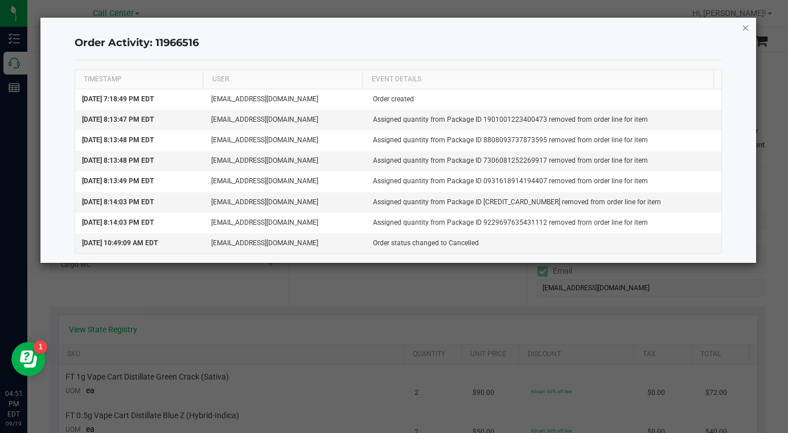
click at [746, 28] on icon "button" at bounding box center [746, 27] width 8 height 14
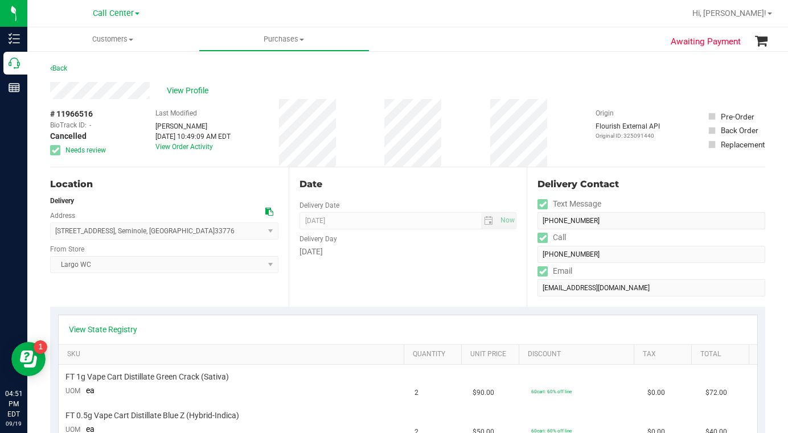
click at [191, 295] on div "Location Delivery Address 13196 87th Ave N , Seminole , FL 33776 Select address…" at bounding box center [169, 236] width 238 height 139
click at [198, 91] on span "View Profile" at bounding box center [190, 91] width 46 height 12
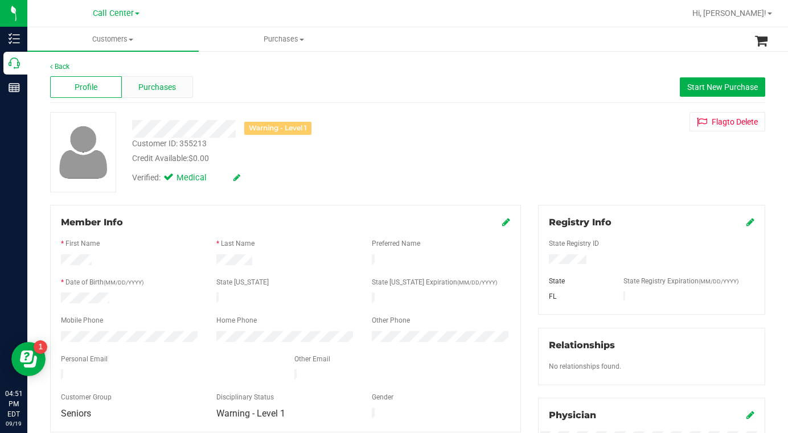
click at [156, 87] on span "Purchases" at bounding box center [157, 87] width 38 height 12
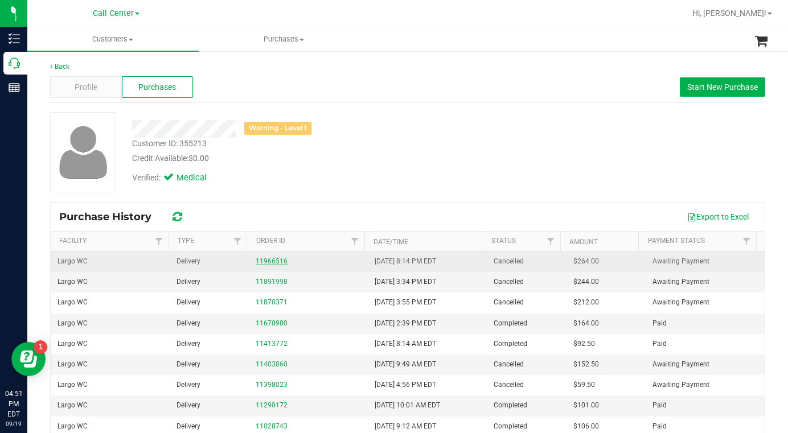
click at [271, 262] on link "11966516" at bounding box center [272, 261] width 32 height 8
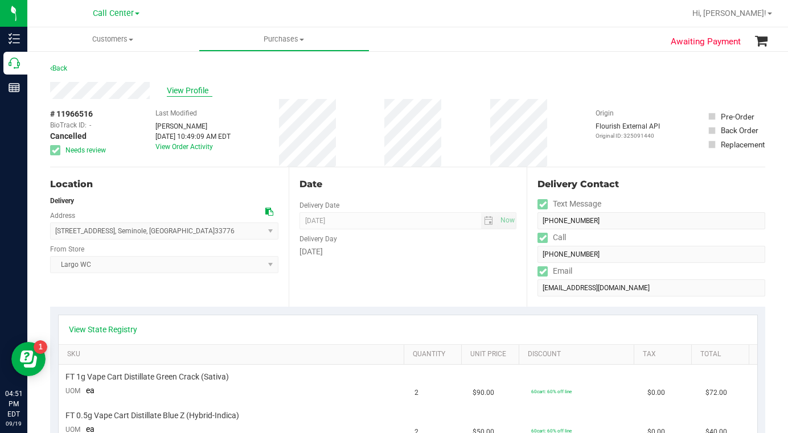
click at [190, 93] on span "View Profile" at bounding box center [190, 91] width 46 height 12
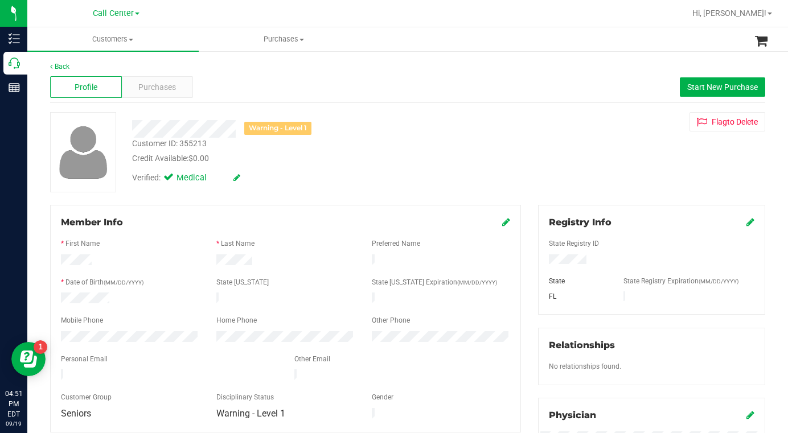
click at [502, 224] on icon at bounding box center [506, 221] width 8 height 9
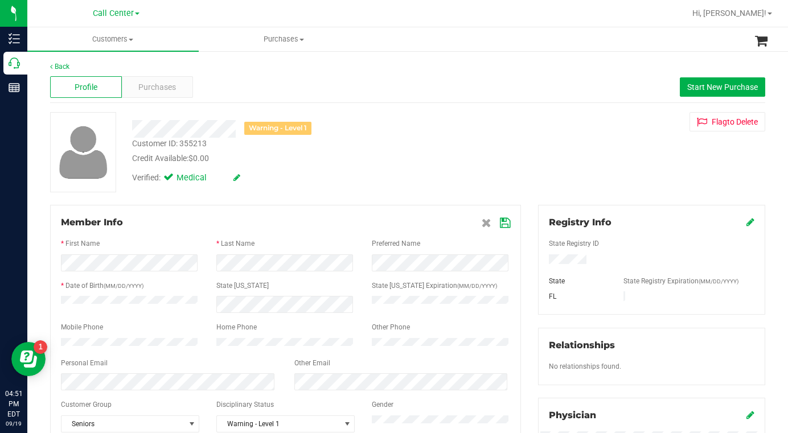
click at [53, 357] on div "Member Info * First Name * Last Name Preferred Name * Date of Birth (MM/DD/YYYY…" at bounding box center [285, 324] width 471 height 238
click at [598, 158] on div "Warning - Level 1 Customer ID: 355213 Credit Available: $0.00 Verified: Medical…" at bounding box center [408, 152] width 732 height 80
click at [501, 224] on icon at bounding box center [505, 223] width 10 height 9
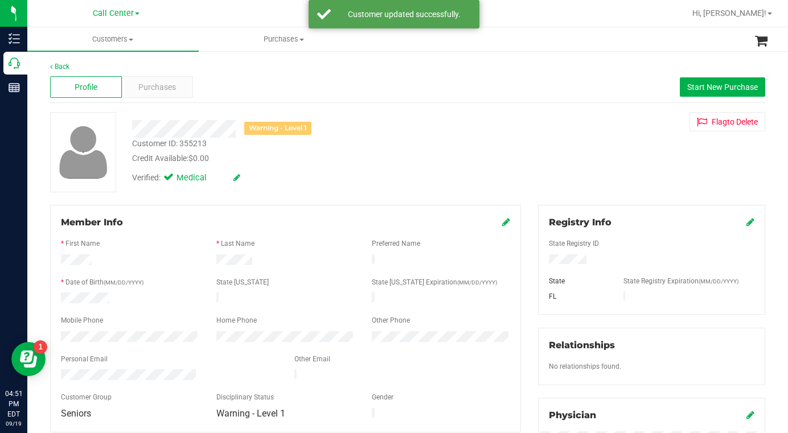
click at [380, 184] on div "Verified: Medical" at bounding box center [307, 177] width 366 height 25
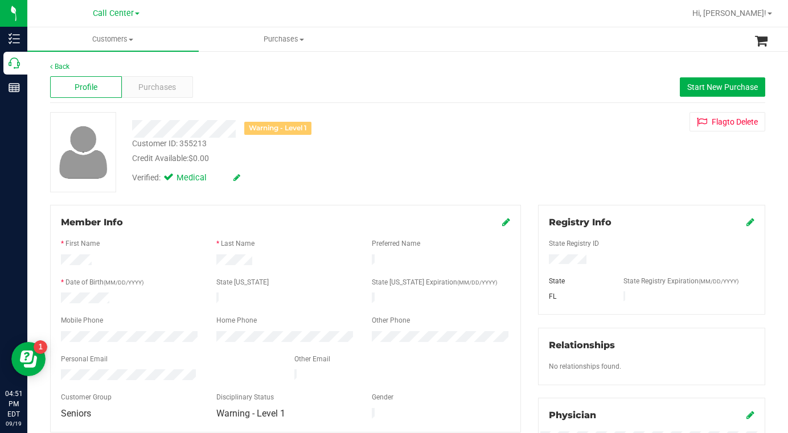
click at [184, 290] on div at bounding box center [285, 291] width 449 height 3
click at [142, 88] on span "Purchases" at bounding box center [157, 87] width 38 height 12
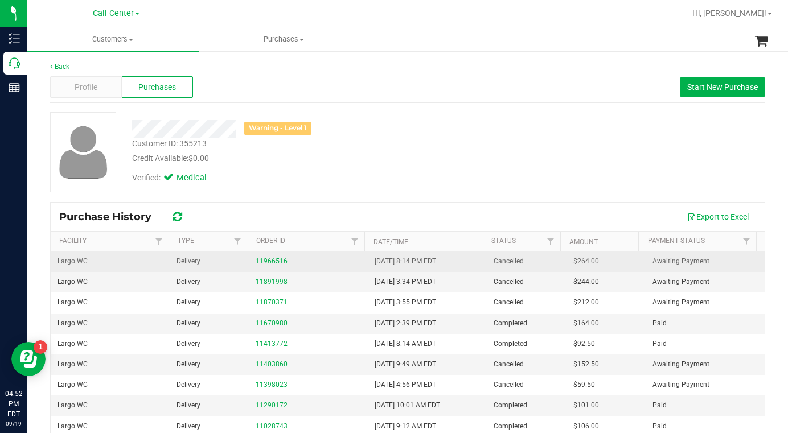
click at [269, 261] on link "11966516" at bounding box center [272, 261] width 32 height 8
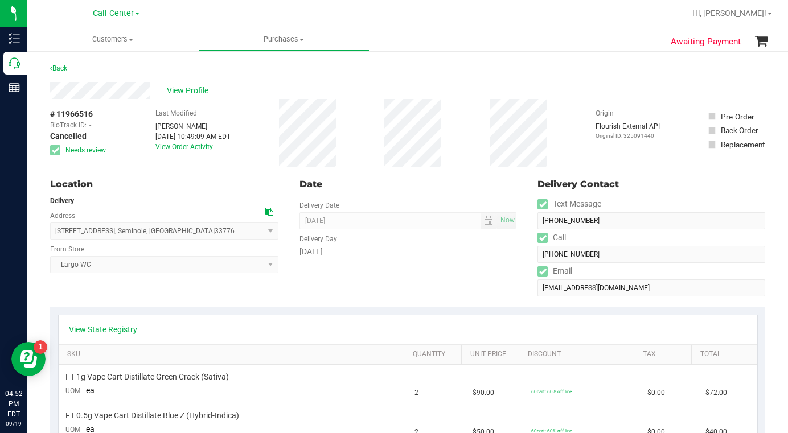
click at [134, 294] on div "Location Delivery Address 13196 87th Ave N , Seminole , FL 33776 Select address…" at bounding box center [169, 236] width 238 height 139
click at [184, 289] on div "Location Delivery Address 13196 87th Ave N , Seminole , FL 33776 Select address…" at bounding box center [169, 236] width 238 height 139
click at [120, 326] on link "View State Registry" at bounding box center [103, 329] width 68 height 11
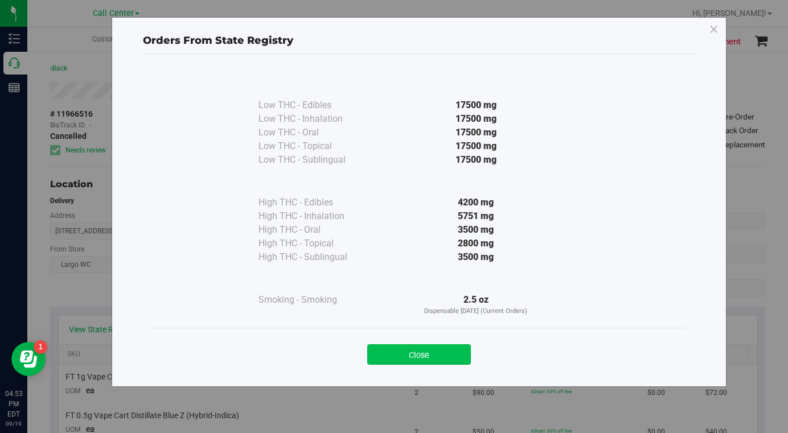
click at [403, 350] on button "Close" at bounding box center [419, 354] width 104 height 20
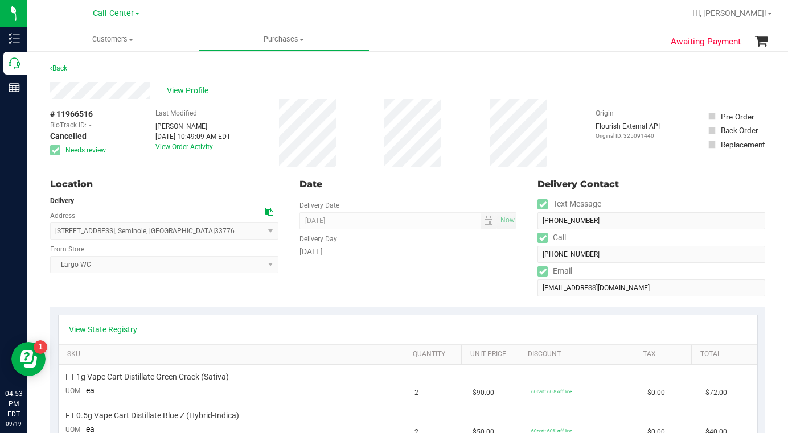
click at [120, 330] on link "View State Registry" at bounding box center [103, 329] width 68 height 11
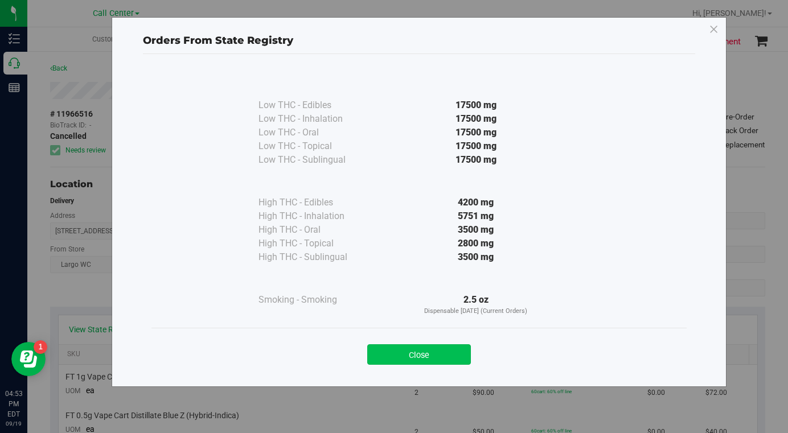
click at [416, 355] on button "Close" at bounding box center [419, 354] width 104 height 20
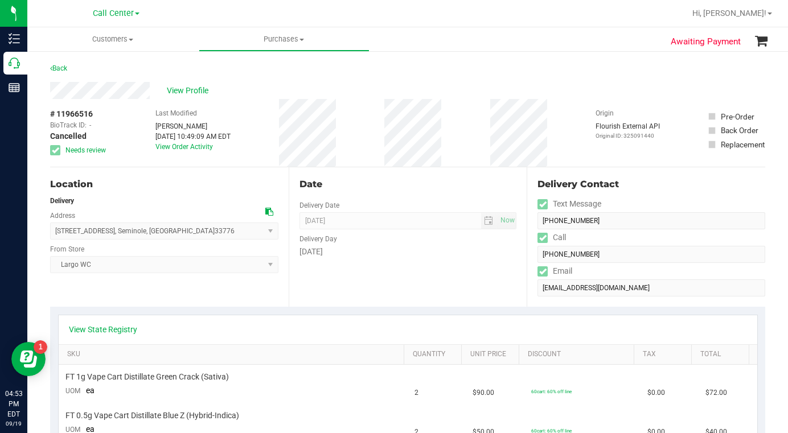
click at [213, 287] on div "Location Delivery Address 13196 87th Ave N , Seminole , FL 33776 Select address…" at bounding box center [169, 236] width 238 height 139
click at [184, 298] on div "Location Delivery Address 13196 87th Ave N , Seminole , FL 33776 Select address…" at bounding box center [169, 236] width 238 height 139
click at [115, 331] on link "View State Registry" at bounding box center [103, 329] width 68 height 11
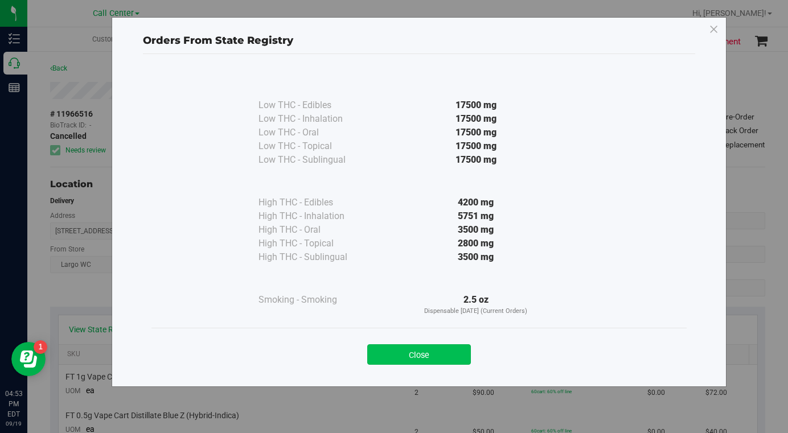
click at [393, 358] on button "Close" at bounding box center [419, 354] width 104 height 20
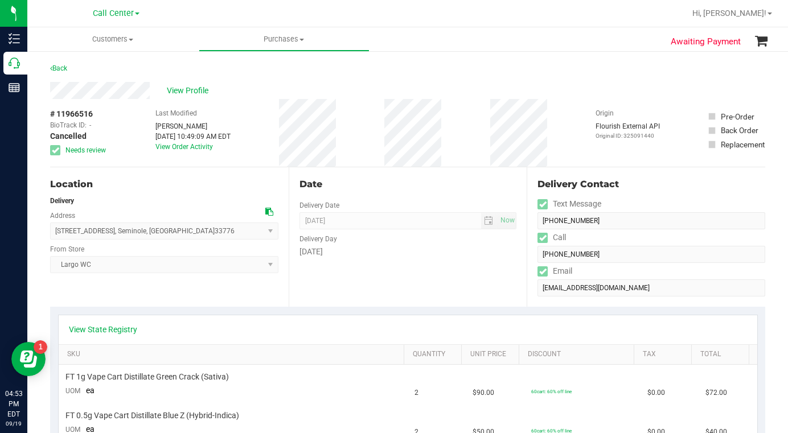
click at [166, 301] on div "Location Delivery Address 13196 87th Ave N , Seminole , FL 33776 Select address…" at bounding box center [169, 236] width 238 height 139
click at [165, 301] on div "Location Delivery Address 13196 87th Ave N , Seminole , FL 33776 Select address…" at bounding box center [169, 236] width 238 height 139
click at [93, 331] on link "View State Registry" at bounding box center [103, 329] width 68 height 11
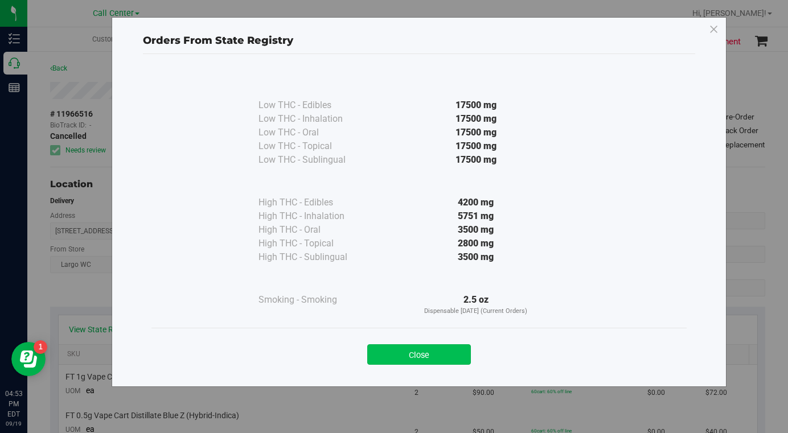
click at [429, 358] on button "Close" at bounding box center [419, 354] width 104 height 20
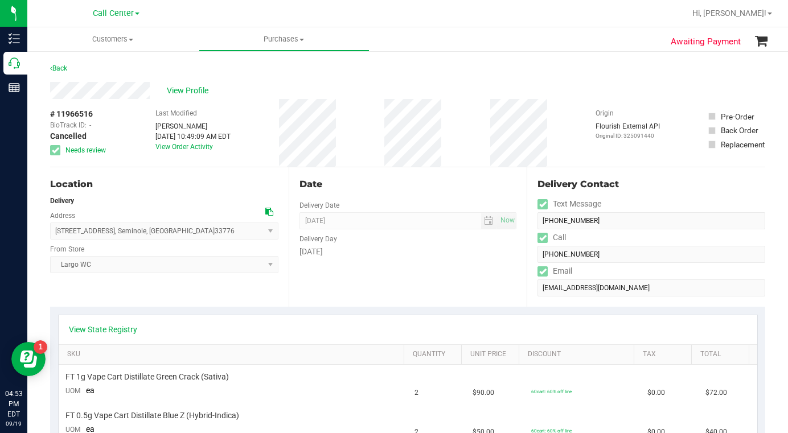
click at [125, 295] on div "Location Delivery Address 13196 87th Ave N , Seminole , FL 33776 Select address…" at bounding box center [169, 236] width 238 height 139
click at [180, 85] on span "View Profile" at bounding box center [190, 91] width 46 height 12
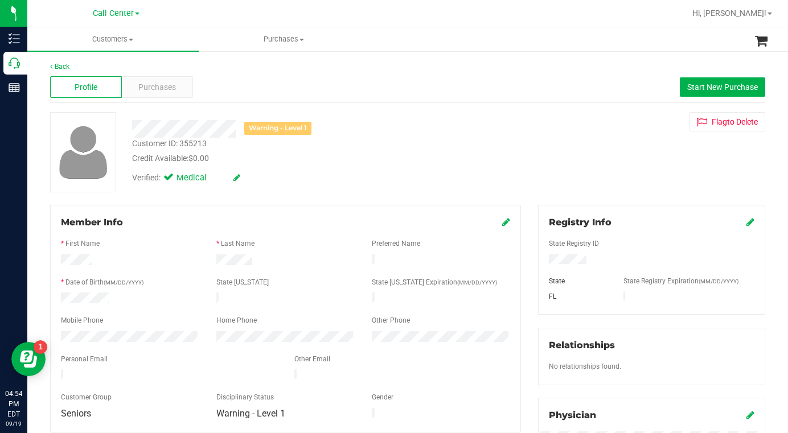
click at [278, 188] on div "Verified: Medical" at bounding box center [307, 177] width 366 height 25
click at [158, 90] on span "Purchases" at bounding box center [157, 87] width 38 height 12
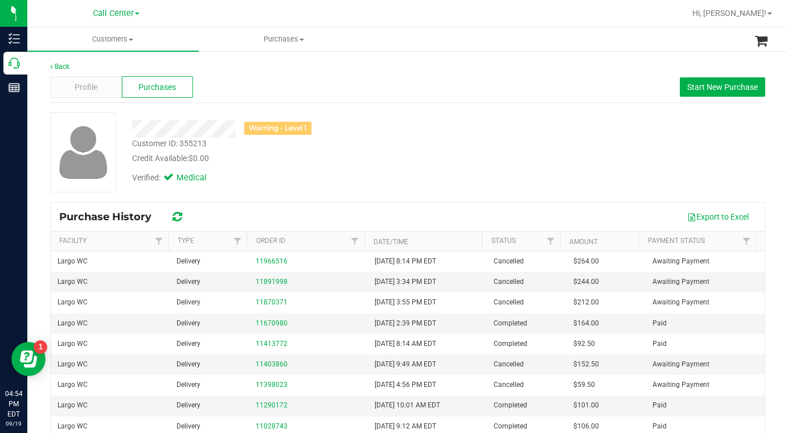
click at [599, 188] on div "Warning - Level 1 Customer ID: 355213 Credit Available: $0.00 Verified: Medical" at bounding box center [408, 152] width 732 height 80
click at [80, 87] on span "Profile" at bounding box center [86, 87] width 23 height 12
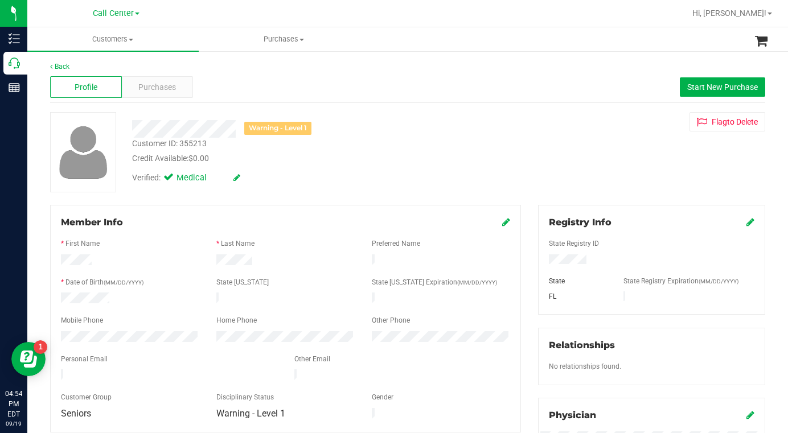
click at [547, 255] on div at bounding box center [651, 260] width 223 height 13
click at [554, 155] on div "Warning - Level 1 Customer ID: 355213 Credit Available: $0.00 Verified: Medical…" at bounding box center [408, 152] width 732 height 80
drag, startPoint x: 60, startPoint y: 299, endPoint x: 114, endPoint y: 297, distance: 53.6
click at [114, 297] on div at bounding box center [129, 300] width 155 height 14
click at [599, 171] on div "Warning - Level 1 Customer ID: 355213 Credit Available: $0.00 Verified: Medical…" at bounding box center [408, 152] width 732 height 80
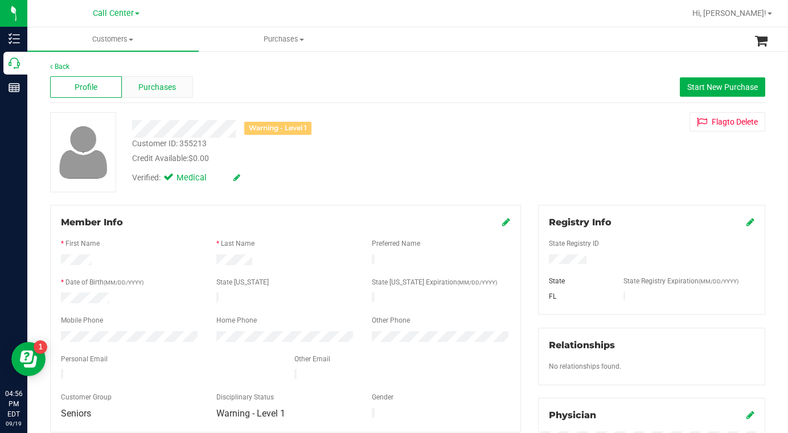
click at [157, 92] on span "Purchases" at bounding box center [157, 87] width 38 height 12
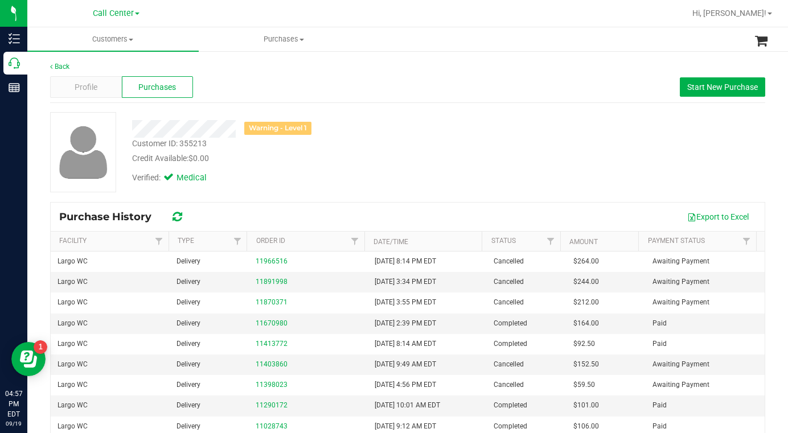
click at [316, 191] on div "Warning - Level 1 Customer ID: 355213 Credit Available: $0.00 Verified: Medical" at bounding box center [408, 152] width 732 height 80
click at [568, 133] on div "Warning - Level 1 Customer ID: 355213 Credit Available: $0.00 Verified: Medical" at bounding box center [408, 152] width 732 height 80
click at [88, 86] on span "Profile" at bounding box center [86, 87] width 23 height 12
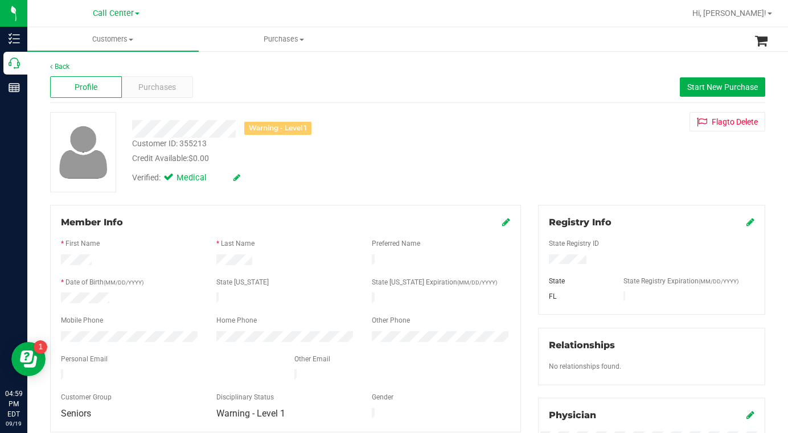
drag, startPoint x: 404, startPoint y: 151, endPoint x: 309, endPoint y: 150, distance: 94.5
click at [402, 152] on div "Customer ID: 355213 Credit Available: $0.00" at bounding box center [307, 151] width 366 height 27
click at [578, 190] on div "Warning - Level 1 Customer ID: 355213 Credit Available: $0.00 Verified: Medical…" at bounding box center [408, 152] width 732 height 80
click at [131, 41] on span "Customers" at bounding box center [112, 39] width 171 height 10
click at [87, 71] on span "All customers" at bounding box center [68, 69] width 82 height 10
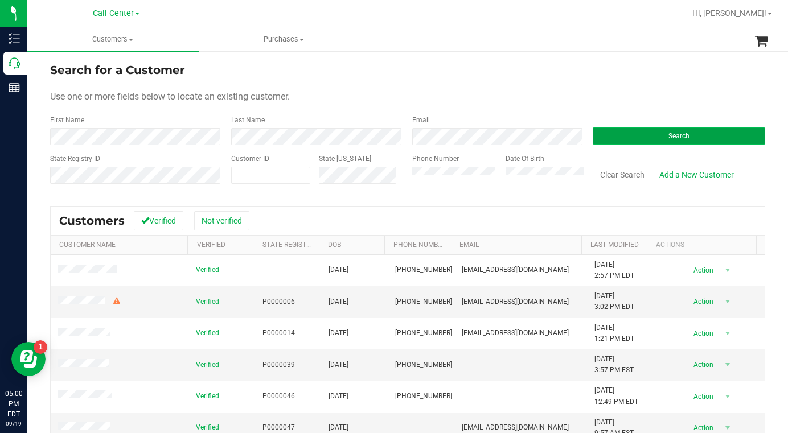
click at [598, 140] on button "Search" at bounding box center [679, 136] width 172 height 17
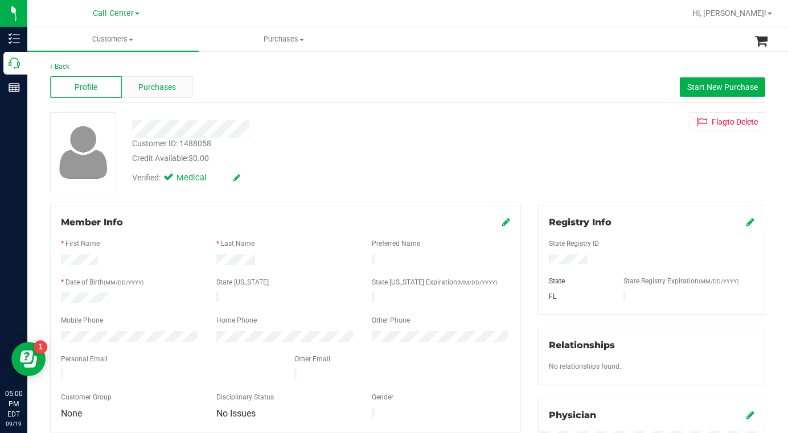
click at [172, 89] on span "Purchases" at bounding box center [157, 87] width 38 height 12
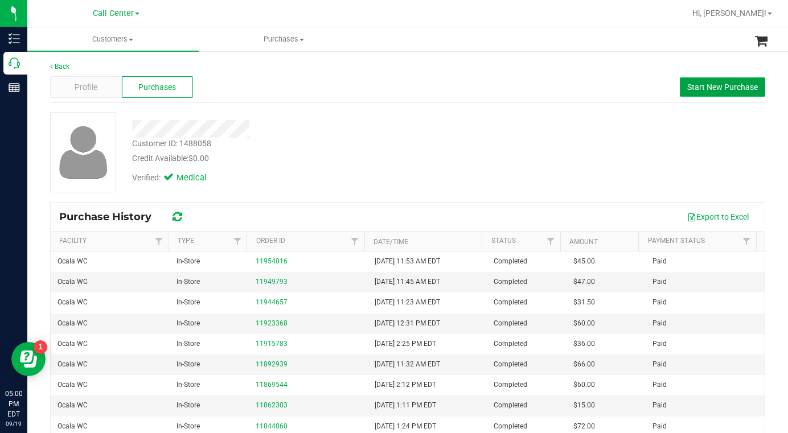
click at [700, 88] on span "Start New Purchase" at bounding box center [722, 87] width 71 height 9
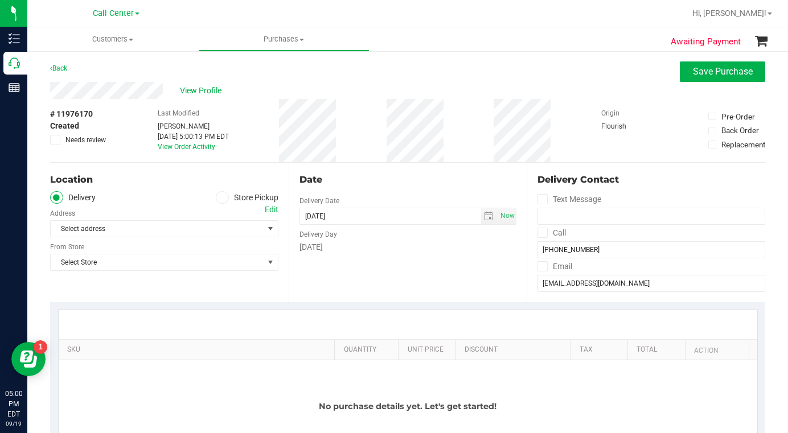
click at [216, 198] on span at bounding box center [222, 197] width 13 height 13
click at [0, 0] on input "Store Pickup" at bounding box center [0, 0] width 0 height 0
click at [139, 228] on span "Select Store" at bounding box center [157, 229] width 213 height 16
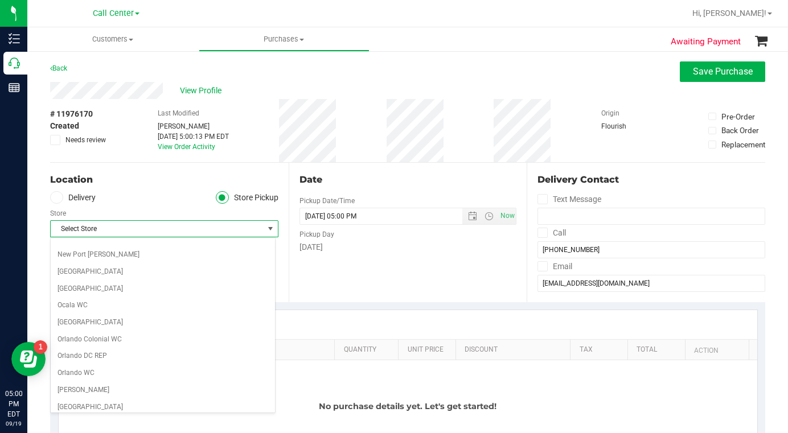
scroll to position [455, 0]
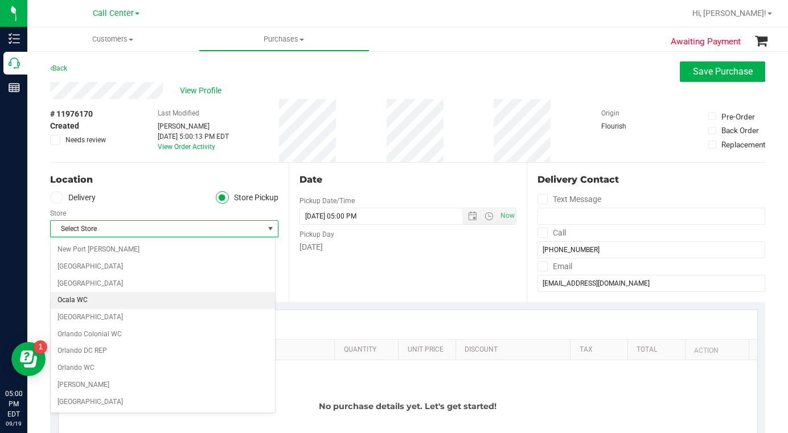
click at [79, 297] on li "Ocala WC" at bounding box center [163, 300] width 224 height 17
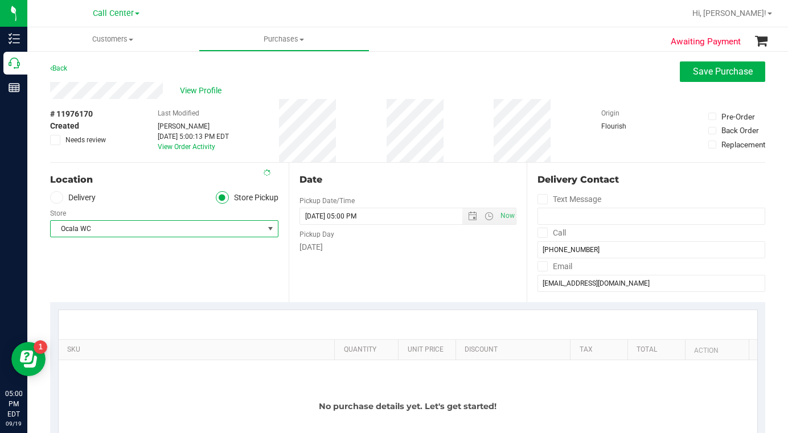
click at [138, 261] on div "Location Delivery Store Pickup Store Ocala WC Select Store Bonita Springs WC Bo…" at bounding box center [169, 232] width 238 height 139
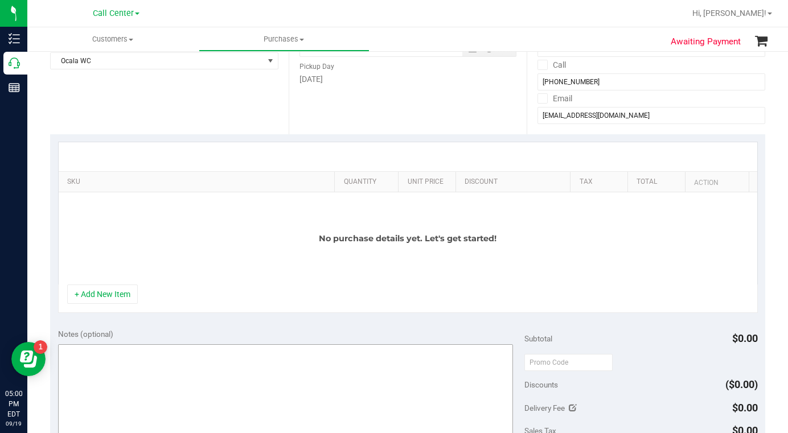
scroll to position [171, 0]
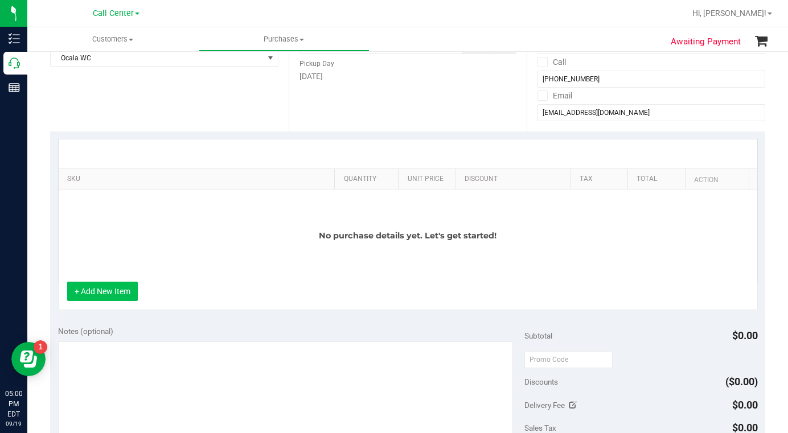
click at [110, 294] on button "+ Add New Item" at bounding box center [102, 291] width 71 height 19
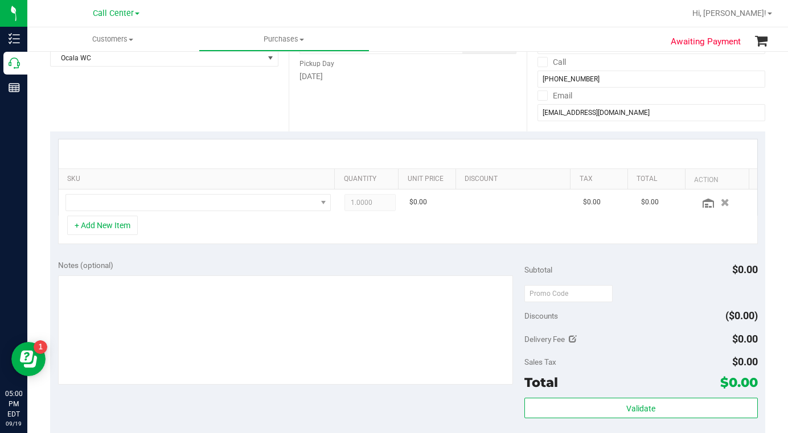
scroll to position [0, 0]
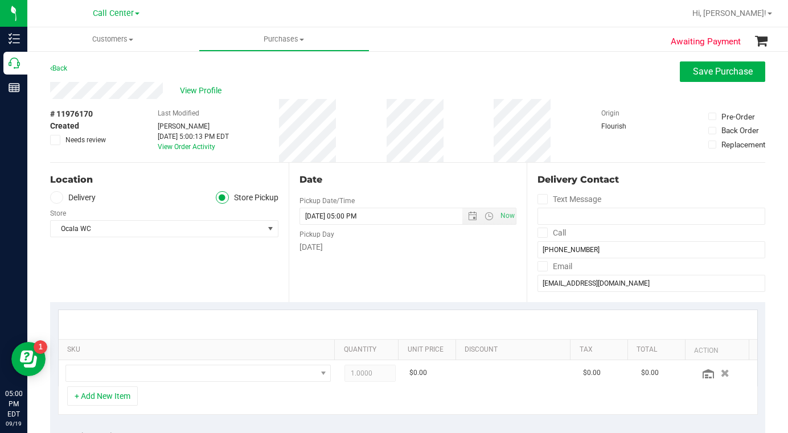
click at [192, 275] on div "Location Delivery Store Pickup Store Ocala WC Select Store Bonita Springs WC Bo…" at bounding box center [169, 232] width 238 height 139
click at [709, 73] on span "Save Purchase" at bounding box center [723, 71] width 60 height 11
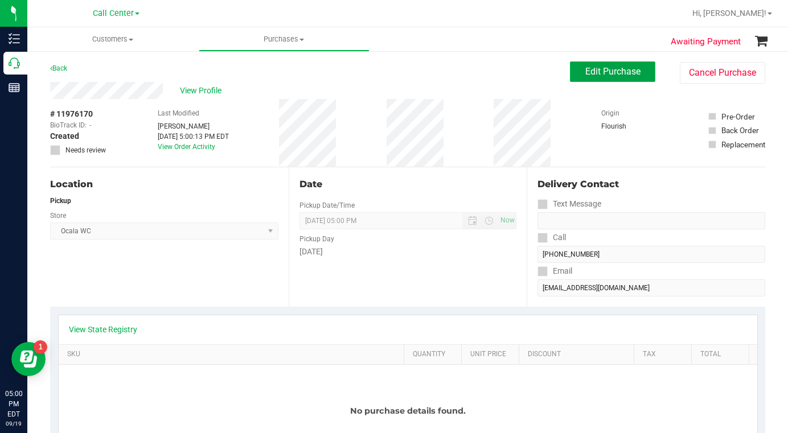
click at [583, 78] on button "Edit Purchase" at bounding box center [612, 71] width 85 height 20
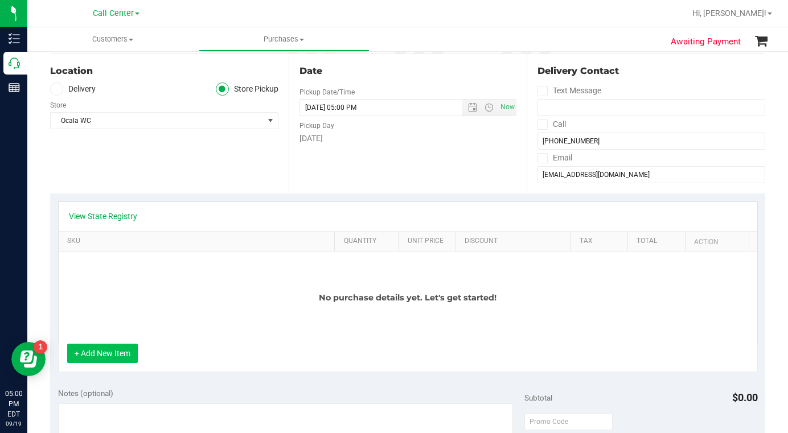
scroll to position [114, 0]
click at [106, 354] on button "+ Add New Item" at bounding box center [102, 352] width 71 height 19
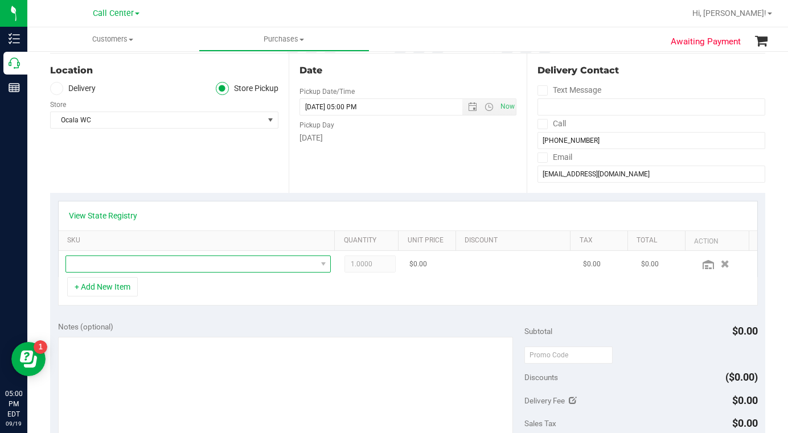
click at [92, 264] on span "NO DATA FOUND" at bounding box center [191, 264] width 250 height 16
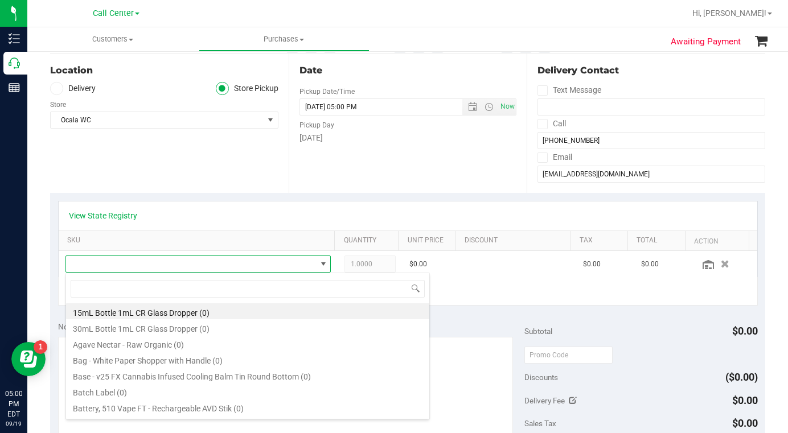
scroll to position [17, 256]
click at [108, 216] on link "View State Registry" at bounding box center [103, 215] width 68 height 11
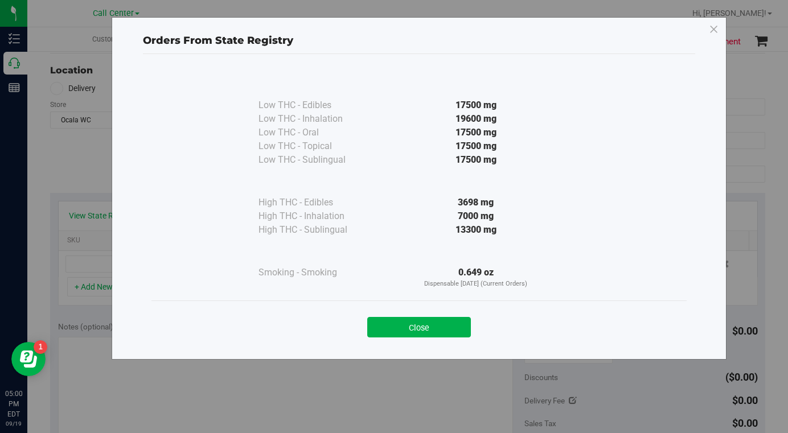
click at [408, 325] on button "Close" at bounding box center [419, 327] width 104 height 20
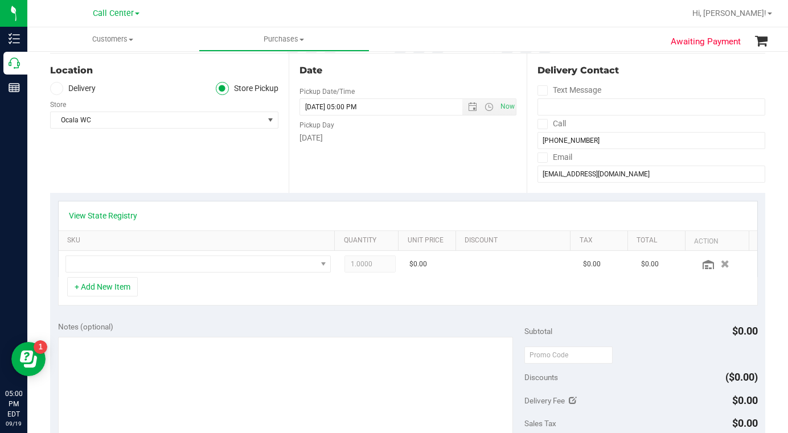
click at [102, 156] on div "Location Delivery Store Pickup Store Ocala WC Select Store Bonita Springs WC Bo…" at bounding box center [169, 123] width 238 height 139
click at [122, 264] on span "NO DATA FOUND" at bounding box center [191, 264] width 250 height 16
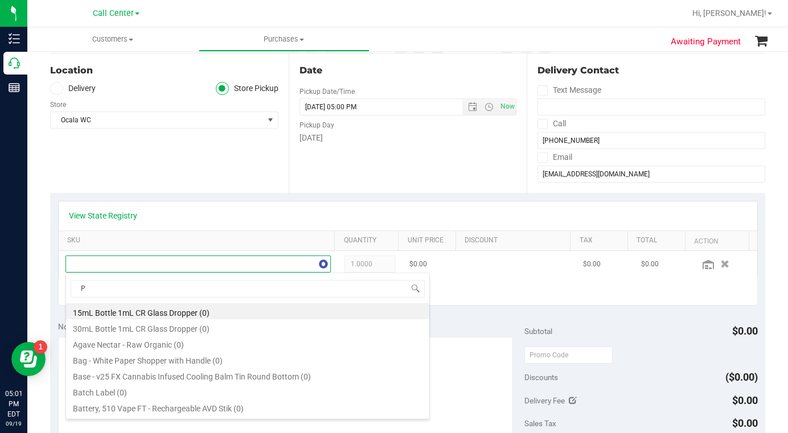
type input "PK"
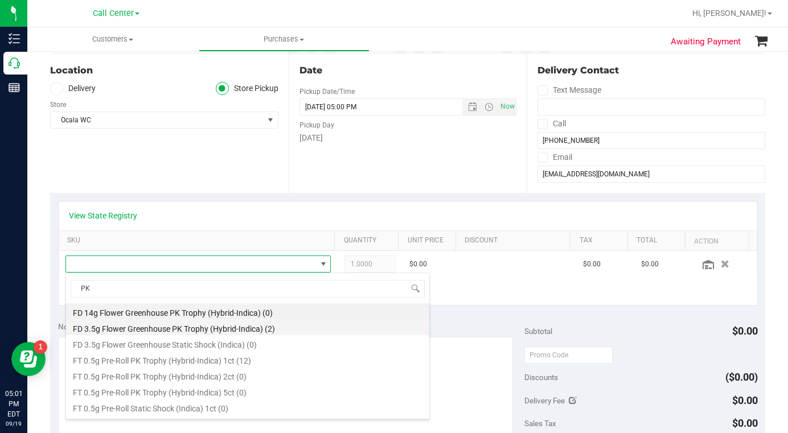
click at [131, 330] on li "FD 3.5g Flower Greenhouse PK Trophy (Hybrid-Indica) (2)" at bounding box center [247, 327] width 363 height 16
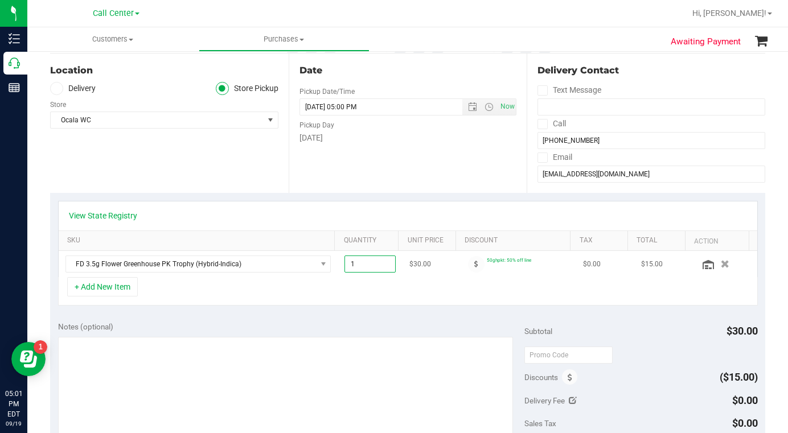
drag, startPoint x: 346, startPoint y: 267, endPoint x: 332, endPoint y: 268, distance: 14.3
click at [338, 268] on td "1.00 1" at bounding box center [370, 264] width 64 height 26
type input "2"
type input "2.00"
click at [323, 287] on div "+ Add New Item" at bounding box center [408, 291] width 700 height 28
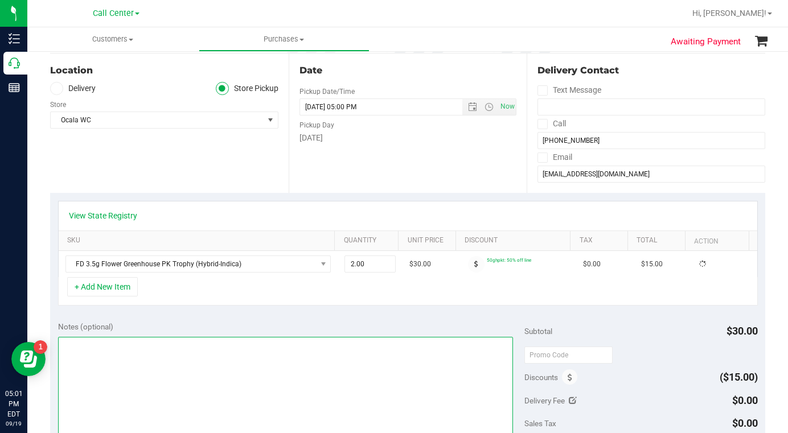
click at [189, 377] on textarea at bounding box center [285, 391] width 455 height 109
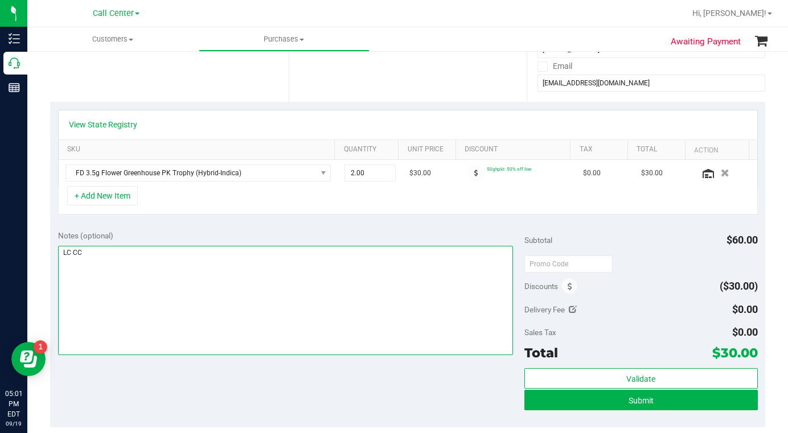
scroll to position [171, 0]
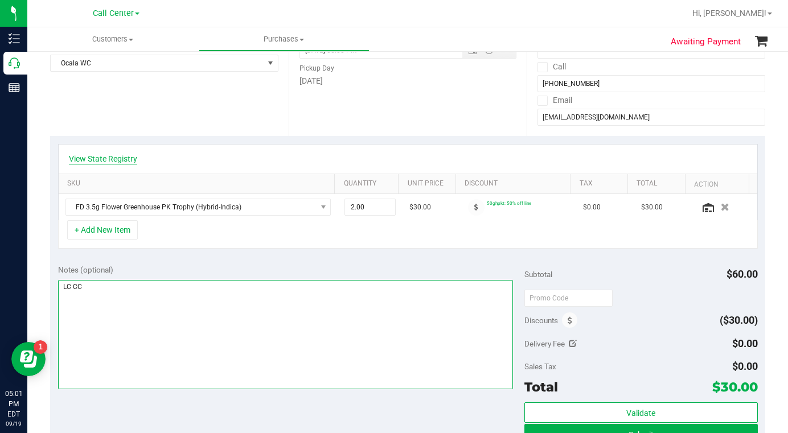
type textarea "LC CC"
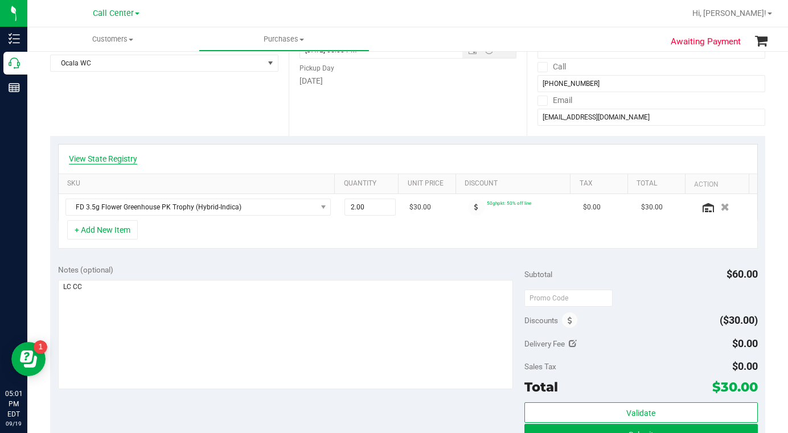
click at [118, 161] on link "View State Registry" at bounding box center [103, 158] width 68 height 11
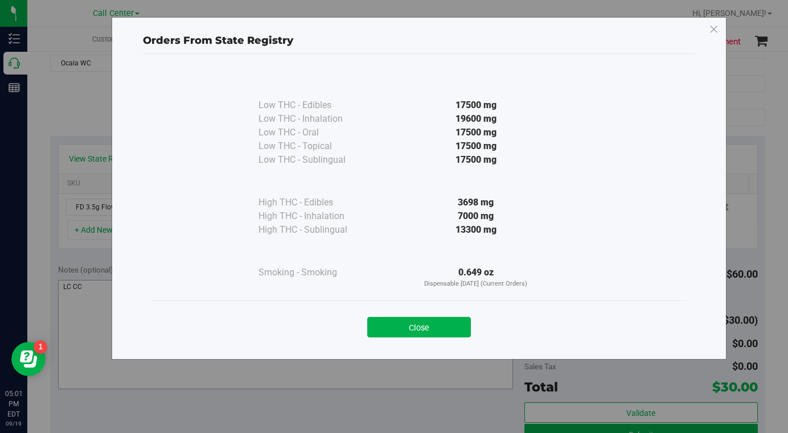
click at [390, 324] on button "Close" at bounding box center [419, 327] width 104 height 20
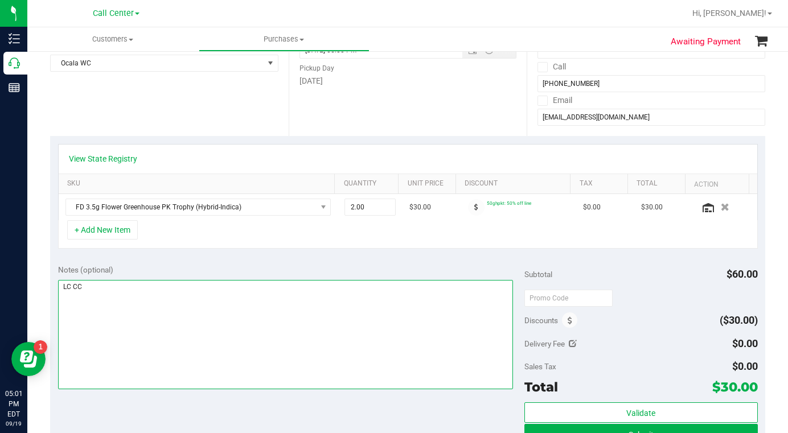
click at [244, 326] on textarea at bounding box center [285, 334] width 455 height 109
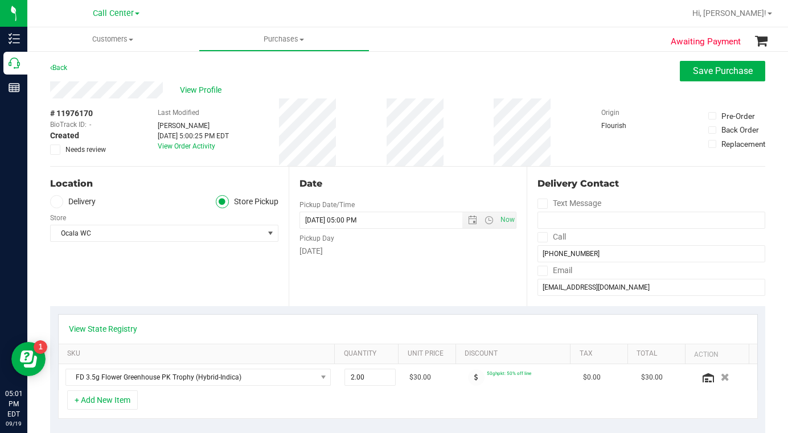
scroll to position [0, 0]
click at [155, 281] on div "Location Delivery Store Pickup Store Ocala WC Select Store Bonita Springs WC Bo…" at bounding box center [169, 236] width 238 height 139
click at [150, 283] on div "Location Delivery Store Pickup Store Ocala WC Select Store Bonita Springs WC Bo…" at bounding box center [169, 236] width 238 height 139
click at [143, 285] on div "Location Delivery Store Pickup Store Ocala WC Select Store Bonita Springs WC Bo…" at bounding box center [169, 236] width 238 height 139
click at [141, 278] on div "Location Delivery Store Pickup Store Ocala WC Select Store Bonita Springs WC Bo…" at bounding box center [169, 236] width 238 height 139
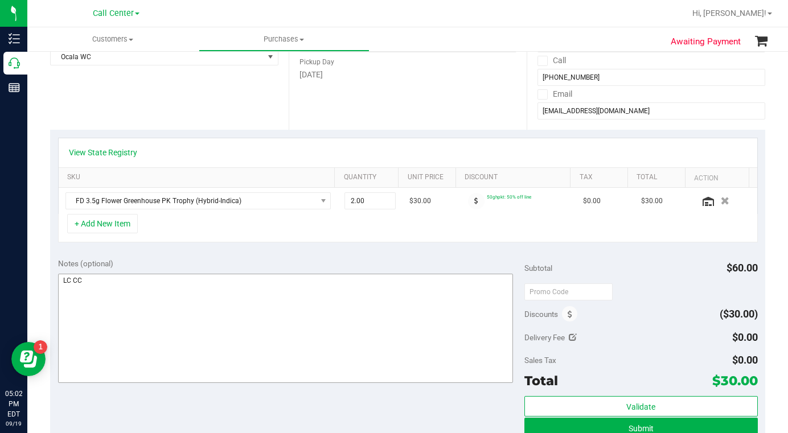
scroll to position [228, 0]
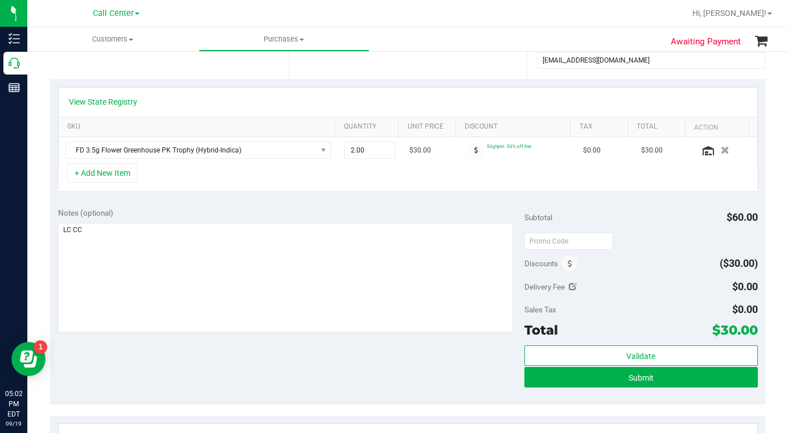
click at [388, 376] on div "Notes (optional) Subtotal $60.00 Discounts ($30.00) Delivery Fee $0.00 Sales Ta…" at bounding box center [407, 302] width 715 height 205
click at [560, 379] on button "Submit" at bounding box center [640, 377] width 233 height 20
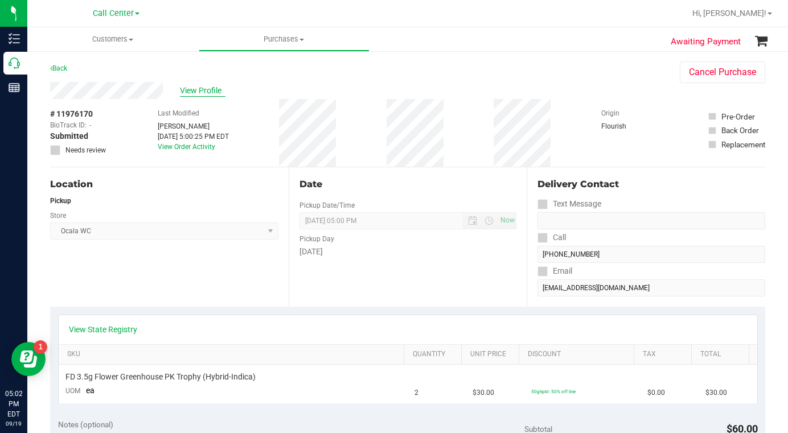
click at [199, 89] on span "View Profile" at bounding box center [203, 91] width 46 height 12
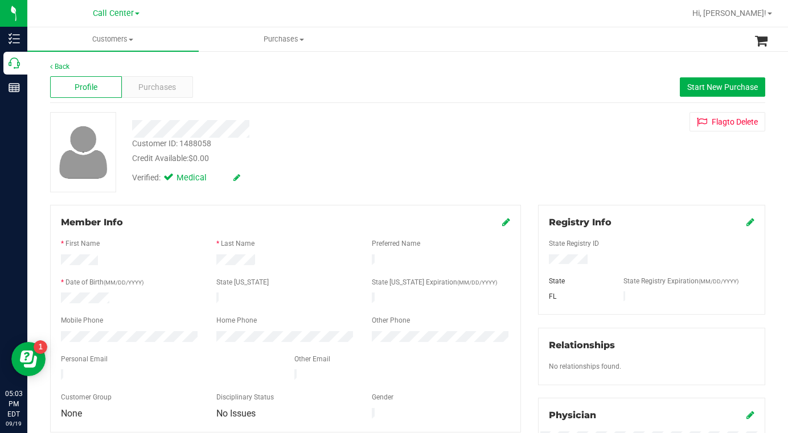
click at [587, 190] on div "Customer ID: 1488058 Credit Available: $0.00 Verified: Medical Flag to Delete" at bounding box center [408, 152] width 732 height 80
click at [134, 38] on span "Customers" at bounding box center [112, 39] width 171 height 10
click at [92, 73] on span "All customers" at bounding box center [68, 69] width 82 height 10
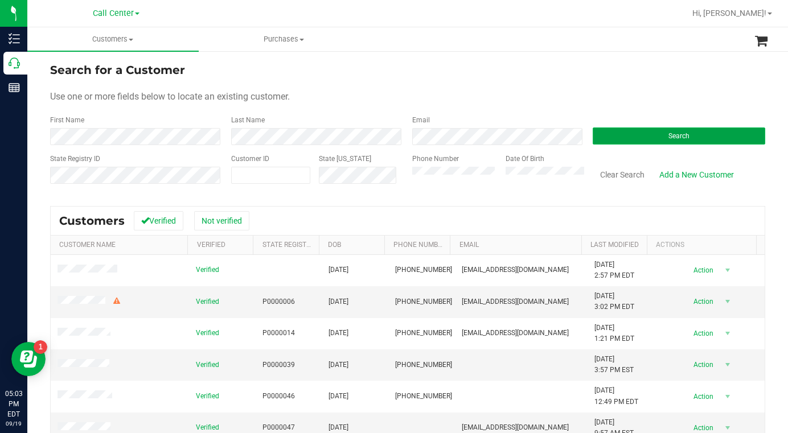
click at [608, 141] on button "Search" at bounding box center [679, 136] width 172 height 17
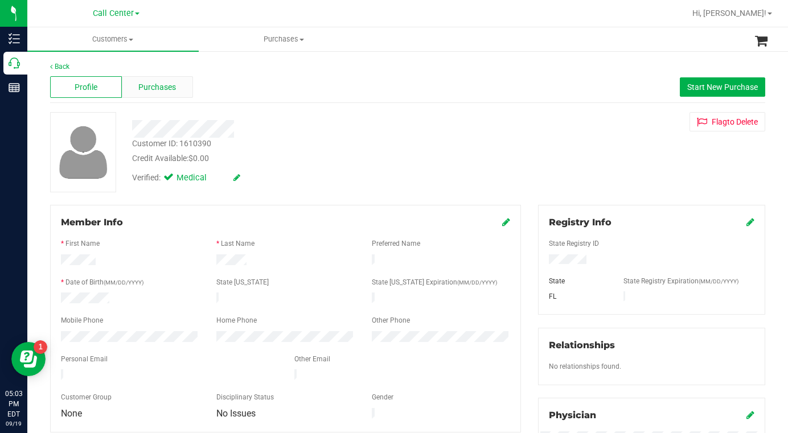
click at [147, 84] on span "Purchases" at bounding box center [157, 87] width 38 height 12
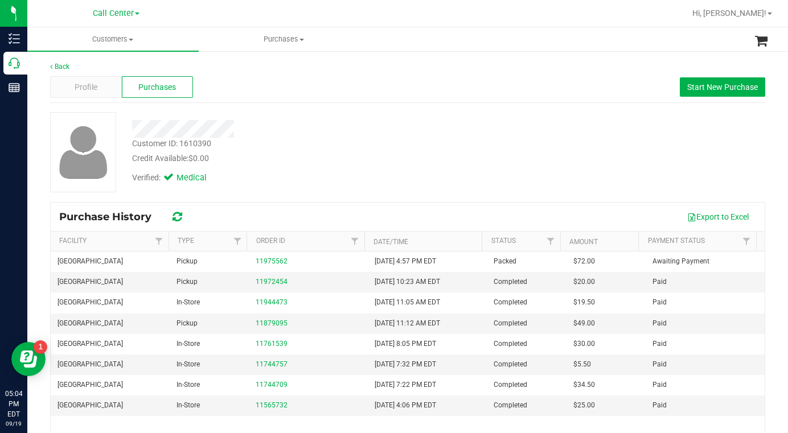
drag, startPoint x: 602, startPoint y: 158, endPoint x: 560, endPoint y: 166, distance: 42.9
click at [601, 158] on div "Customer ID: 1610390 Credit Available: $0.00 Verified: Medical" at bounding box center [408, 152] width 732 height 80
click at [100, 85] on div "Profile" at bounding box center [86, 87] width 72 height 22
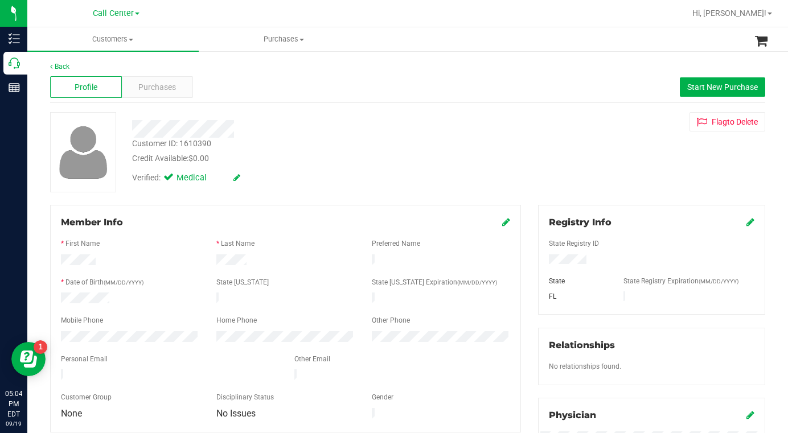
click at [582, 163] on div "Customer ID: 1610390 Credit Available: $0.00 Verified: Medical Flag to Delete" at bounding box center [408, 152] width 732 height 80
click at [147, 87] on span "Purchases" at bounding box center [157, 87] width 38 height 12
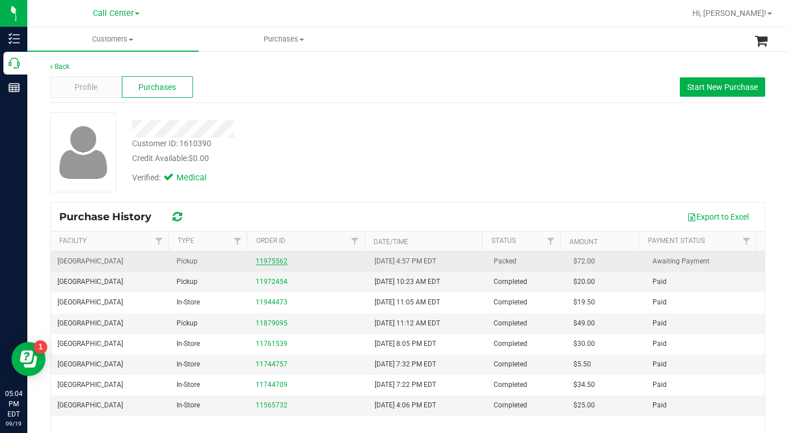
click at [272, 259] on link "11975562" at bounding box center [272, 261] width 32 height 8
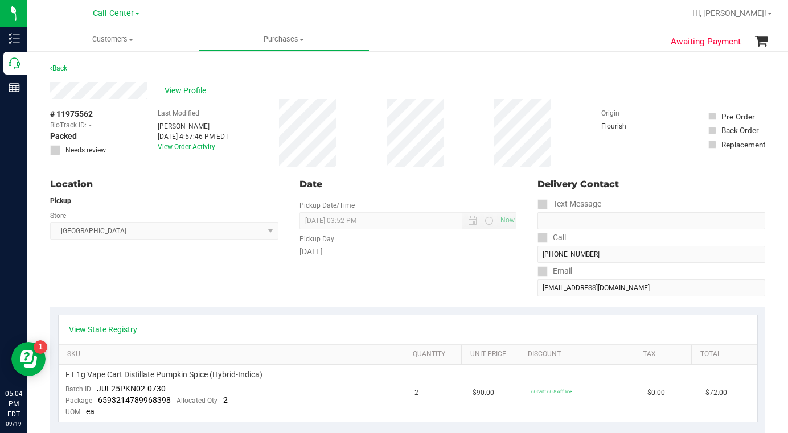
click at [563, 127] on div "# 11975562 BioTrack ID: - Packed Needs review Last Modified Rebecca Fortier Sep…" at bounding box center [407, 133] width 715 height 68
drag, startPoint x: 591, startPoint y: 152, endPoint x: 562, endPoint y: 150, distance: 29.7
click at [591, 152] on div "# 11975562 BioTrack ID: - Packed Needs review Last Modified Rebecca Fortier Sep…" at bounding box center [407, 133] width 715 height 68
click at [173, 89] on span "View Profile" at bounding box center [188, 91] width 46 height 12
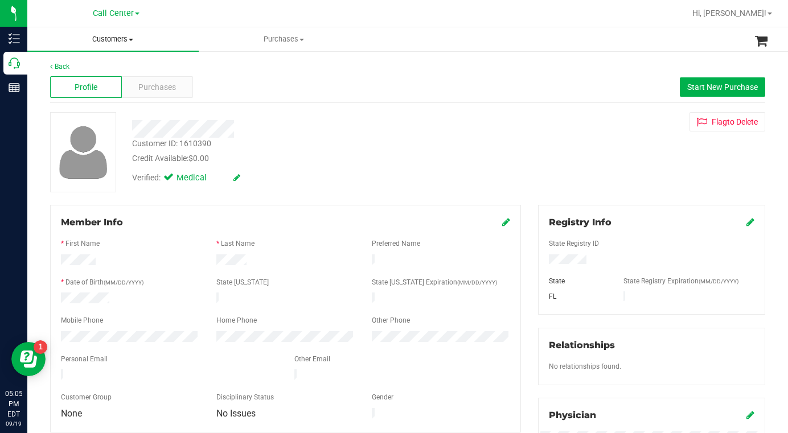
drag, startPoint x: 129, startPoint y: 41, endPoint x: 122, endPoint y: 51, distance: 11.8
click at [129, 42] on span "Customers" at bounding box center [112, 39] width 171 height 10
click at [92, 70] on span "All customers" at bounding box center [68, 69] width 82 height 10
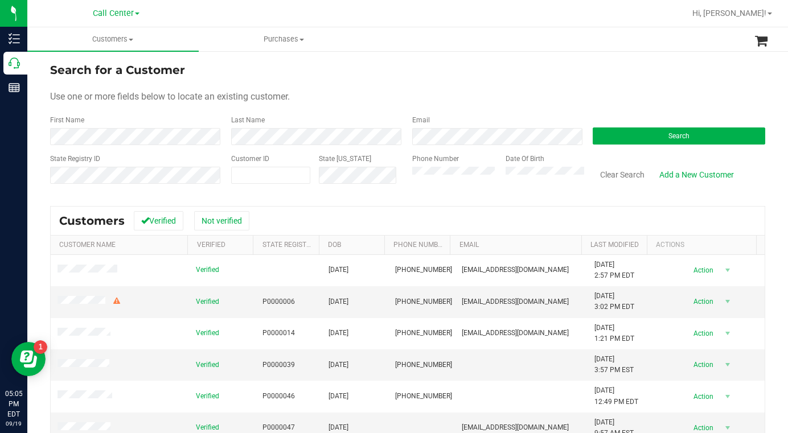
click at [405, 88] on form "Search for a Customer Use one or more fields below to locate an existing custom…" at bounding box center [407, 127] width 715 height 133
click at [542, 78] on div "Search for a Customer" at bounding box center [407, 69] width 715 height 17
drag, startPoint x: 573, startPoint y: 93, endPoint x: 545, endPoint y: 101, distance: 29.6
click at [573, 93] on div "Use one or more fields below to locate an existing customer." at bounding box center [407, 97] width 715 height 14
click at [617, 139] on button "Search" at bounding box center [679, 136] width 172 height 17
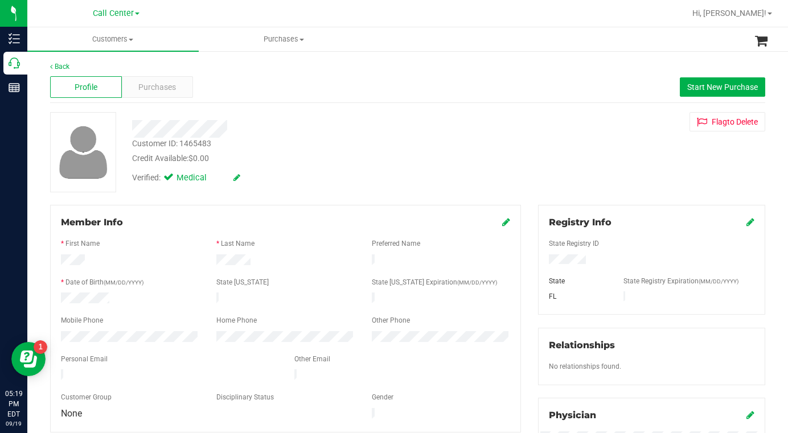
click at [616, 158] on div "Customer ID: 1465483 Credit Available: $0.00 Verified: Medical Flag to Delete" at bounding box center [408, 152] width 732 height 80
click at [130, 39] on span at bounding box center [131, 40] width 5 height 2
click at [85, 70] on span "All customers" at bounding box center [68, 69] width 82 height 10
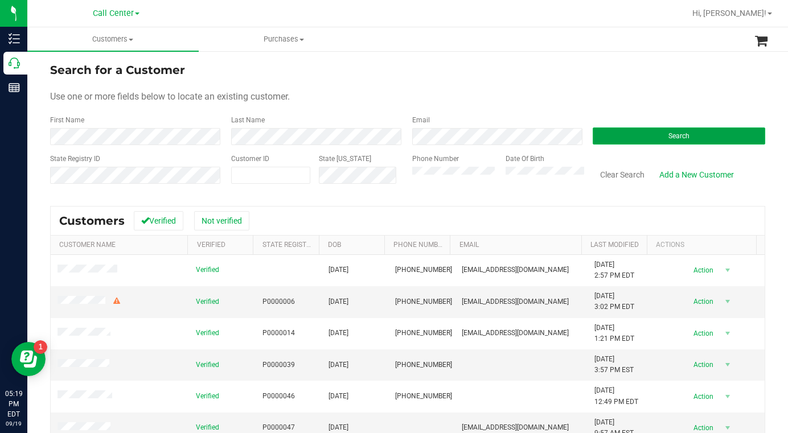
click at [646, 137] on button "Search" at bounding box center [679, 136] width 172 height 17
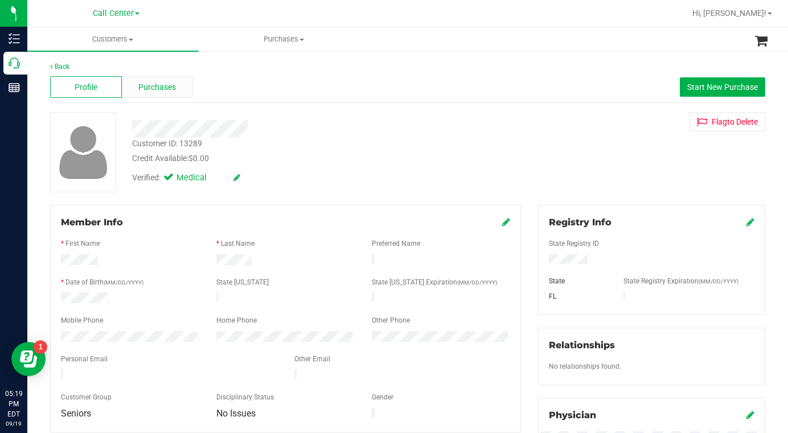
click at [157, 90] on span "Purchases" at bounding box center [157, 87] width 38 height 12
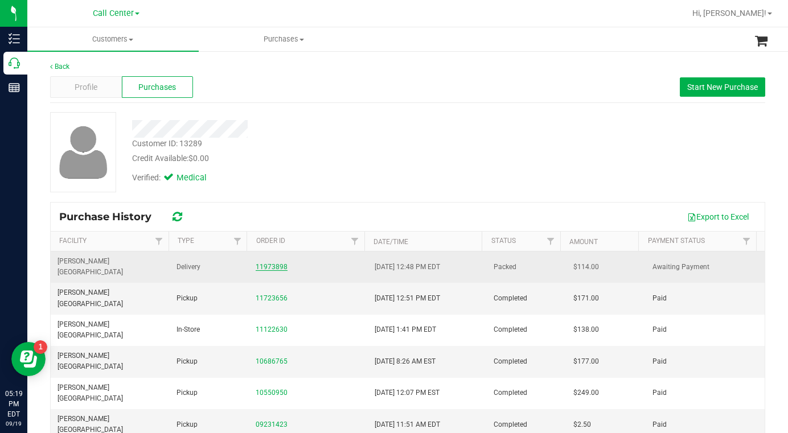
click at [257, 263] on link "11973898" at bounding box center [272, 267] width 32 height 8
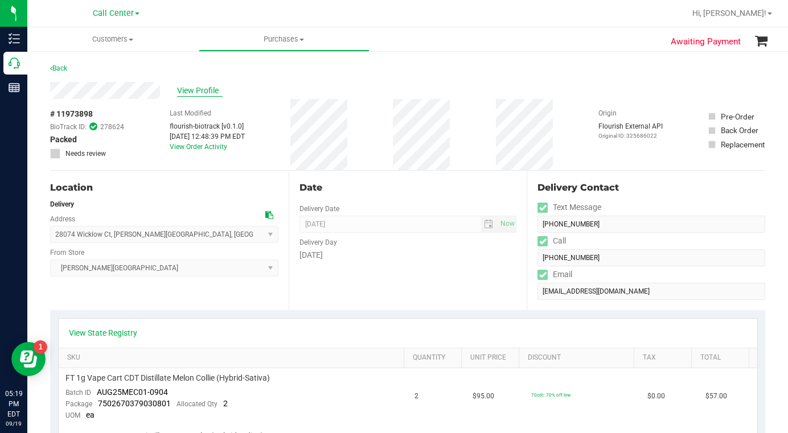
click at [195, 93] on span "View Profile" at bounding box center [200, 91] width 46 height 12
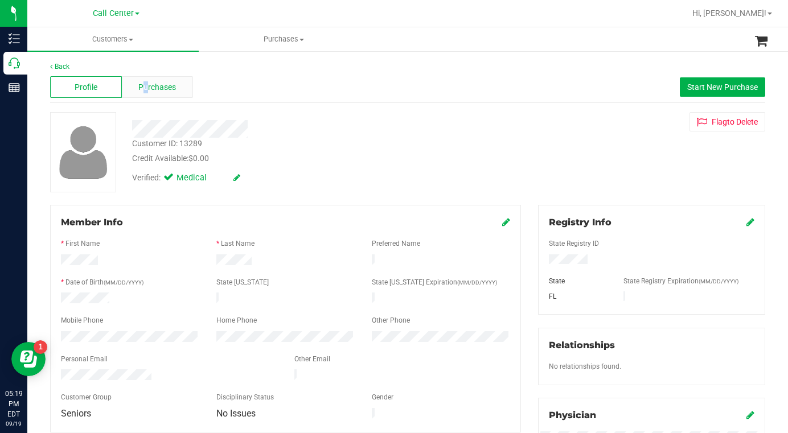
click at [145, 86] on span "Purchases" at bounding box center [157, 87] width 38 height 12
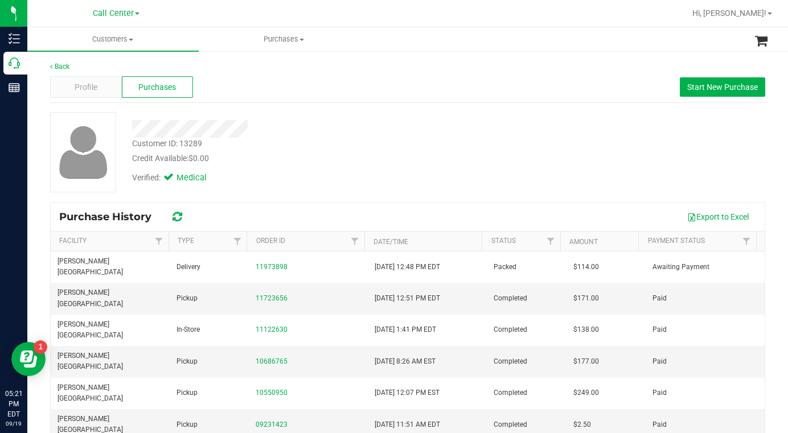
drag, startPoint x: 550, startPoint y: 139, endPoint x: 260, endPoint y: 92, distance: 294.2
click at [549, 139] on div "Customer ID: 13289 Credit Available: $0.00 Verified: Medical" at bounding box center [408, 152] width 732 height 80
click at [133, 40] on span at bounding box center [131, 40] width 5 height 2
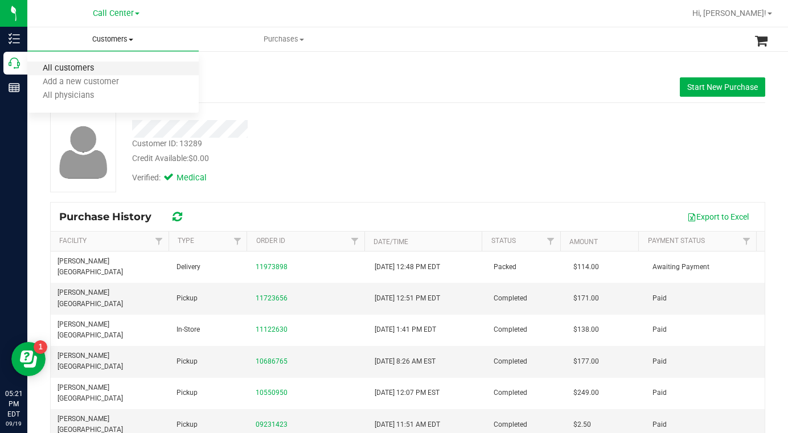
click at [76, 69] on span "All customers" at bounding box center [68, 69] width 82 height 10
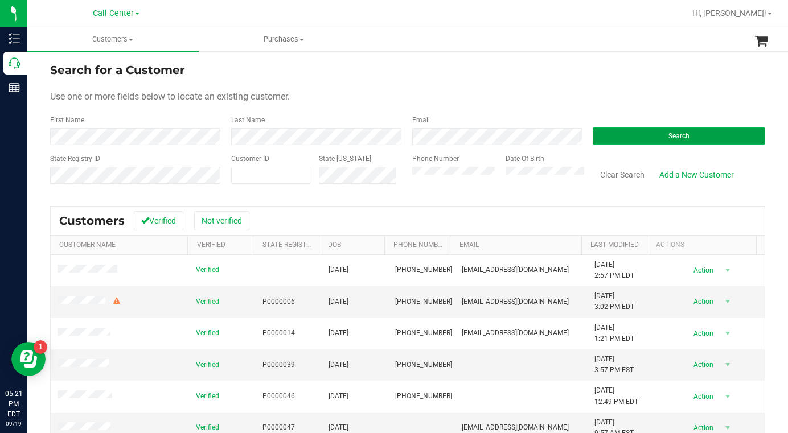
click at [612, 130] on button "Search" at bounding box center [679, 136] width 172 height 17
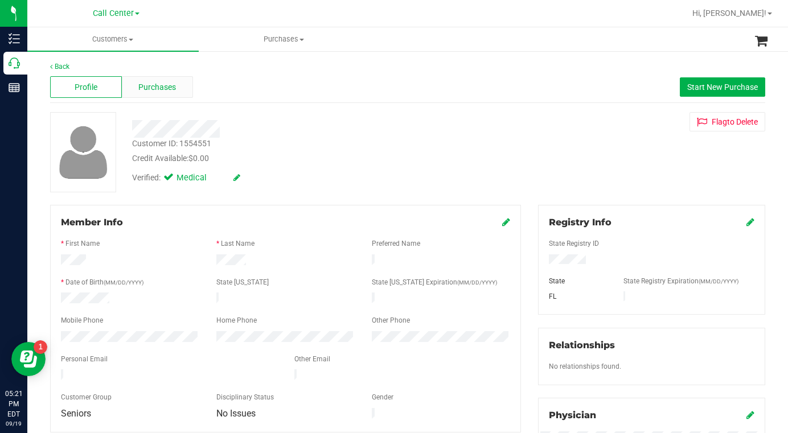
click at [134, 84] on div "Purchases" at bounding box center [158, 87] width 72 height 22
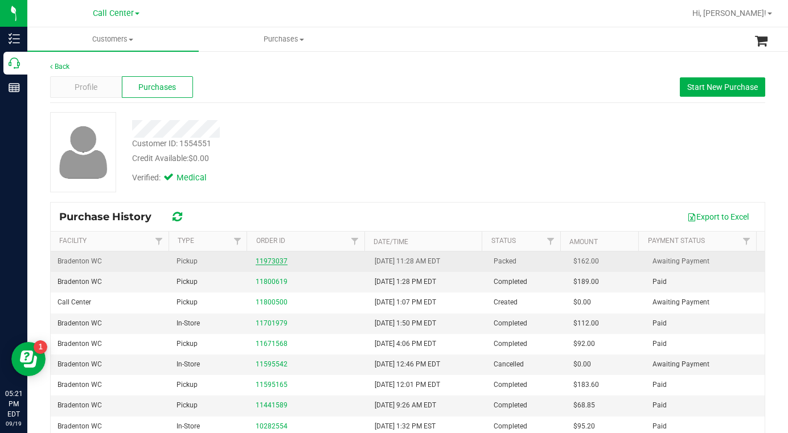
click at [265, 261] on link "11973037" at bounding box center [272, 261] width 32 height 8
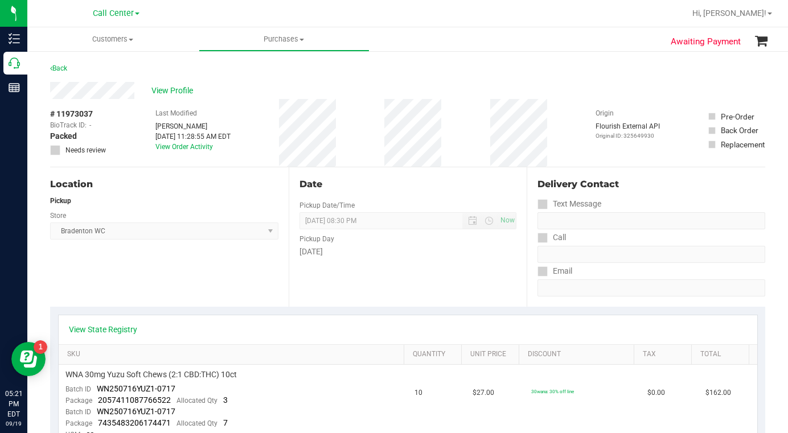
click at [188, 274] on div "Location Pickup Store Bradenton WC Select Store Bonita Springs WC Boynton Beach…" at bounding box center [169, 236] width 238 height 139
click at [142, 275] on div "Location Pickup Store Bradenton WC Select Store Bonita Springs WC Boynton Beach…" at bounding box center [169, 236] width 238 height 139
click at [174, 93] on span "View Profile" at bounding box center [174, 91] width 46 height 12
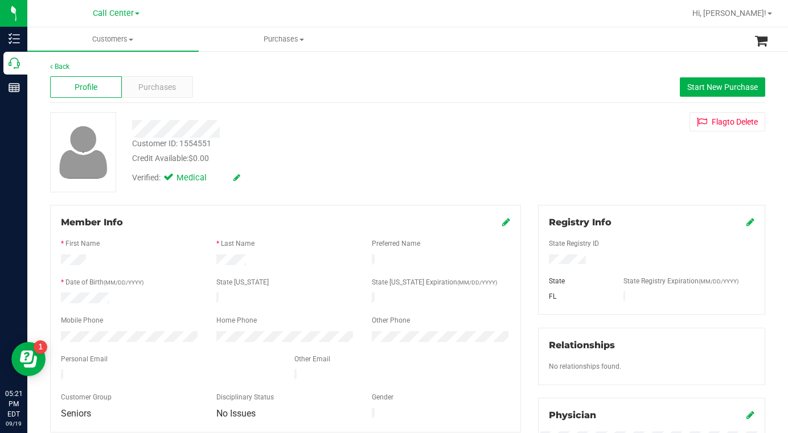
click at [283, 156] on div "Credit Available: $0.00" at bounding box center [306, 159] width 349 height 12
click at [634, 169] on div "Customer ID: 1554551 Credit Available: $0.00 Verified: Medical Flag to Delete" at bounding box center [408, 152] width 732 height 80
click at [130, 40] on span at bounding box center [131, 40] width 5 height 2
click at [95, 71] on span "All customers" at bounding box center [68, 69] width 82 height 10
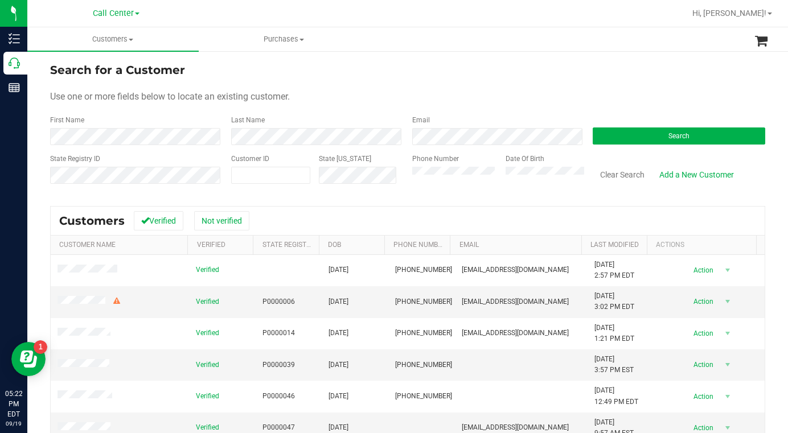
click at [422, 105] on form "Search for a Customer Use one or more fields below to locate an existing custom…" at bounding box center [407, 127] width 715 height 133
click at [519, 86] on form "Search for a Customer Use one or more fields below to locate an existing custom…" at bounding box center [407, 127] width 715 height 133
click at [565, 102] on div "Use one or more fields below to locate an existing customer." at bounding box center [407, 97] width 715 height 14
click at [554, 104] on form "Search for a Customer Use one or more fields below to locate an existing custom…" at bounding box center [407, 127] width 715 height 133
click at [607, 139] on button "Search" at bounding box center [679, 136] width 172 height 17
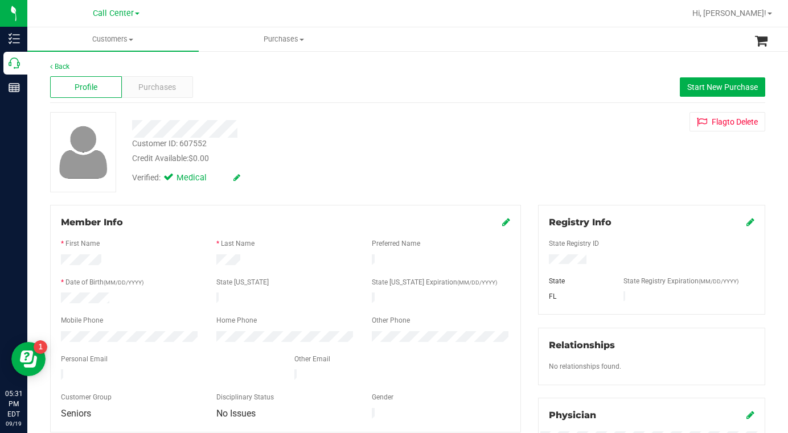
click at [299, 179] on div "Verified: Medical" at bounding box center [307, 177] width 366 height 25
click at [565, 202] on div "Back Profile Purchases Start New Purchase Customer ID: 607552 Credit Available:…" at bounding box center [407, 424] width 715 height 726
click at [570, 176] on div "Customer ID: 607552 Credit Available: $0.00 Verified: Medical Flag to Delete" at bounding box center [408, 152] width 732 height 80
click at [155, 89] on span "Purchases" at bounding box center [157, 87] width 38 height 12
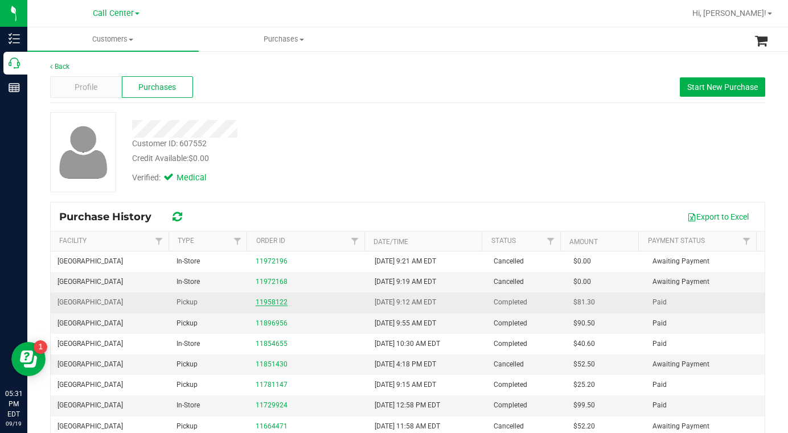
click at [268, 302] on link "11958122" at bounding box center [272, 302] width 32 height 8
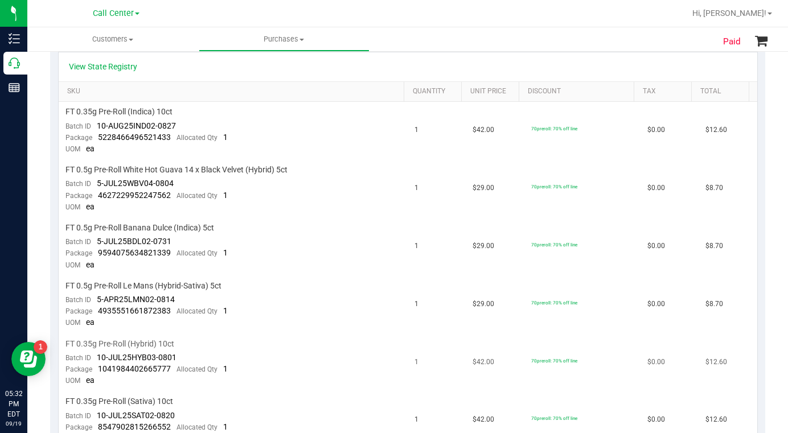
scroll to position [49, 0]
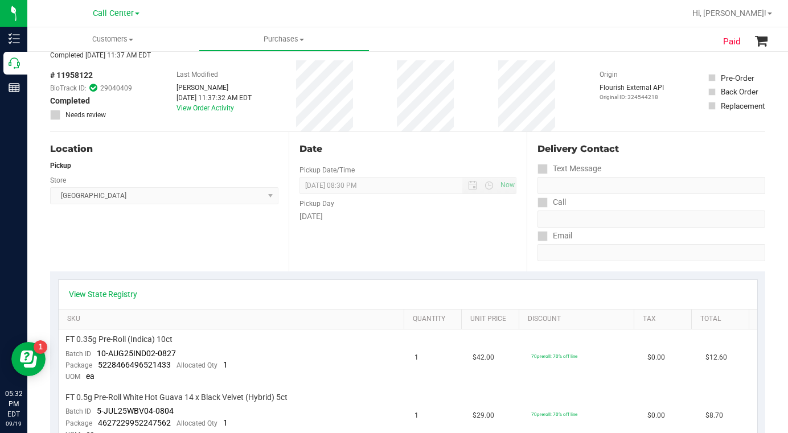
click at [105, 247] on div "Location Pickup Store Boynton Beach WC Select Store Bonita Springs WC Boynton B…" at bounding box center [169, 201] width 238 height 139
click at [99, 245] on div "Location Pickup Store Boynton Beach WC Select Store Bonita Springs WC Boynton B…" at bounding box center [169, 201] width 238 height 139
click at [102, 238] on div "Location Pickup Store Boynton Beach WC Select Store Bonita Springs WC Boynton B…" at bounding box center [169, 201] width 238 height 139
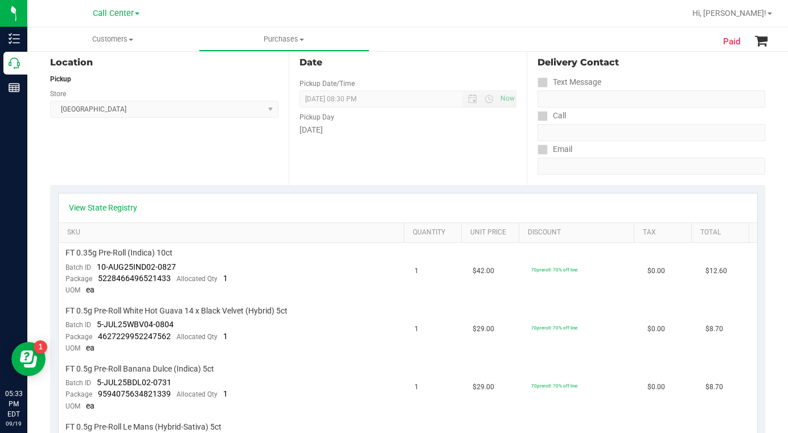
scroll to position [0, 0]
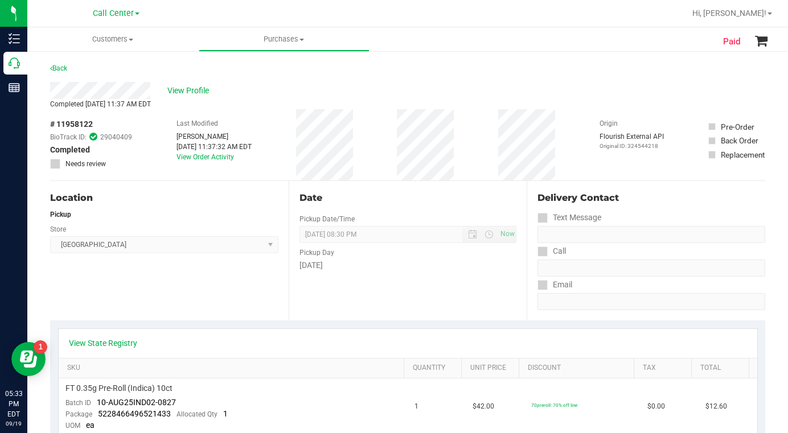
click at [176, 305] on div "Location Pickup Store Boynton Beach WC Select Store Bonita Springs WC Boynton B…" at bounding box center [169, 250] width 238 height 139
click at [152, 289] on div "Location Pickup Store Boynton Beach WC Select Store Bonita Springs WC Boynton B…" at bounding box center [169, 250] width 238 height 139
click at [580, 89] on div "View Profile" at bounding box center [407, 90] width 715 height 17
click at [177, 281] on div "Location Pickup Store Boynton Beach WC Select Store Bonita Springs WC Boynton B…" at bounding box center [169, 250] width 238 height 139
drag, startPoint x: 121, startPoint y: 288, endPoint x: 86, endPoint y: 284, distance: 35.5
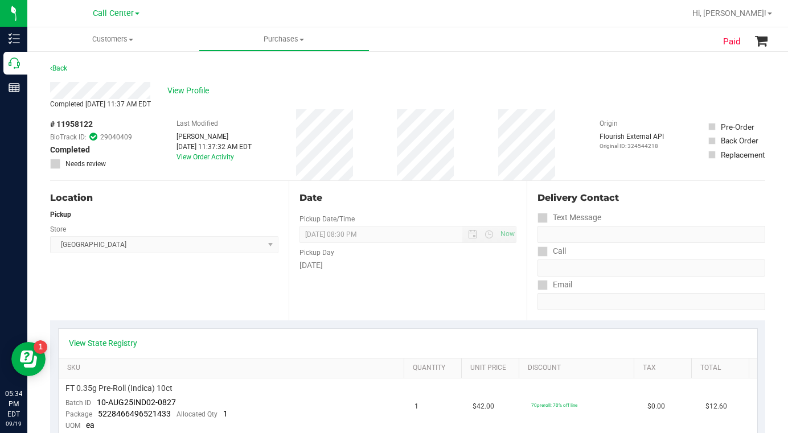
click at [120, 289] on div "Location Pickup Store Boynton Beach WC Select Store Bonita Springs WC Boynton B…" at bounding box center [169, 250] width 238 height 139
click at [580, 83] on div "View Profile" at bounding box center [407, 90] width 715 height 17
click at [546, 94] on div "View Profile" at bounding box center [407, 90] width 715 height 17
click at [544, 96] on div "View Profile" at bounding box center [407, 90] width 715 height 17
click at [531, 99] on div "Completed Sep 16, 2025 11:37 AM EDT" at bounding box center [407, 104] width 715 height 10
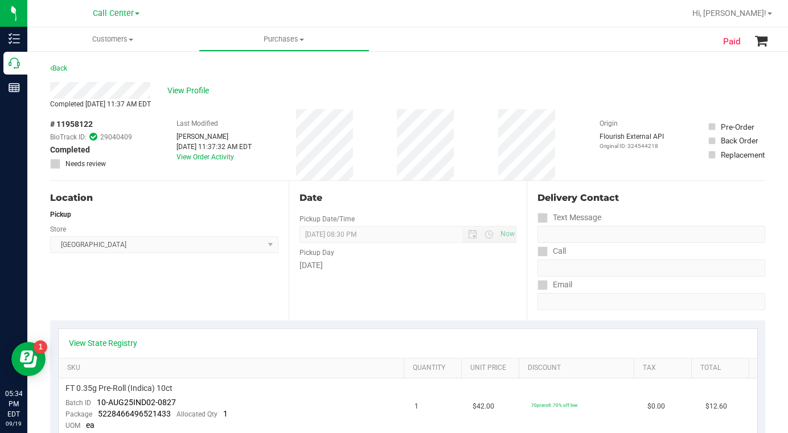
click at [520, 101] on div "Completed Sep 16, 2025 11:37 AM EDT" at bounding box center [407, 104] width 715 height 10
click at [175, 285] on div "Location Pickup Store Boynton Beach WC Select Store Bonita Springs WC Boynton B…" at bounding box center [169, 250] width 238 height 139
click at [151, 277] on div "Location Pickup Store Boynton Beach WC Select Store Bonita Springs WC Boynton B…" at bounding box center [169, 250] width 238 height 139
click at [152, 301] on div "Location Pickup Store Boynton Beach WC Select Store Bonita Springs WC Boynton B…" at bounding box center [169, 250] width 238 height 139
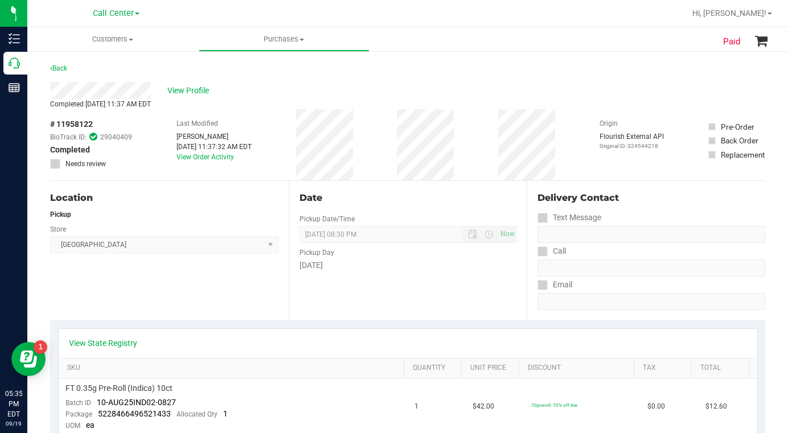
click at [143, 302] on div "Location Pickup Store Boynton Beach WC Select Store Bonita Springs WC Boynton B…" at bounding box center [169, 250] width 238 height 139
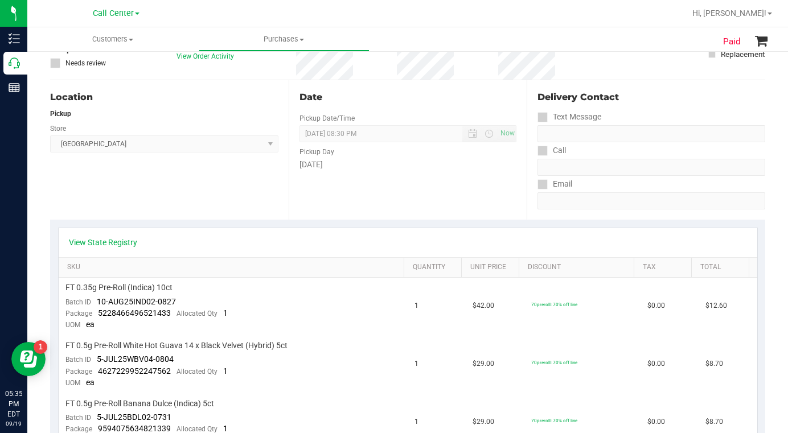
scroll to position [57, 0]
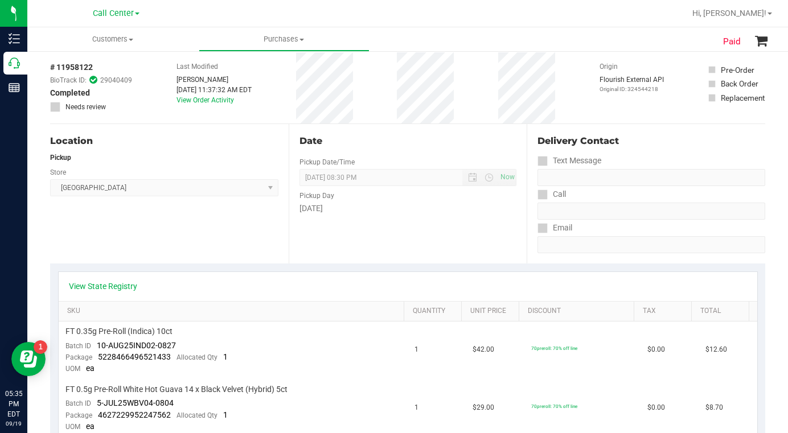
click at [126, 244] on div "Location Pickup Store Boynton Beach WC Select Store Bonita Springs WC Boynton B…" at bounding box center [169, 193] width 238 height 139
click at [131, 239] on div "Location Pickup Store Boynton Beach WC Select Store Bonita Springs WC Boynton B…" at bounding box center [169, 193] width 238 height 139
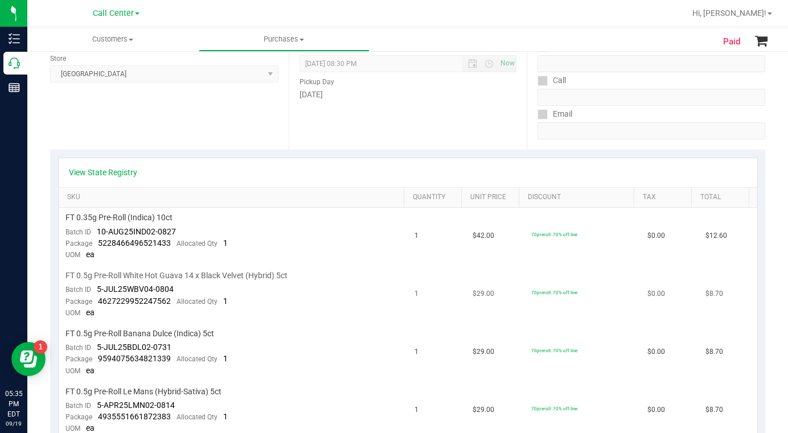
scroll to position [0, 0]
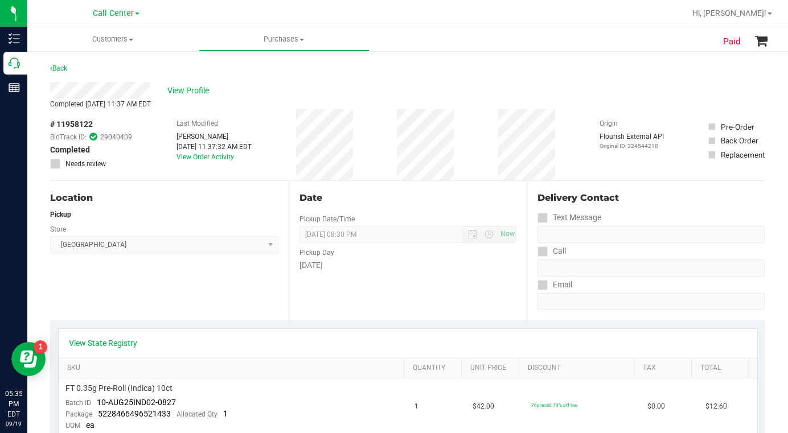
click at [126, 284] on div "Location Pickup Store Boynton Beach WC Select Store Bonita Springs WC Boynton B…" at bounding box center [169, 250] width 238 height 139
click at [126, 289] on div "Location Pickup Store Boynton Beach WC Select Store Bonita Springs WC Boynton B…" at bounding box center [169, 250] width 238 height 139
click at [100, 297] on div "Location Pickup Store Boynton Beach WC Select Store Bonita Springs WC Boynton B…" at bounding box center [169, 250] width 238 height 139
click at [104, 288] on div "Location Pickup Store Boynton Beach WC Select Store Bonita Springs WC Boynton B…" at bounding box center [169, 250] width 238 height 139
click at [180, 93] on span "View Profile" at bounding box center [190, 91] width 46 height 12
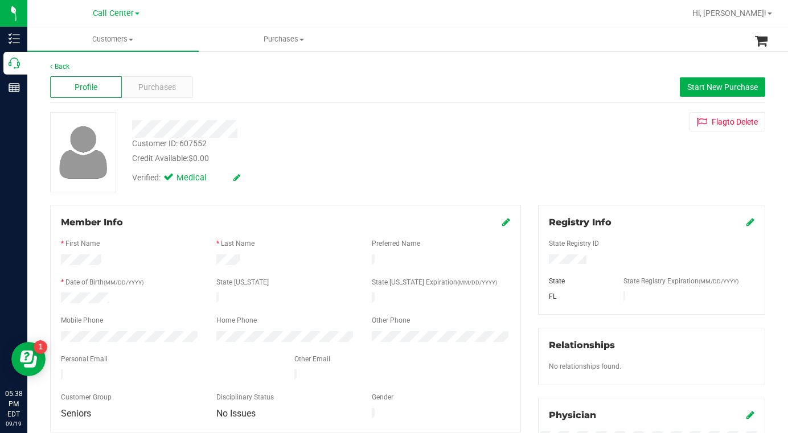
click at [285, 161] on div "Credit Available: $0.00" at bounding box center [306, 159] width 349 height 12
click at [153, 93] on div "Purchases" at bounding box center [158, 87] width 72 height 22
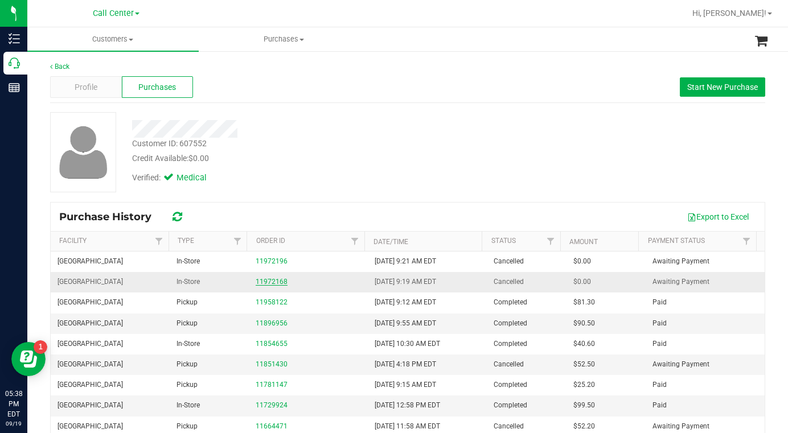
click at [275, 284] on link "11972168" at bounding box center [272, 282] width 32 height 8
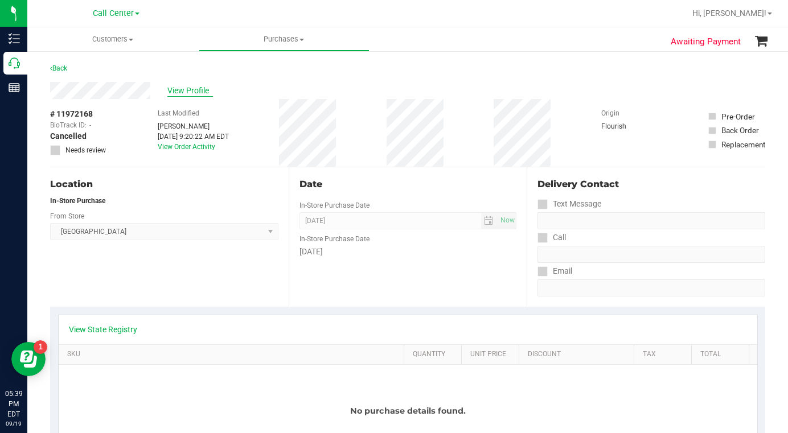
click at [191, 89] on span "View Profile" at bounding box center [190, 91] width 46 height 12
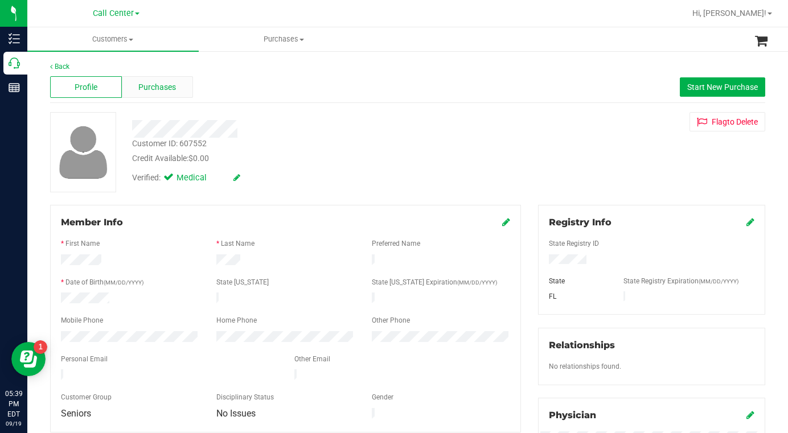
click at [150, 91] on span "Purchases" at bounding box center [157, 87] width 38 height 12
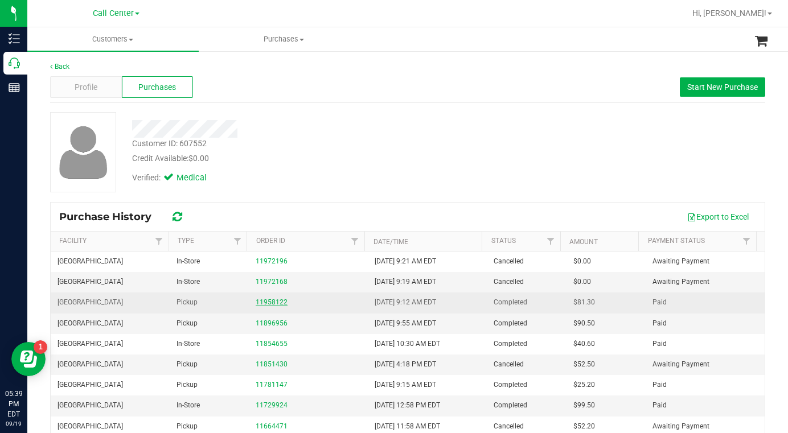
click at [261, 306] on link "11958122" at bounding box center [272, 302] width 32 height 8
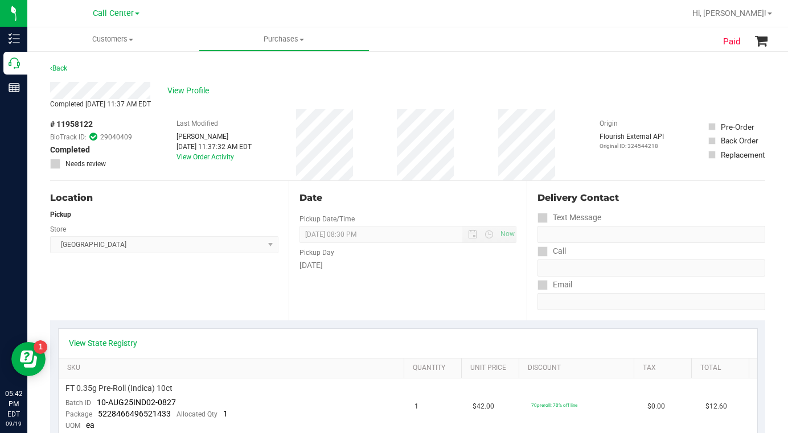
click at [213, 295] on div "Location Pickup Store Boynton Beach WC Select Store Bonita Springs WC Boynton B…" at bounding box center [169, 250] width 238 height 139
click at [214, 298] on div "Location Pickup Store Boynton Beach WC Select Store Bonita Springs WC Boynton B…" at bounding box center [169, 250] width 238 height 139
click at [198, 303] on div "Location Pickup Store Boynton Beach WC Select Store Bonita Springs WC Boynton B…" at bounding box center [169, 250] width 238 height 139
click at [211, 297] on div "Location Pickup Store Boynton Beach WC Select Store Bonita Springs WC Boynton B…" at bounding box center [169, 250] width 238 height 139
click at [191, 293] on div "Location Pickup Store Boynton Beach WC Select Store Bonita Springs WC Boynton B…" at bounding box center [169, 250] width 238 height 139
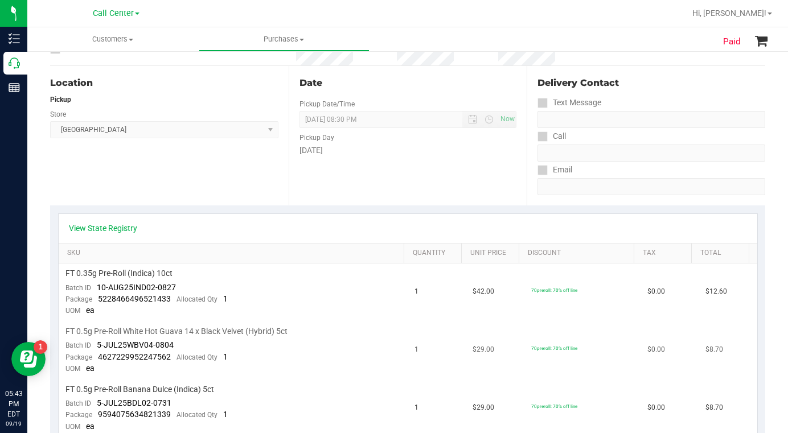
scroll to position [114, 0]
click at [241, 184] on div "Location Pickup Store Boynton Beach WC Select Store Bonita Springs WC Boynton B…" at bounding box center [169, 136] width 238 height 139
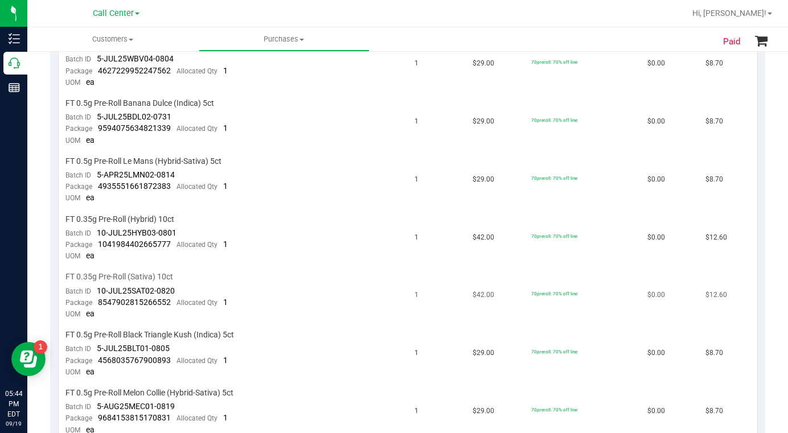
scroll to position [398, 0]
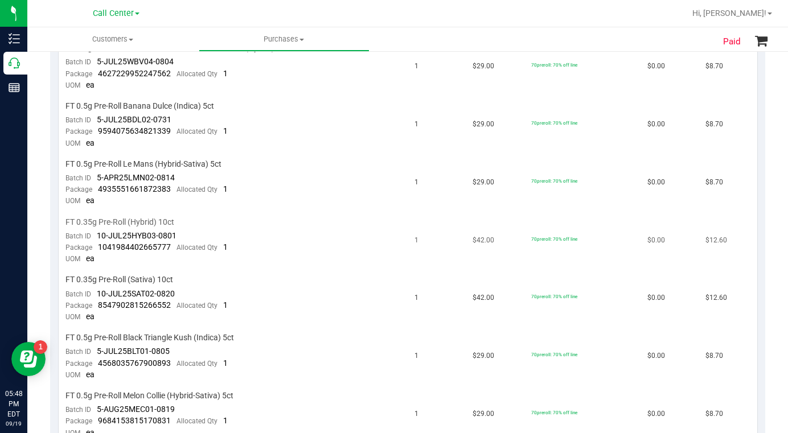
click at [618, 219] on td "70preroll: 70% off line" at bounding box center [582, 241] width 117 height 58
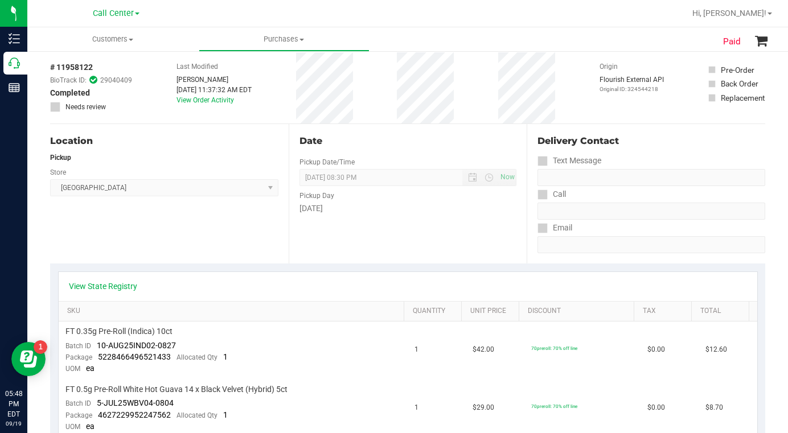
scroll to position [0, 0]
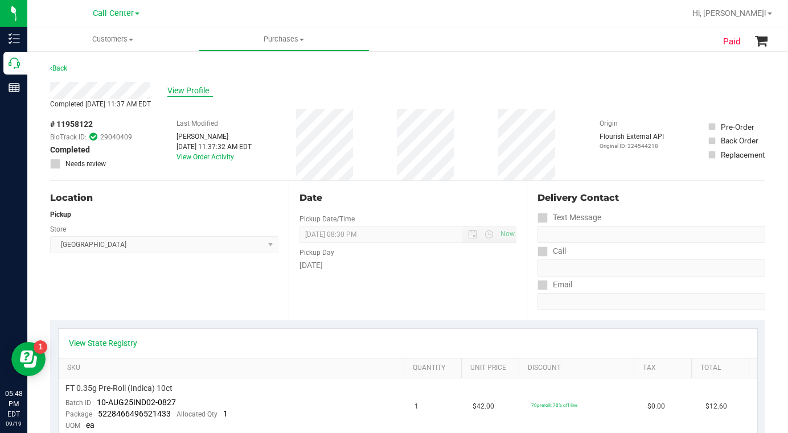
click at [192, 91] on span "View Profile" at bounding box center [190, 91] width 46 height 12
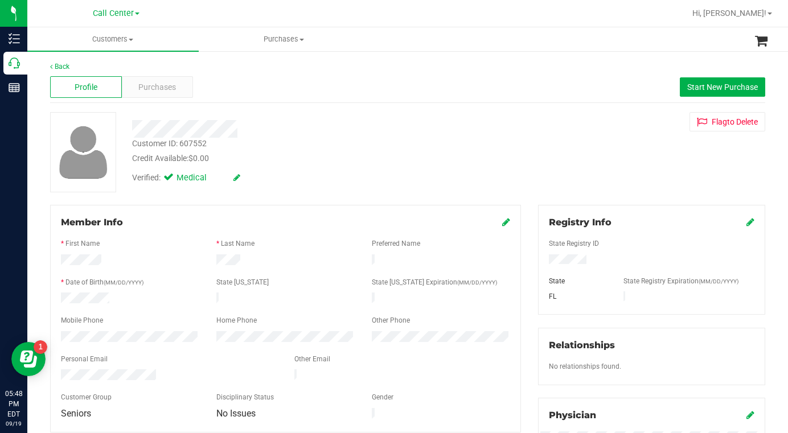
click at [582, 166] on div "Customer ID: 607552 Credit Available: $0.00 Verified: Medical Flag to Delete" at bounding box center [408, 152] width 732 height 80
click at [613, 162] on div "Customer ID: 607552 Credit Available: $0.00 Verified: Medical Flag to Delete" at bounding box center [408, 152] width 732 height 80
click at [153, 138] on div "Customer ID: 607552" at bounding box center [169, 144] width 75 height 12
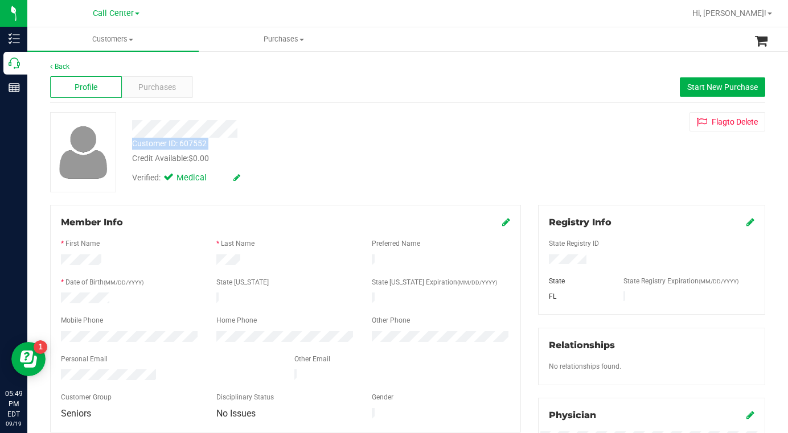
click at [153, 138] on div "Customer ID: 607552" at bounding box center [169, 144] width 75 height 12
copy div "Customer ID: 607552"
click at [540, 171] on div "Customer ID: 607552 Credit Available: $0.00 Verified: Medical Flag to Delete" at bounding box center [408, 152] width 732 height 80
click at [147, 88] on span "Purchases" at bounding box center [157, 87] width 38 height 12
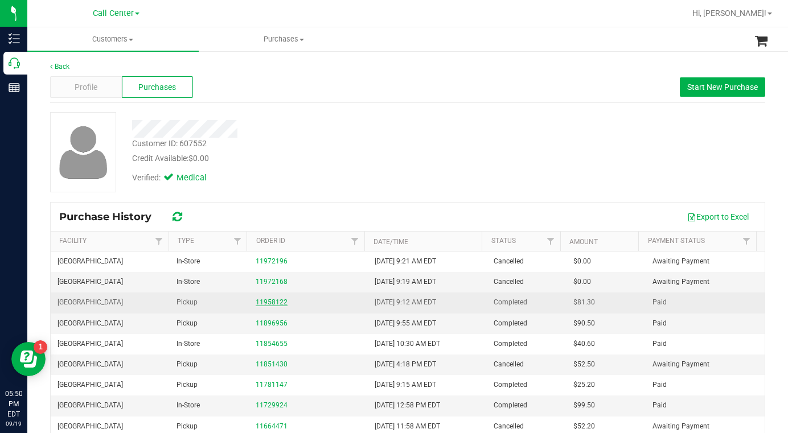
click at [272, 304] on link "11958122" at bounding box center [272, 302] width 32 height 8
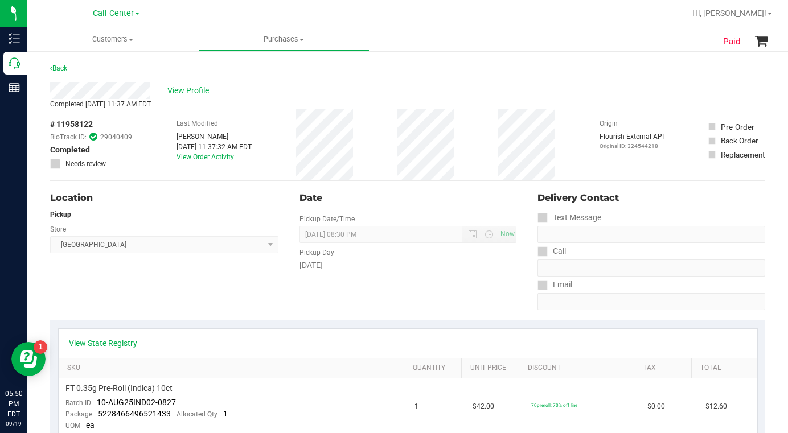
drag, startPoint x: 50, startPoint y: 124, endPoint x: 97, endPoint y: 129, distance: 47.5
click at [97, 129] on div "# 11958122 BioTrack ID: 29040409 Completed Needs review" at bounding box center [91, 143] width 82 height 51
copy div "# 11958122"
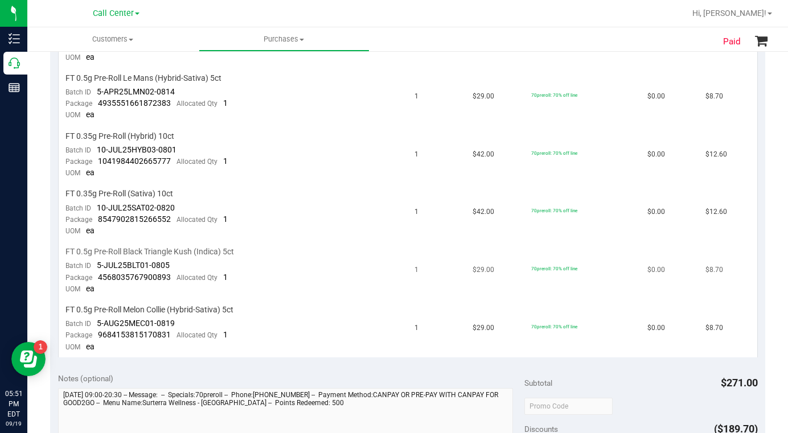
scroll to position [455, 0]
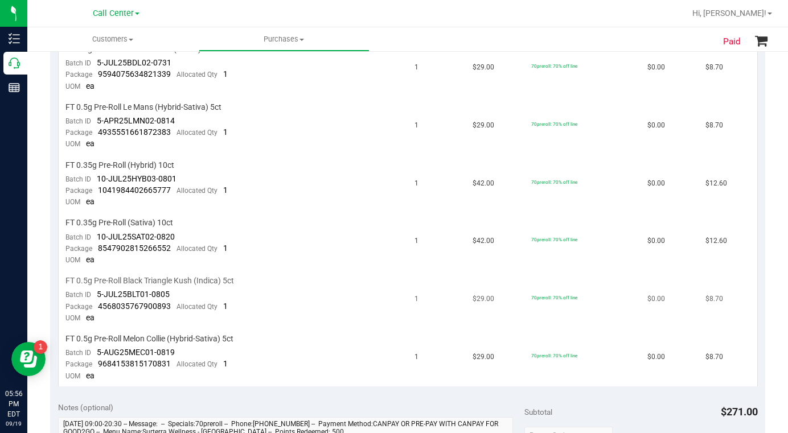
click at [585, 297] on td "70preroll: 70% off line" at bounding box center [582, 300] width 117 height 58
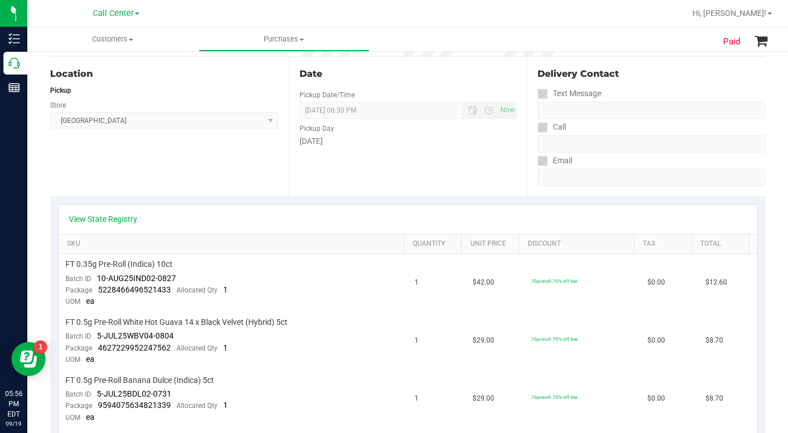
scroll to position [0, 0]
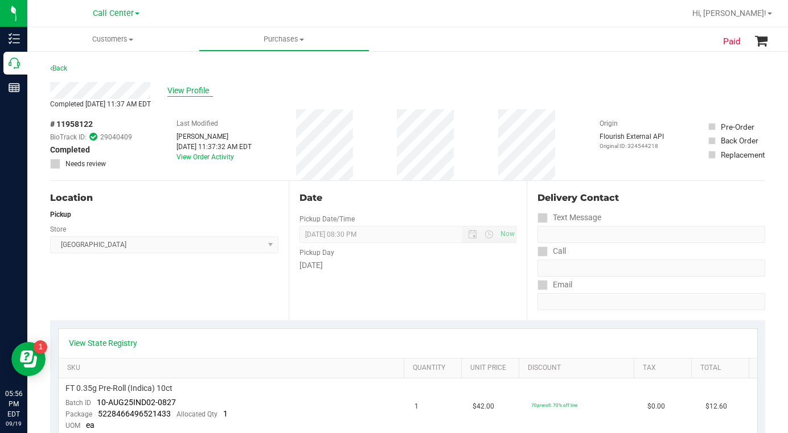
click at [203, 89] on span "View Profile" at bounding box center [190, 91] width 46 height 12
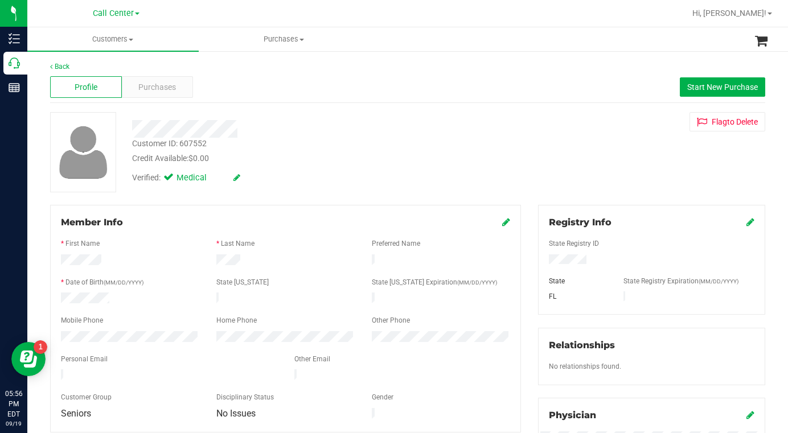
click at [141, 144] on div "Customer ID: 607552" at bounding box center [169, 144] width 75 height 12
copy div "Customer ID: 607552"
click at [321, 83] on div "Profile Purchases Start New Purchase" at bounding box center [407, 87] width 715 height 31
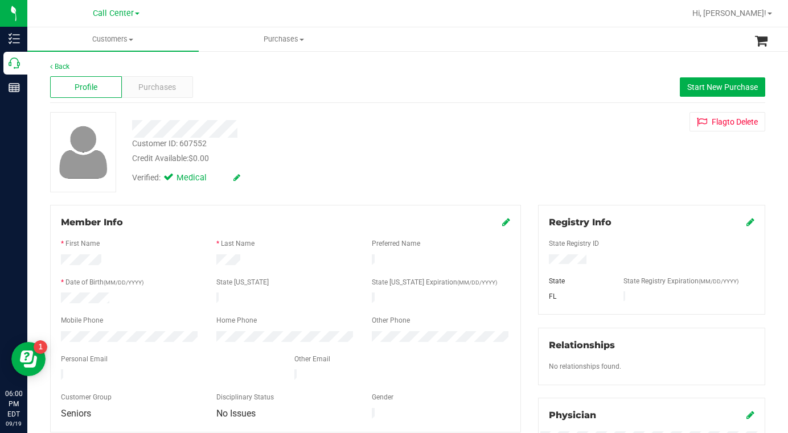
click at [553, 180] on div "Customer ID: 607552 Credit Available: $0.00 Verified: Medical Flag to Delete" at bounding box center [408, 152] width 732 height 80
click at [156, 85] on span "Purchases" at bounding box center [157, 87] width 38 height 12
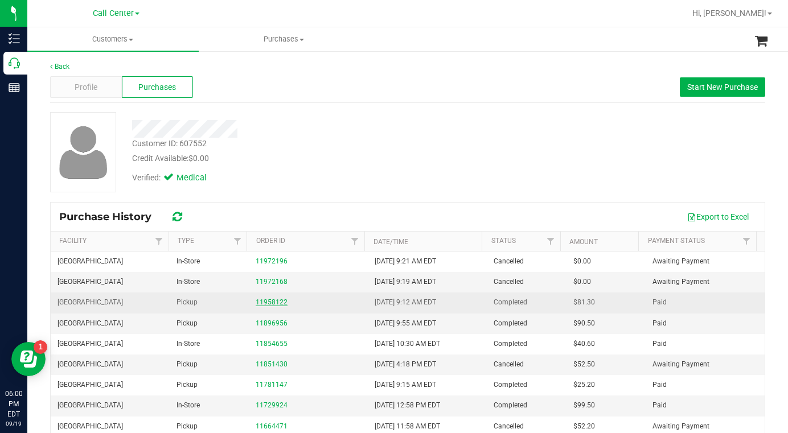
click at [268, 299] on link "11958122" at bounding box center [272, 302] width 32 height 8
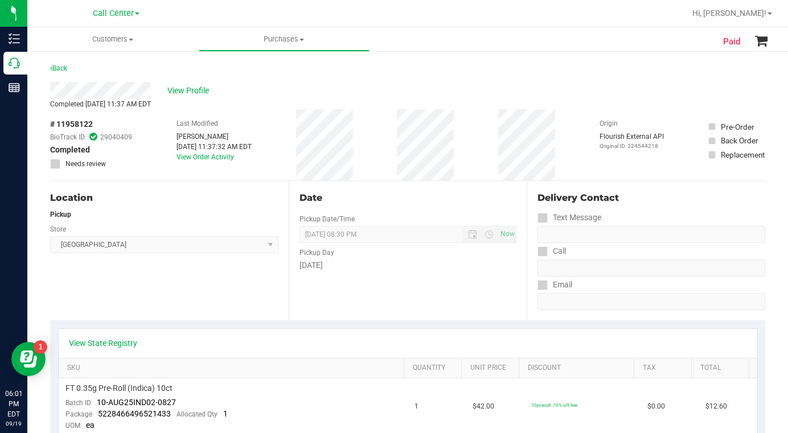
drag, startPoint x: 54, startPoint y: 126, endPoint x: 94, endPoint y: 124, distance: 40.4
click at [94, 124] on div "# 11958122 BioTrack ID: 29040409 Completed Needs review" at bounding box center [91, 143] width 82 height 51
copy span "11958122"
click at [601, 95] on div "View Profile" at bounding box center [407, 90] width 715 height 17
click at [200, 282] on div "Location Pickup Store Boynton Beach WC Select Store Bonita Springs WC Boynton B…" at bounding box center [169, 250] width 238 height 139
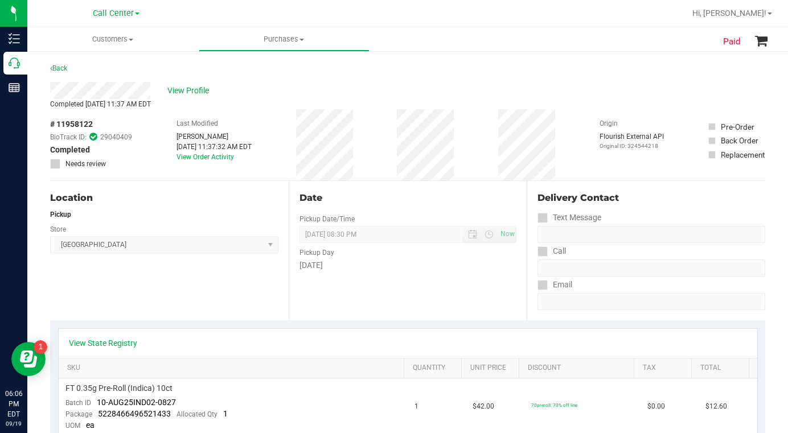
click at [608, 92] on div "View Profile" at bounding box center [407, 90] width 715 height 17
click at [192, 91] on span "View Profile" at bounding box center [190, 91] width 46 height 12
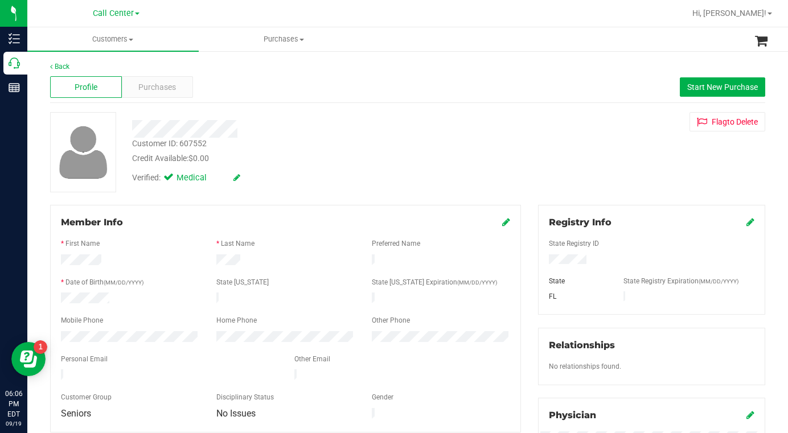
click at [166, 143] on div "Customer ID: 607552" at bounding box center [169, 144] width 75 height 12
click at [562, 179] on div "Customer ID: 607552 Credit Available: $0.00 Verified: Medical Flag to Delete" at bounding box center [408, 152] width 732 height 80
click at [586, 177] on div "Customer ID: 607552 Credit Available: $0.00 Verified: Medical Flag to Delete" at bounding box center [408, 152] width 732 height 80
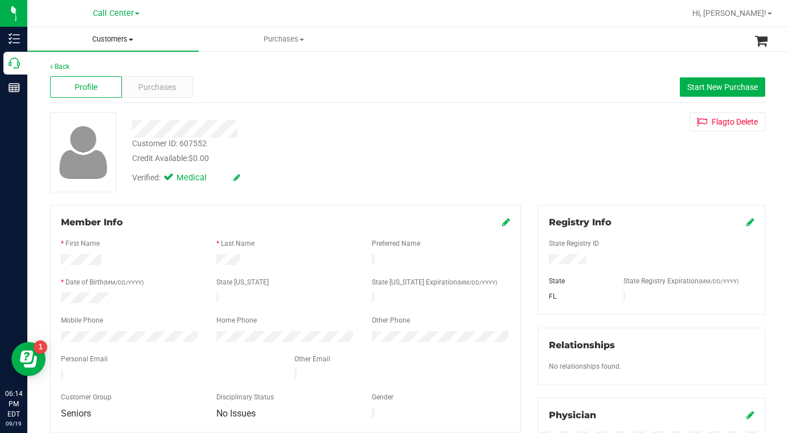
click at [133, 42] on span "Customers" at bounding box center [112, 39] width 171 height 10
click at [68, 71] on span "All customers" at bounding box center [68, 69] width 82 height 10
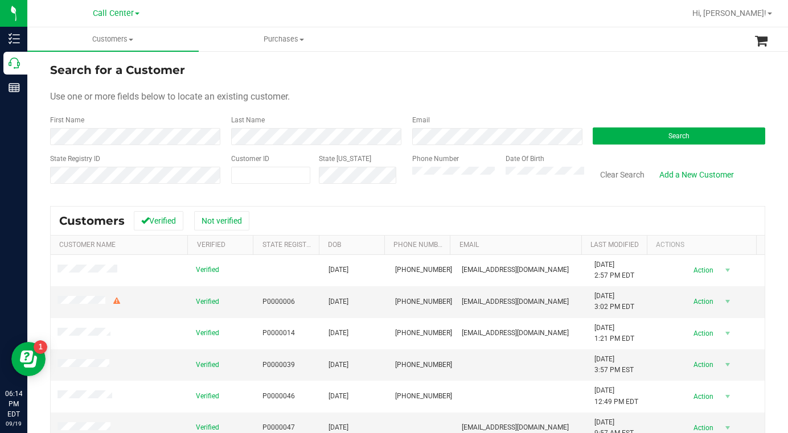
click at [585, 94] on div "Use one or more fields below to locate an existing customer." at bounding box center [407, 97] width 715 height 14
click at [602, 89] on form "Search for a Customer Use one or more fields below to locate an existing custom…" at bounding box center [407, 127] width 715 height 133
click at [375, 191] on div "State ID" at bounding box center [356, 174] width 93 height 40
click at [298, 93] on div "Use one or more fields below to locate an existing customer." at bounding box center [407, 97] width 715 height 14
click at [583, 98] on div "Use one or more fields below to locate an existing customer." at bounding box center [407, 97] width 715 height 14
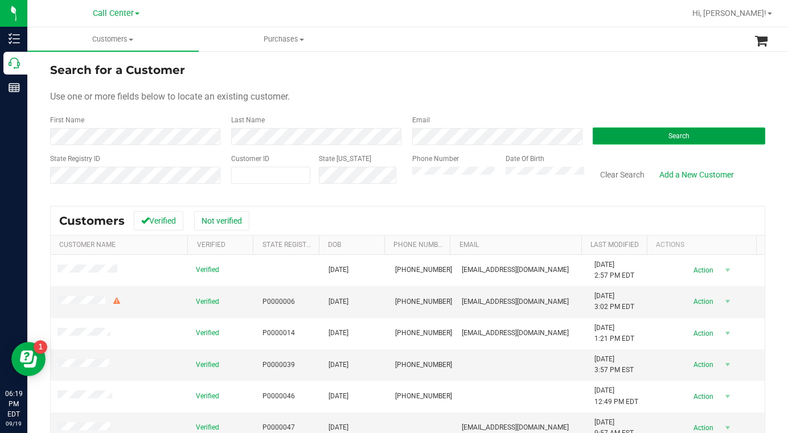
click at [617, 131] on button "Search" at bounding box center [679, 136] width 172 height 17
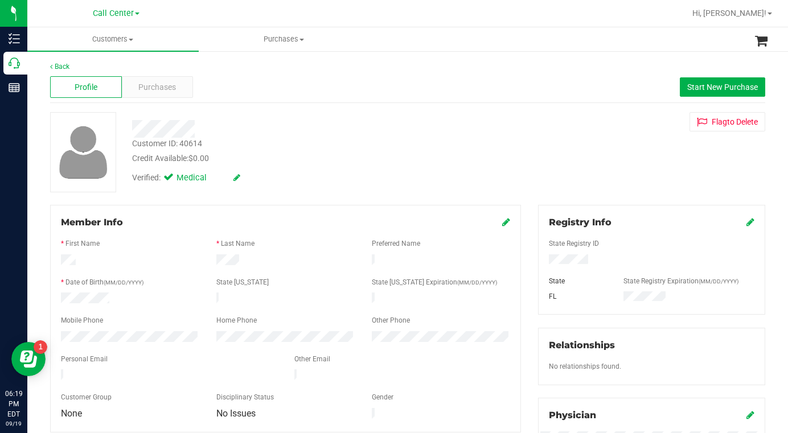
click at [295, 206] on div "Member Info * First Name * Last Name Preferred Name * Date of Birth (MM/DD/YYYY…" at bounding box center [285, 319] width 471 height 228
click at [578, 175] on div "Customer ID: 40614 Credit Available: $0.00 Verified: Medical Flag to Delete" at bounding box center [408, 152] width 732 height 80
click at [570, 165] on div "Customer ID: 40614 Credit Available: $0.00 Verified: Medical Flag to Delete" at bounding box center [408, 152] width 732 height 80
click at [571, 151] on div "Customer ID: 40614 Credit Available: $0.00 Verified: Medical Flag to Delete" at bounding box center [408, 152] width 732 height 80
click at [590, 173] on div "Customer ID: 40614 Credit Available: $0.00 Verified: Medical Flag to Delete" at bounding box center [408, 152] width 732 height 80
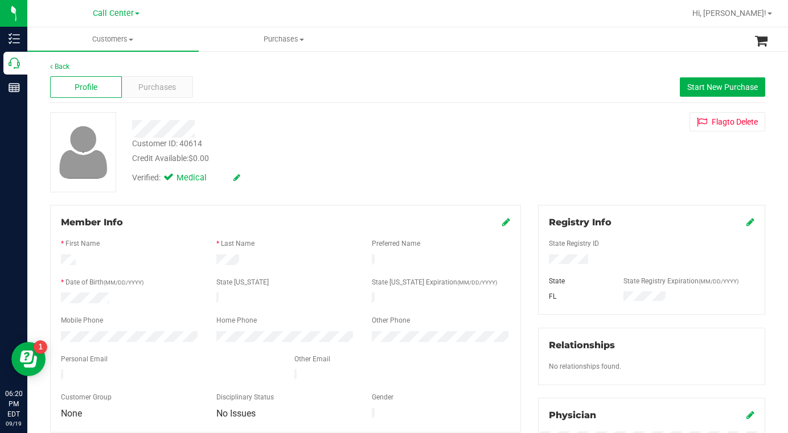
click at [502, 227] on icon at bounding box center [506, 221] width 8 height 9
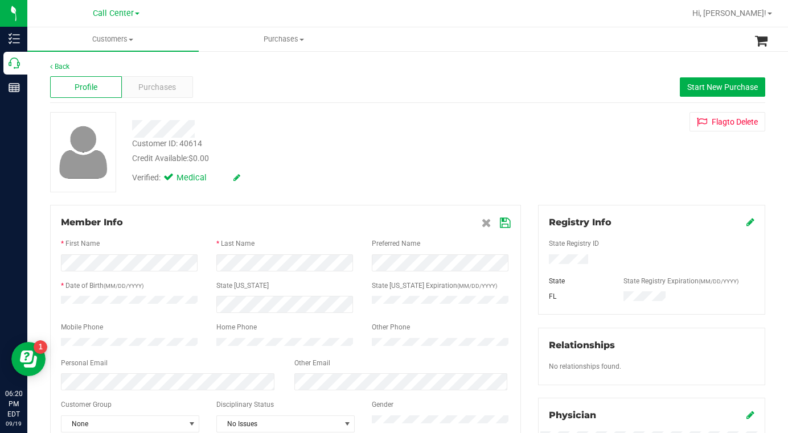
click at [623, 171] on div "Customer ID: 40614 Credit Available: $0.00 Verified: Medical Flag to Delete" at bounding box center [408, 152] width 732 height 80
click at [160, 84] on span "Purchases" at bounding box center [157, 87] width 38 height 12
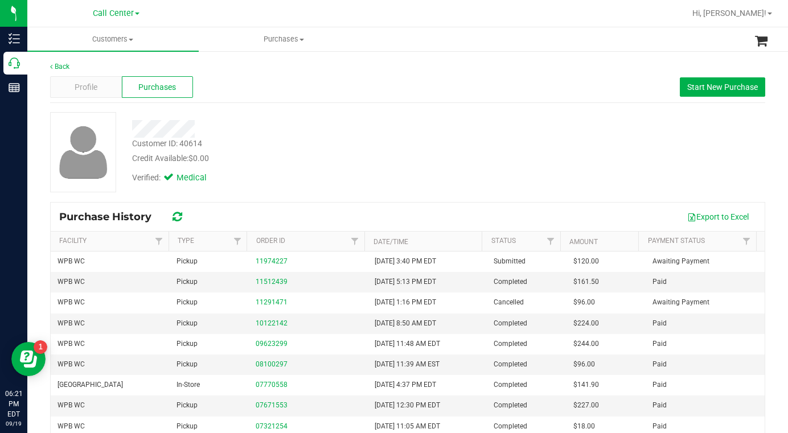
click at [578, 187] on div "Customer ID: 40614 Credit Available: $0.00 Verified: Medical" at bounding box center [408, 152] width 732 height 80
click at [305, 160] on div "Credit Available: $0.00" at bounding box center [306, 159] width 349 height 12
click at [269, 164] on div "Credit Available: $0.00" at bounding box center [306, 159] width 349 height 12
click at [606, 158] on div "Customer ID: 40614 Credit Available: $0.00 Verified: Medical" at bounding box center [408, 152] width 732 height 80
click at [576, 188] on div "Customer ID: 40614 Credit Available: $0.00 Verified: Medical" at bounding box center [408, 152] width 732 height 80
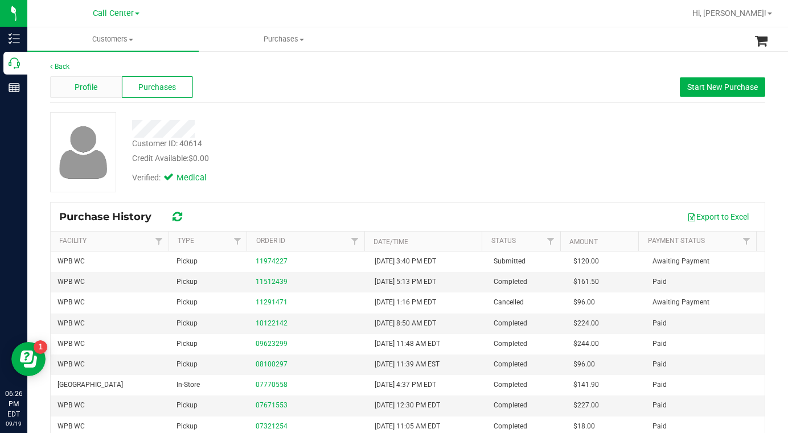
click at [88, 85] on span "Profile" at bounding box center [86, 87] width 23 height 12
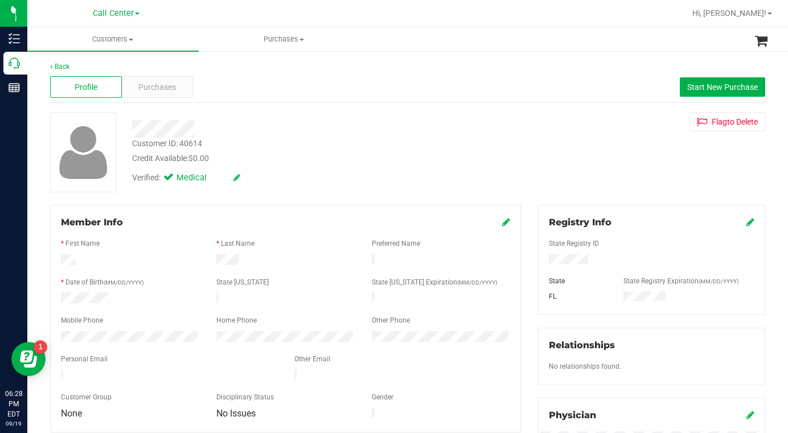
click at [615, 203] on div "Back Profile Purchases Start New Purchase Customer ID: 40614 Credit Available: …" at bounding box center [407, 424] width 715 height 727
click at [135, 40] on span "Customers" at bounding box center [112, 39] width 171 height 10
click at [103, 68] on span "All customers" at bounding box center [68, 69] width 82 height 10
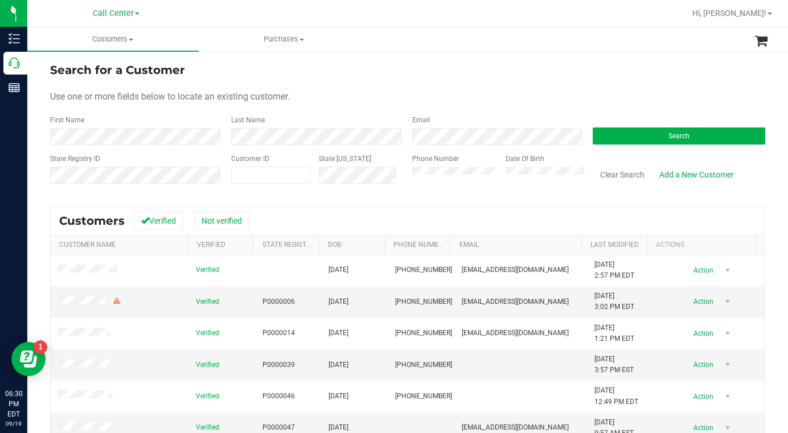
click at [606, 80] on form "Search for a Customer Use one or more fields below to locate an existing custom…" at bounding box center [407, 127] width 715 height 133
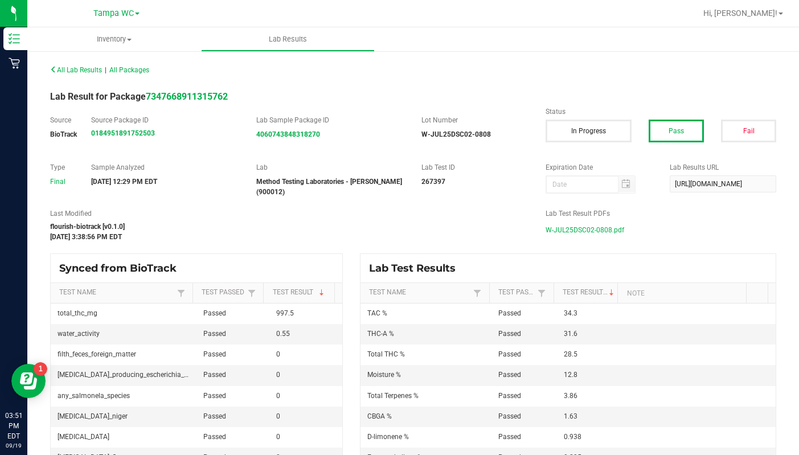
click at [136, 13] on span at bounding box center [137, 14] width 5 height 2
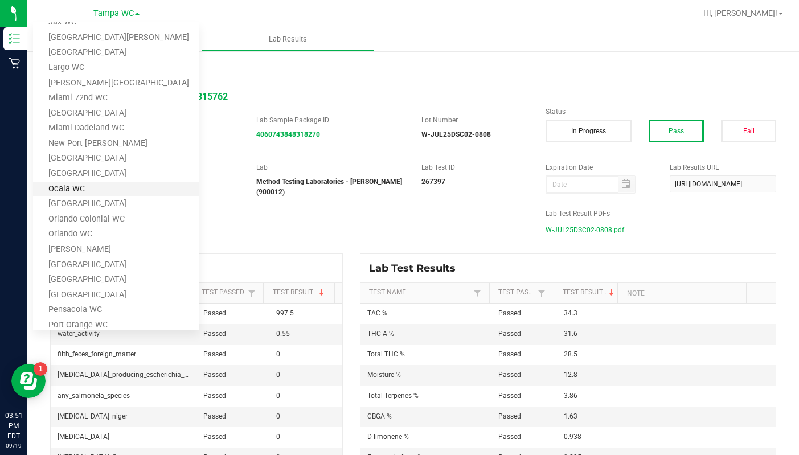
scroll to position [253, 0]
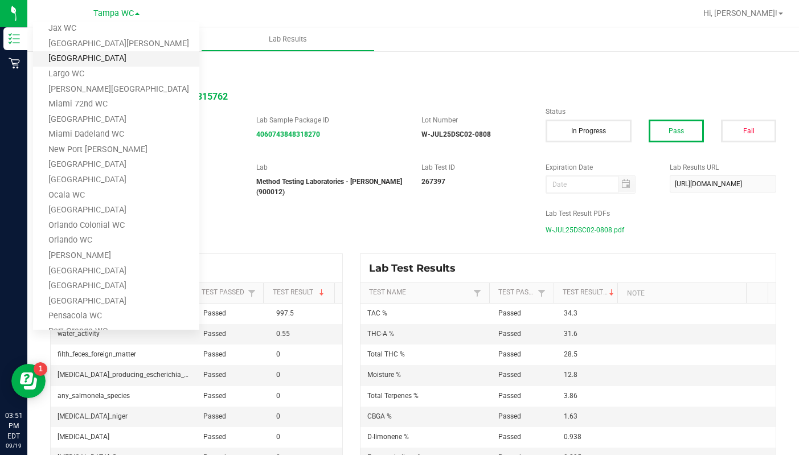
click at [68, 57] on link "[GEOGRAPHIC_DATA]" at bounding box center [116, 58] width 166 height 15
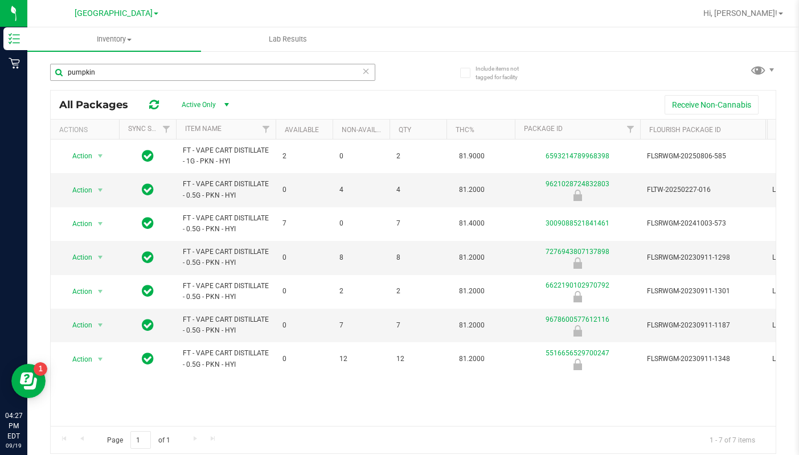
click at [138, 76] on input "pumpkin" at bounding box center [212, 72] width 325 height 17
click at [116, 76] on input "pumpkin" at bounding box center [212, 72] width 325 height 17
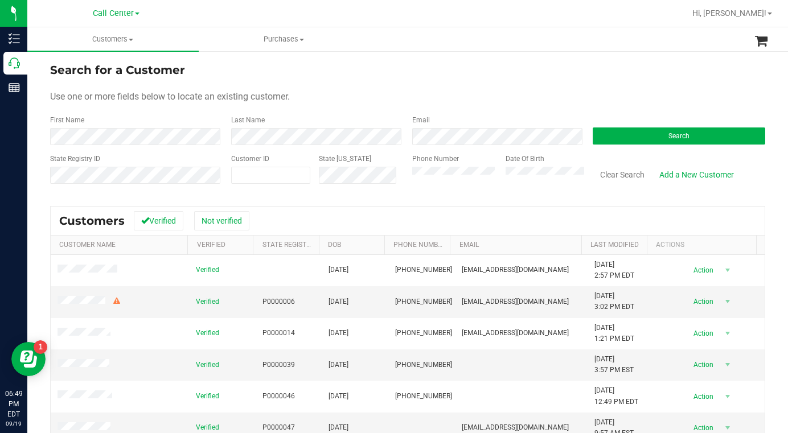
click at [602, 87] on form "Search for a Customer Use one or more fields below to locate an existing custom…" at bounding box center [407, 127] width 715 height 133
click at [617, 91] on div "Use one or more fields below to locate an existing customer." at bounding box center [407, 97] width 715 height 14
click at [449, 90] on div "Use one or more fields below to locate an existing customer." at bounding box center [407, 97] width 715 height 14
click at [436, 98] on div "Use one or more fields below to locate an existing customer." at bounding box center [407, 97] width 715 height 14
click at [608, 145] on div "Search" at bounding box center [674, 130] width 181 height 30
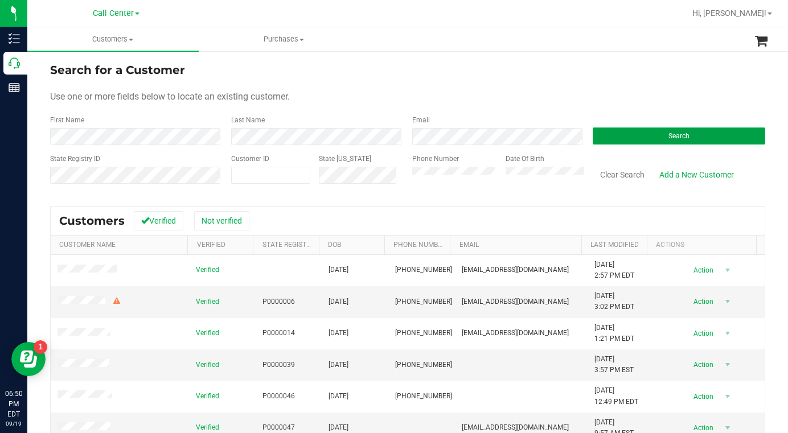
click at [603, 138] on button "Search" at bounding box center [679, 136] width 172 height 17
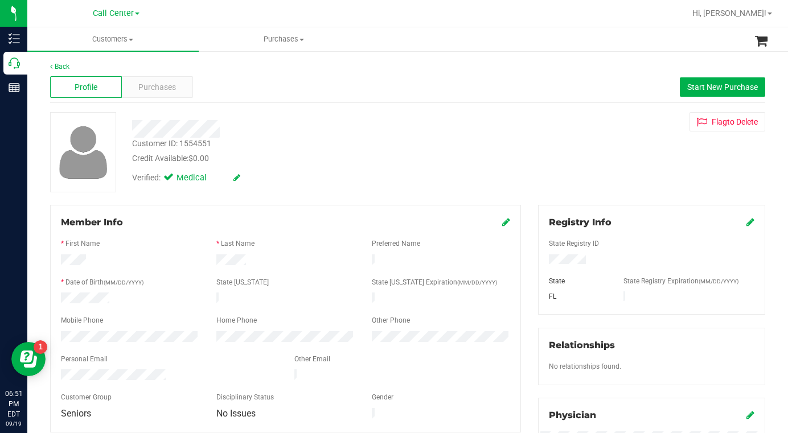
click at [254, 174] on div "Verified: Medical" at bounding box center [307, 177] width 366 height 25
click at [148, 87] on span "Purchases" at bounding box center [157, 87] width 38 height 12
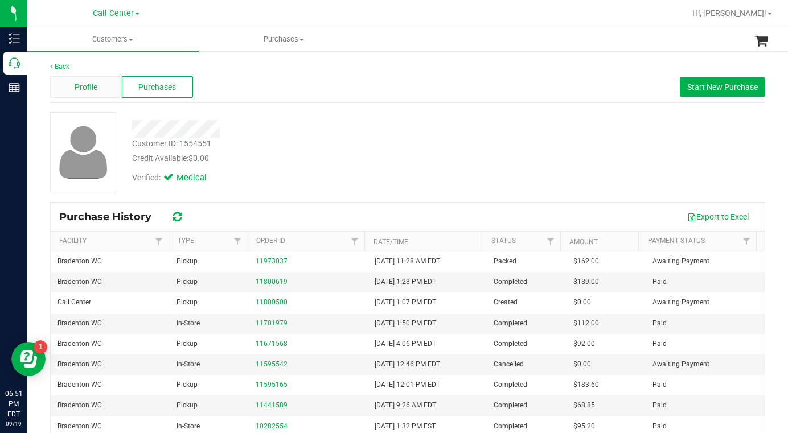
click at [98, 88] on div "Profile" at bounding box center [86, 87] width 72 height 22
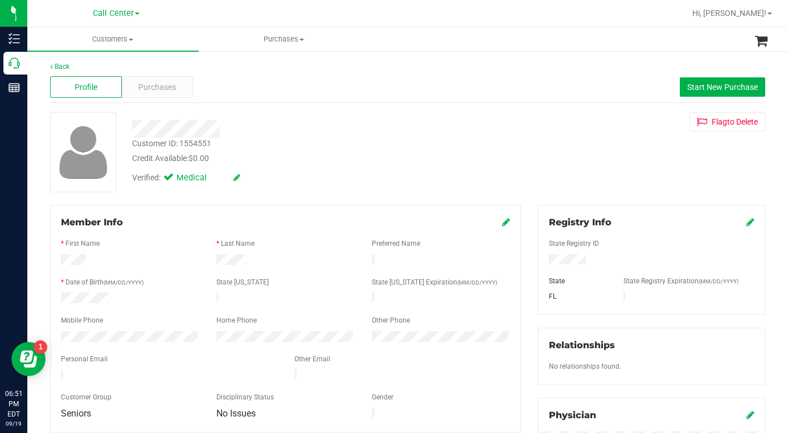
click at [356, 168] on div "Verified: Medical" at bounding box center [307, 177] width 366 height 25
click at [162, 85] on span "Purchases" at bounding box center [157, 87] width 38 height 12
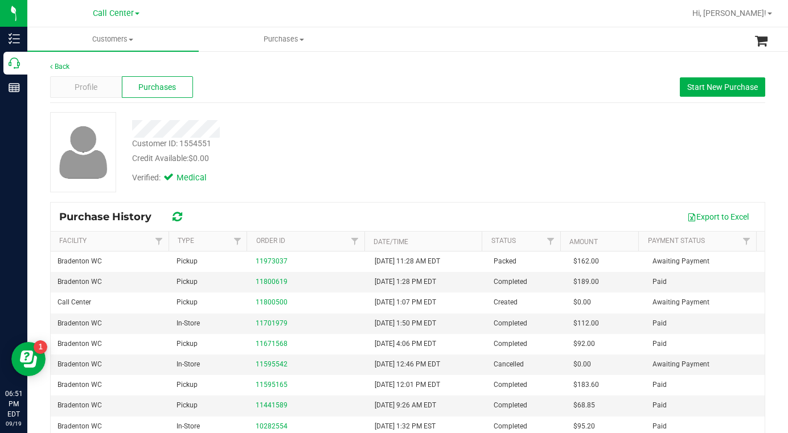
click at [565, 175] on div "Customer ID: 1554551 Credit Available: $0.00 Verified: Medical" at bounding box center [408, 152] width 732 height 80
click at [131, 40] on span at bounding box center [131, 40] width 5 height 2
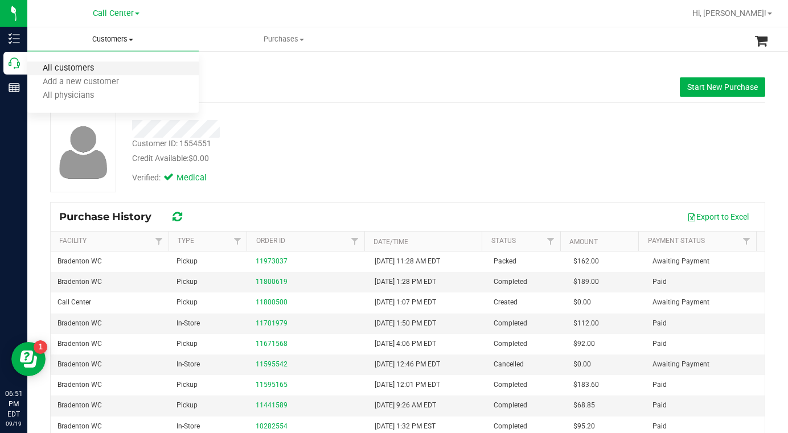
click at [90, 72] on span "All customers" at bounding box center [68, 69] width 82 height 10
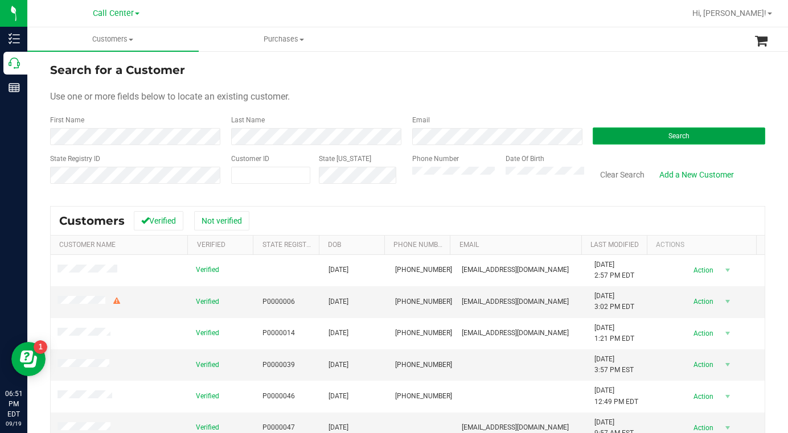
click at [623, 137] on button "Search" at bounding box center [679, 136] width 172 height 17
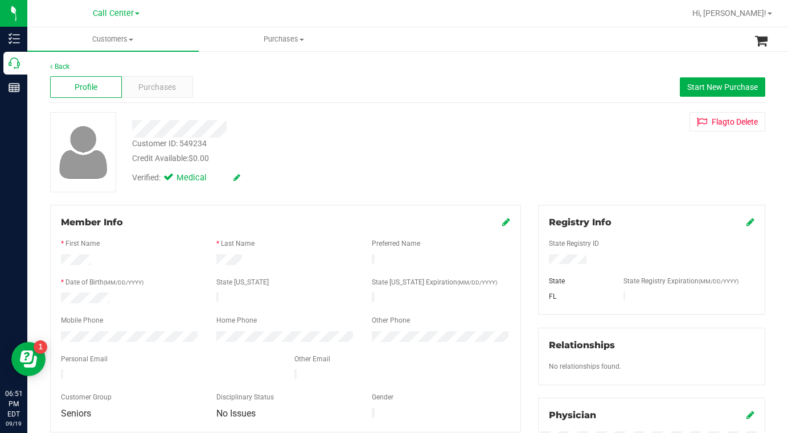
click at [277, 181] on div "Verified: Medical" at bounding box center [307, 177] width 366 height 25
click at [587, 153] on div "Customer ID: 549234 Credit Available: $0.00 Verified: Medical Flag to [GEOGRAPH…" at bounding box center [408, 152] width 732 height 80
click at [130, 42] on span "Customers" at bounding box center [112, 39] width 171 height 10
click at [89, 72] on span "All customers" at bounding box center [68, 69] width 82 height 10
